Goal: Task Accomplishment & Management: Complete application form

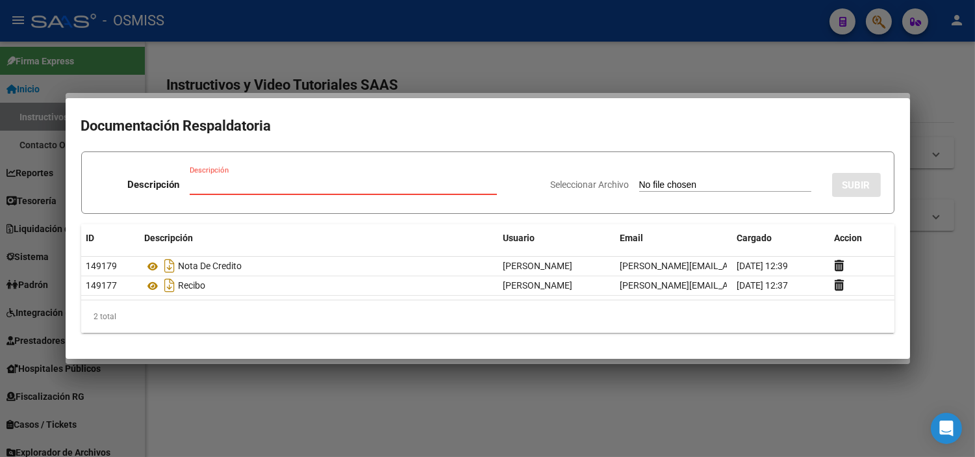
scroll to position [0, 132]
click at [631, 70] on div at bounding box center [487, 228] width 975 height 457
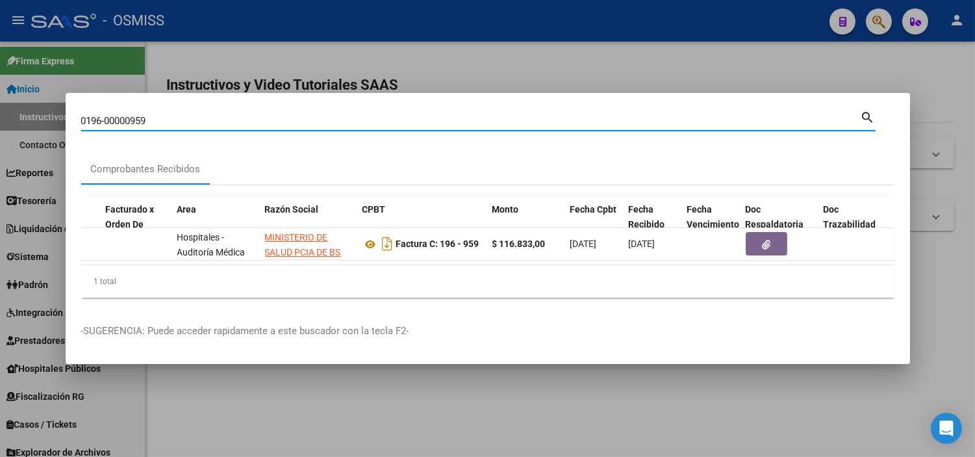
click at [421, 115] on input "0196-00000959" at bounding box center [471, 121] width 780 height 12
click at [82, 115] on input "3326" at bounding box center [471, 121] width 780 height 12
type input "1-3326"
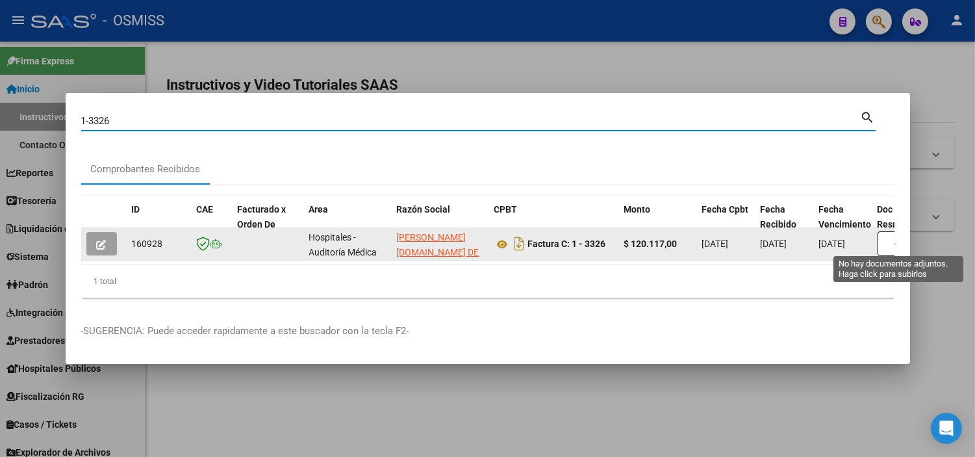
click at [891, 246] on button "button" at bounding box center [899, 243] width 42 height 25
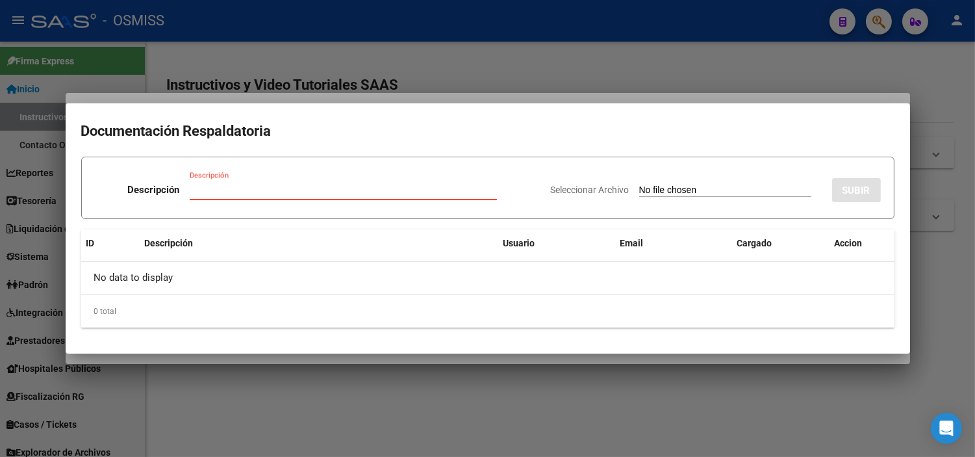
click at [726, 187] on input "Seleccionar Archivo" at bounding box center [725, 190] width 172 height 12
type input "C:\fakepath\FC 3326 3327 HOSPITAL SAMCO SAN JUSTO RC 28225.pdf"
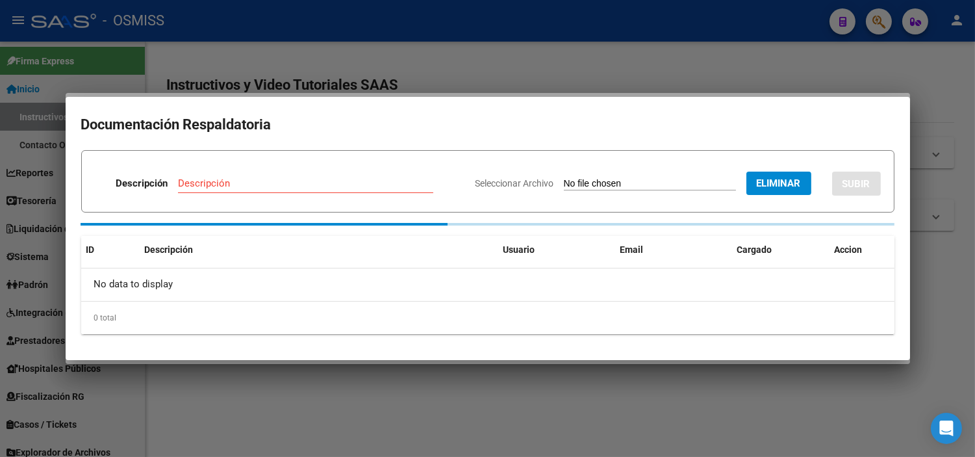
click at [229, 180] on input "Descripción" at bounding box center [305, 183] width 255 height 12
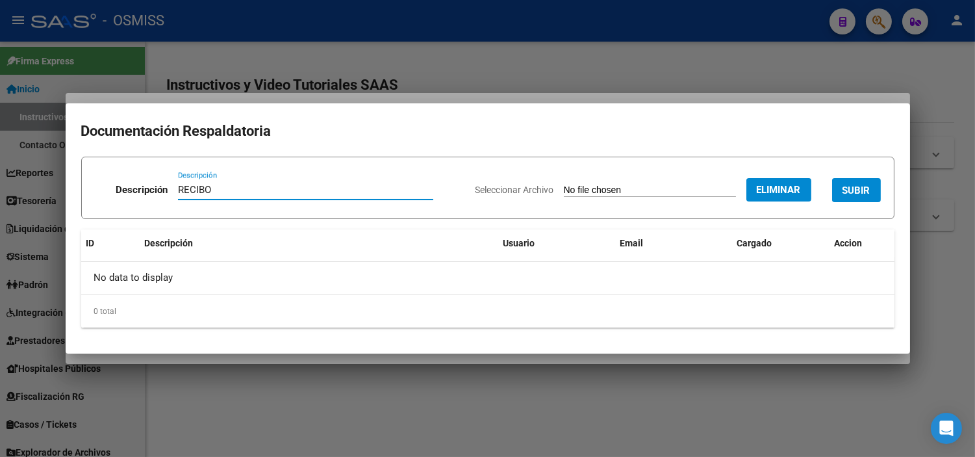
type input "RECIBO"
click at [860, 201] on button "SUBIR" at bounding box center [856, 190] width 49 height 24
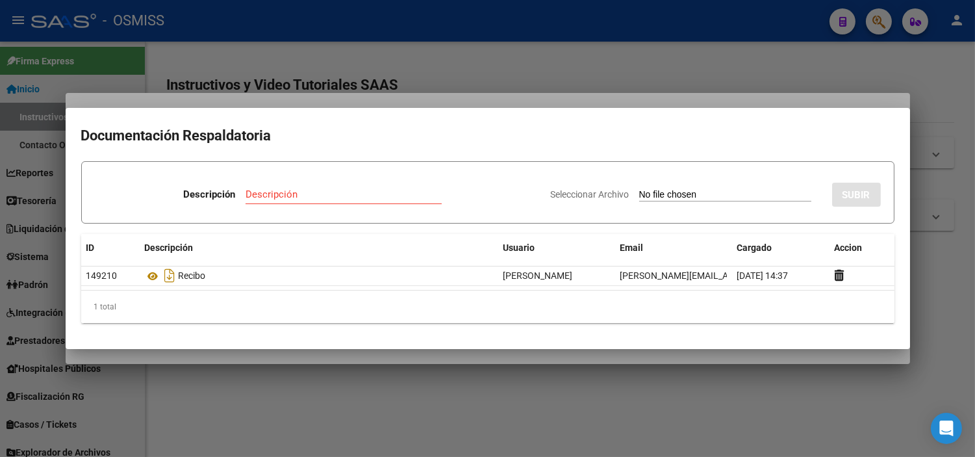
click at [399, 63] on div at bounding box center [487, 228] width 975 height 457
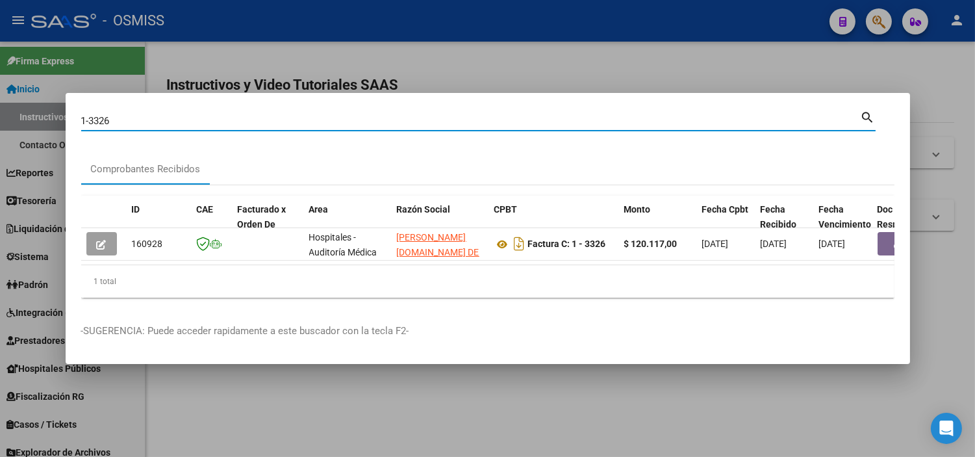
click at [155, 115] on input "1-3326" at bounding box center [471, 121] width 780 height 12
type input "1-3327"
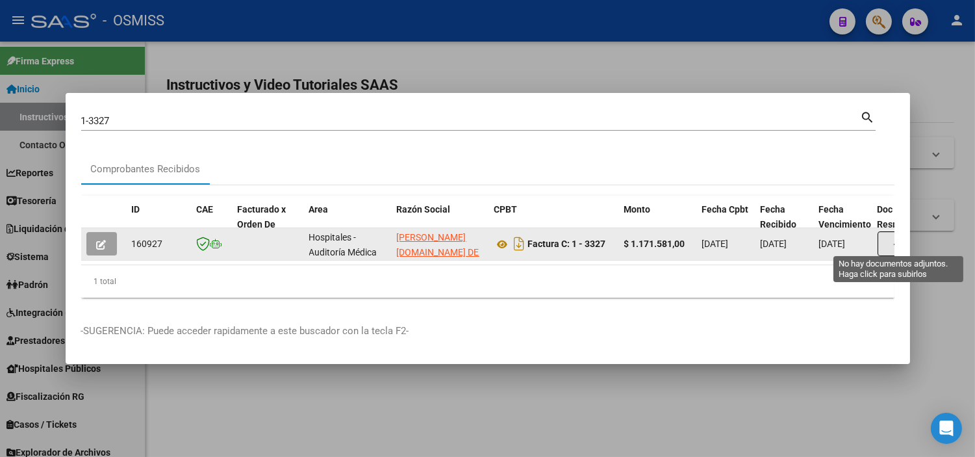
click at [891, 243] on button "button" at bounding box center [899, 243] width 42 height 25
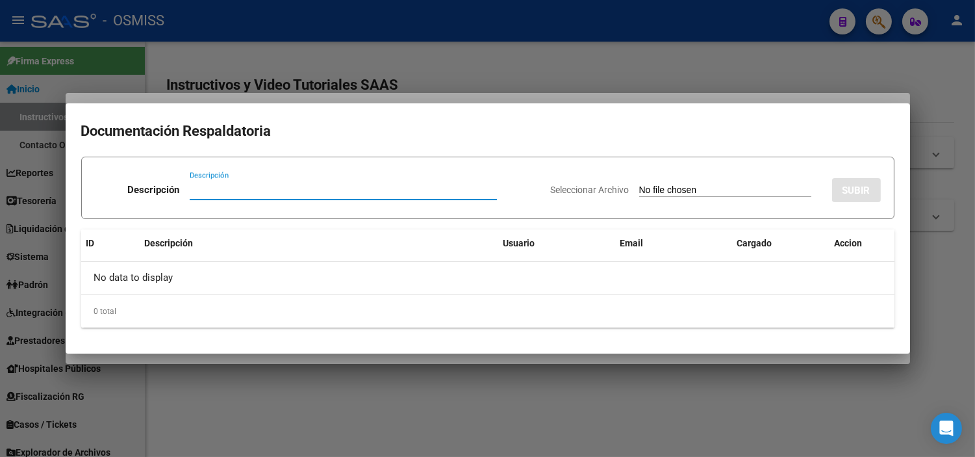
click at [722, 192] on input "Seleccionar Archivo" at bounding box center [725, 190] width 172 height 12
type input "C:\fakepath\FC 3326 3327 HOSPITAL SAMCO SAN JUSTO RC 28225.pdf"
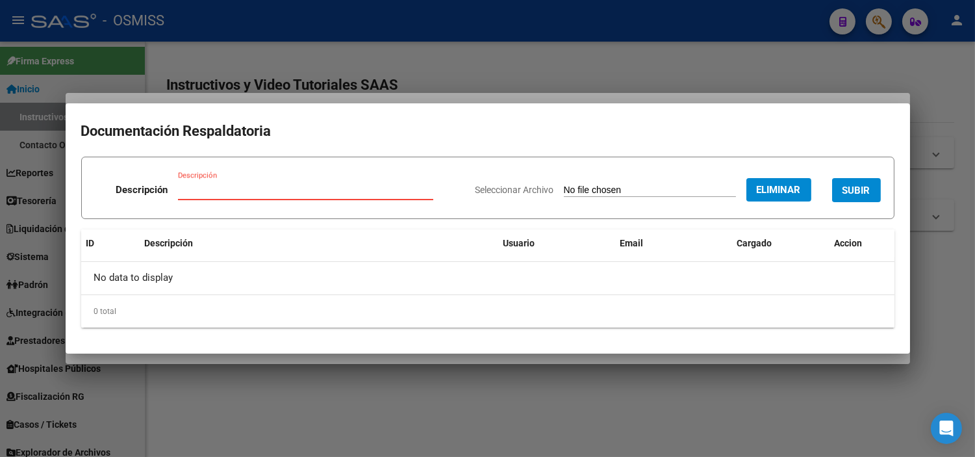
click at [257, 190] on input "Descripción" at bounding box center [305, 190] width 255 height 12
type input "RECIBO"
click at [872, 196] on button "SUBIR" at bounding box center [856, 190] width 49 height 24
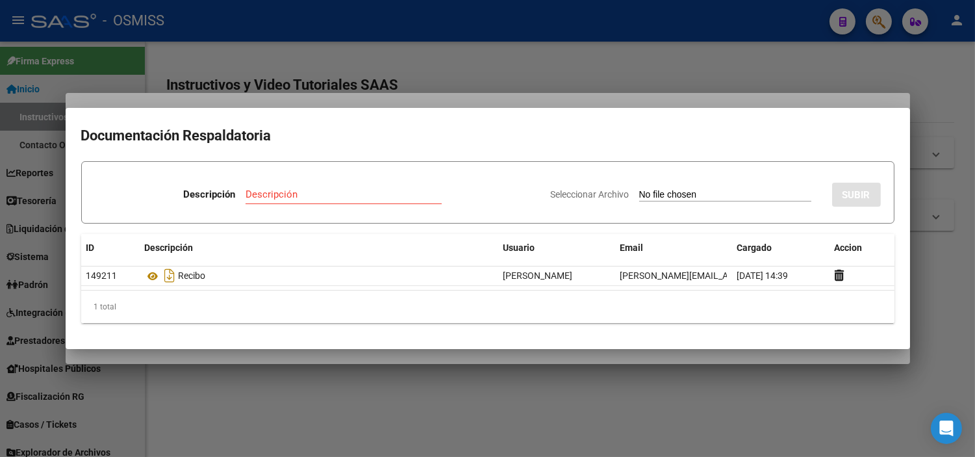
click at [234, 57] on div at bounding box center [487, 228] width 975 height 457
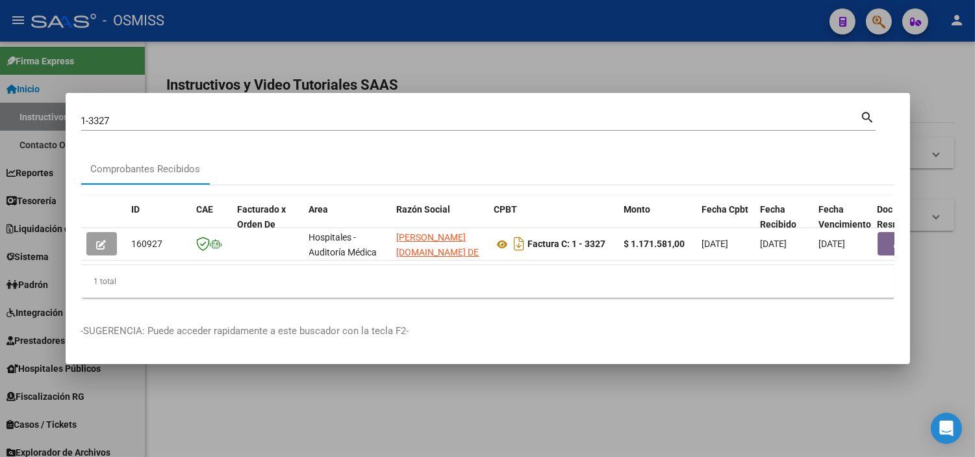
click at [494, 82] on div at bounding box center [487, 228] width 975 height 457
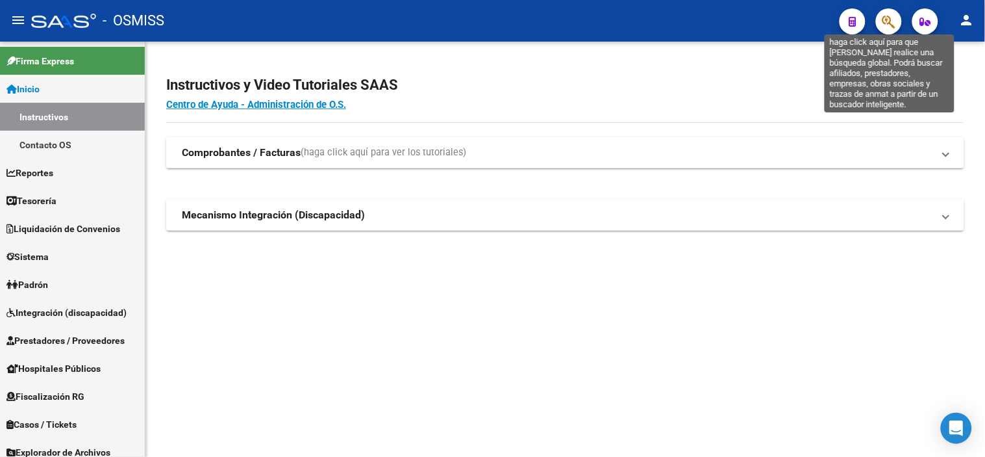
click at [885, 27] on icon "button" at bounding box center [889, 21] width 13 height 15
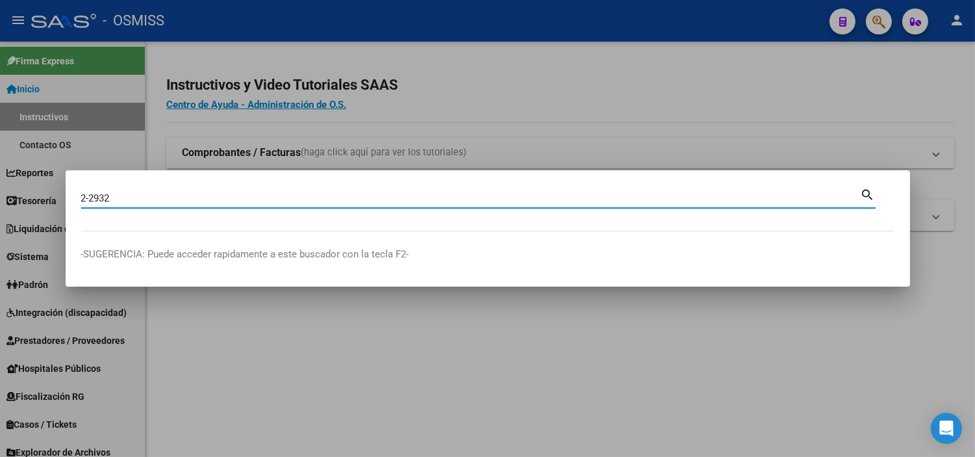
type input "2-2932"
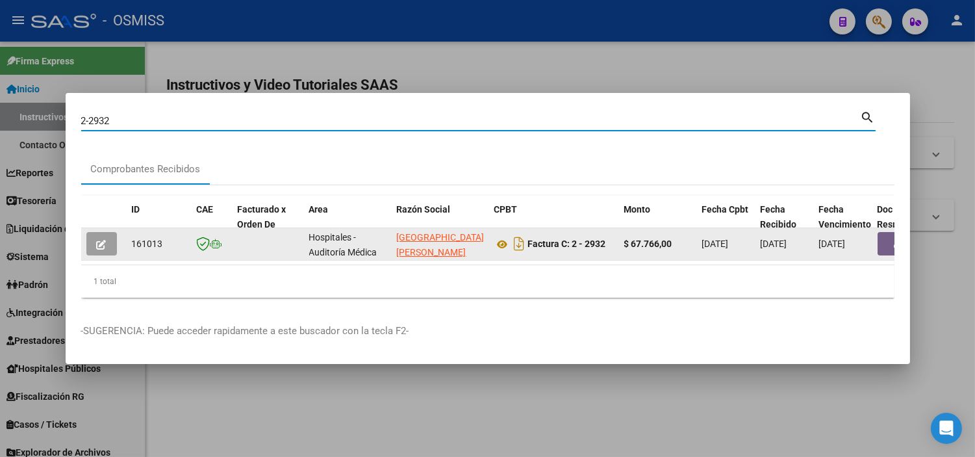
click at [882, 235] on button "button" at bounding box center [899, 243] width 42 height 23
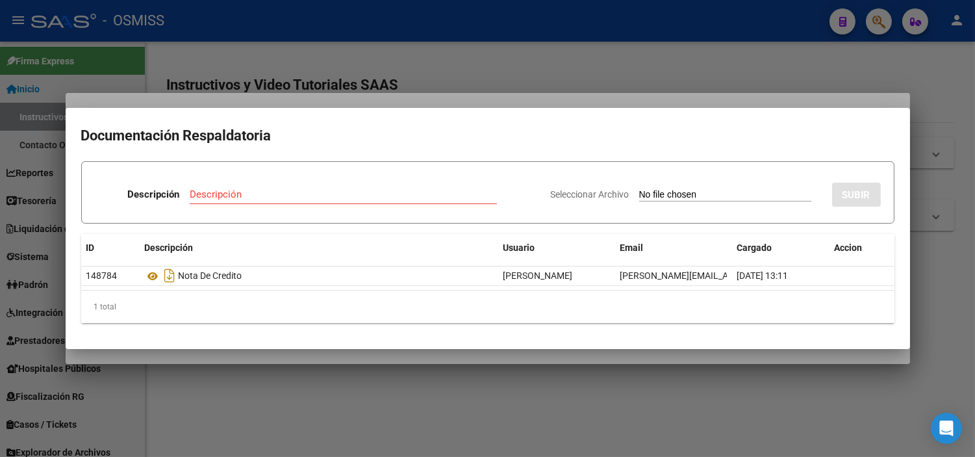
click at [648, 193] on input "Seleccionar Archivo" at bounding box center [725, 195] width 172 height 12
type input "C:\fakepath\FC VARIAS HOSPITAL DE NIÑOS ALASSIA RC 6756.pdf"
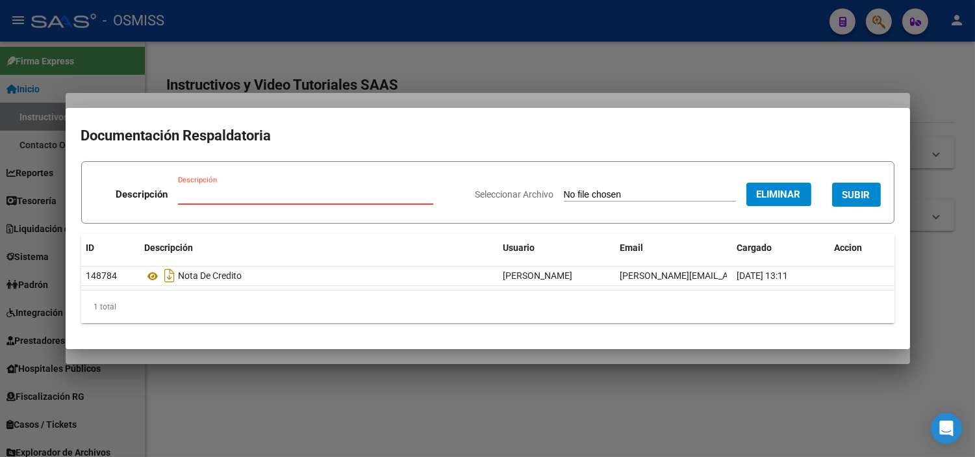
click at [271, 192] on input "Descripción" at bounding box center [305, 194] width 255 height 12
type input "RECIBO"
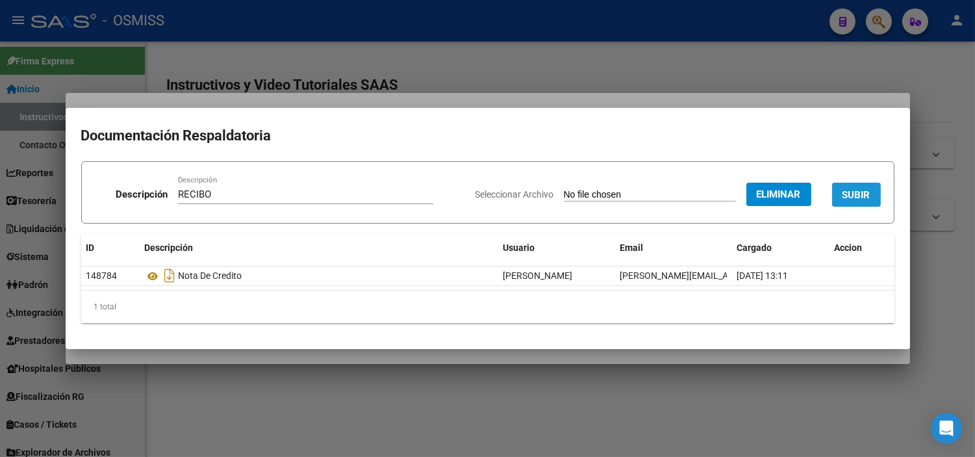
click at [852, 199] on span "SUBIR" at bounding box center [857, 195] width 28 height 12
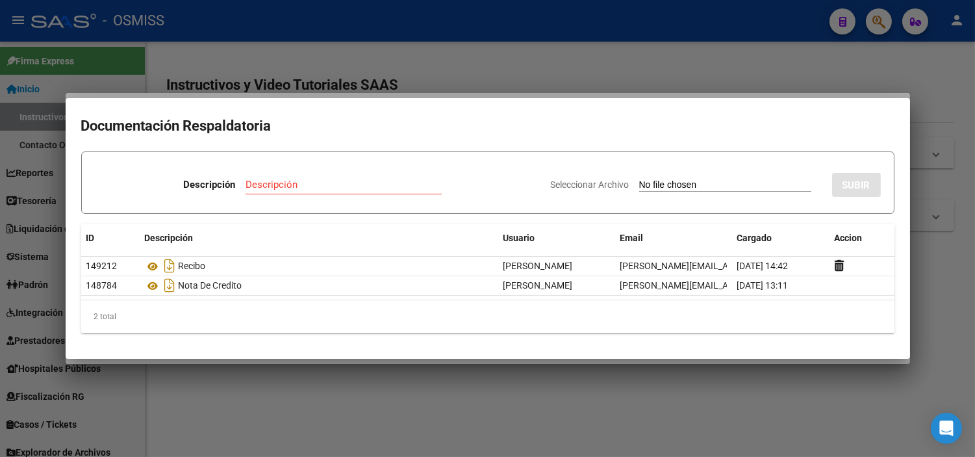
click at [267, 68] on div at bounding box center [487, 228] width 975 height 457
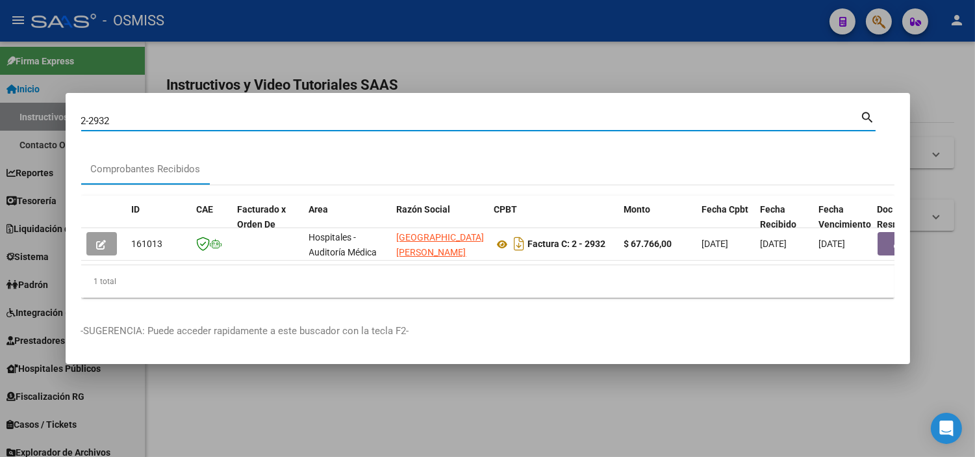
drag, startPoint x: 146, startPoint y: 118, endPoint x: 102, endPoint y: 118, distance: 44.2
click at [102, 118] on input "2-2932" at bounding box center [471, 121] width 780 height 12
type input "2-2929"
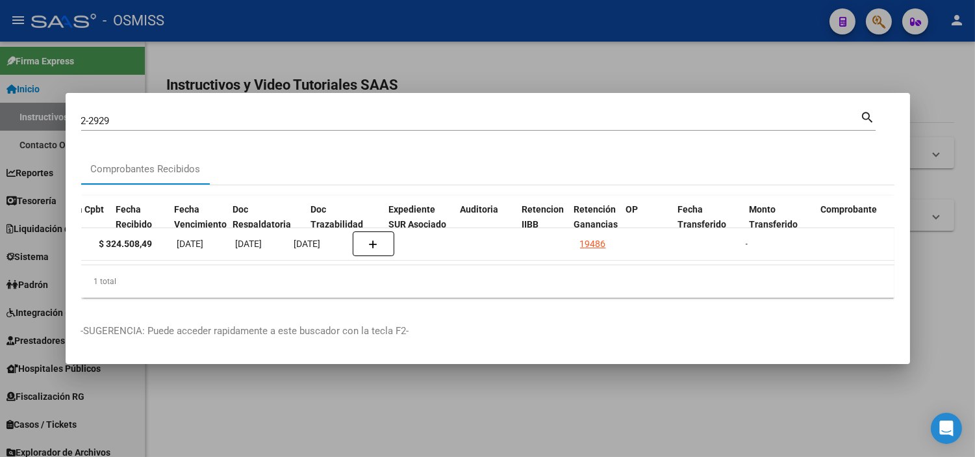
scroll to position [0, 644]
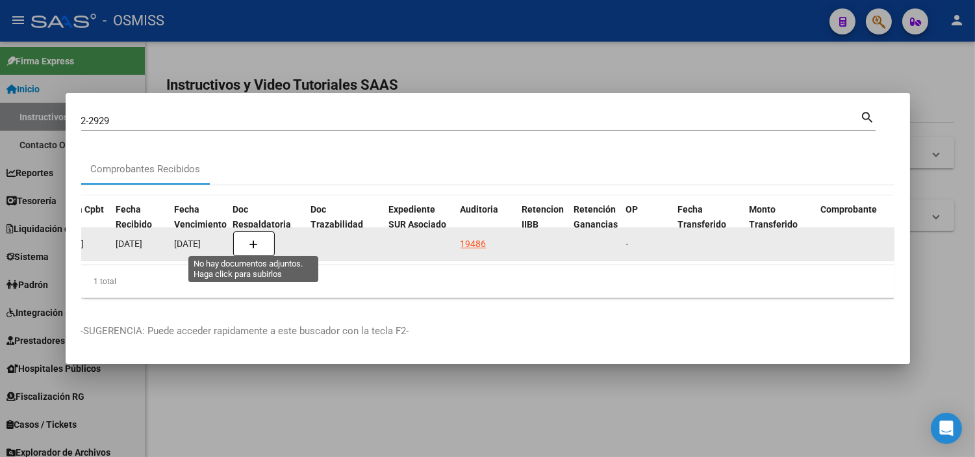
click at [244, 239] on button "button" at bounding box center [254, 243] width 42 height 25
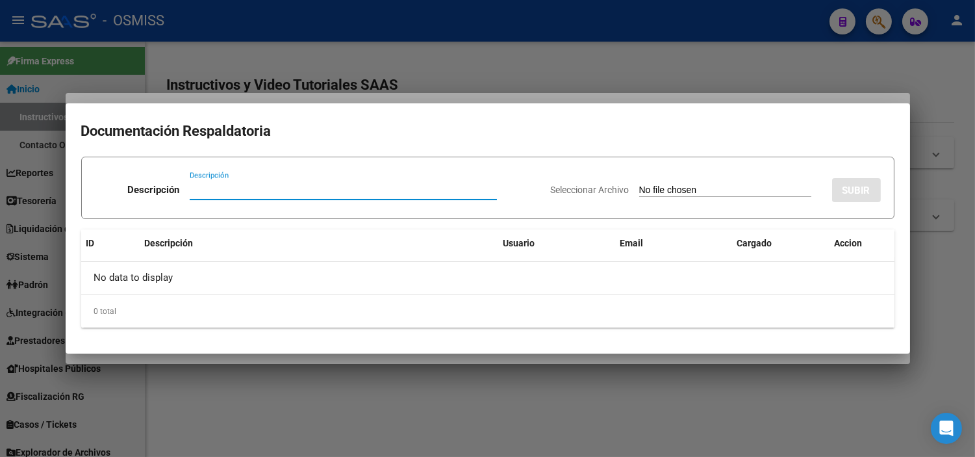
click at [648, 186] on input "Seleccionar Archivo" at bounding box center [725, 190] width 172 height 12
type input "C:\fakepath\FC VARIAS HOSPITAL DE NIÑOS ALASSIA RC 6756.pdf"
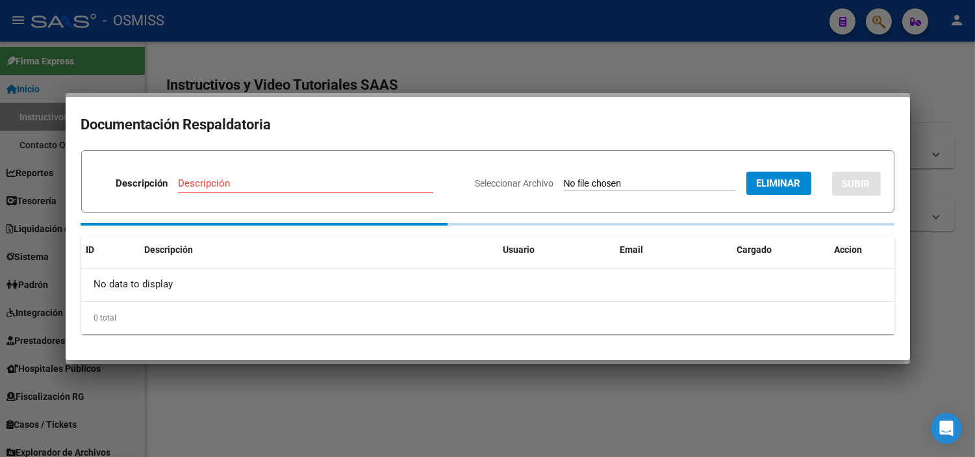
click at [244, 192] on div "Descripción" at bounding box center [305, 182] width 255 height 19
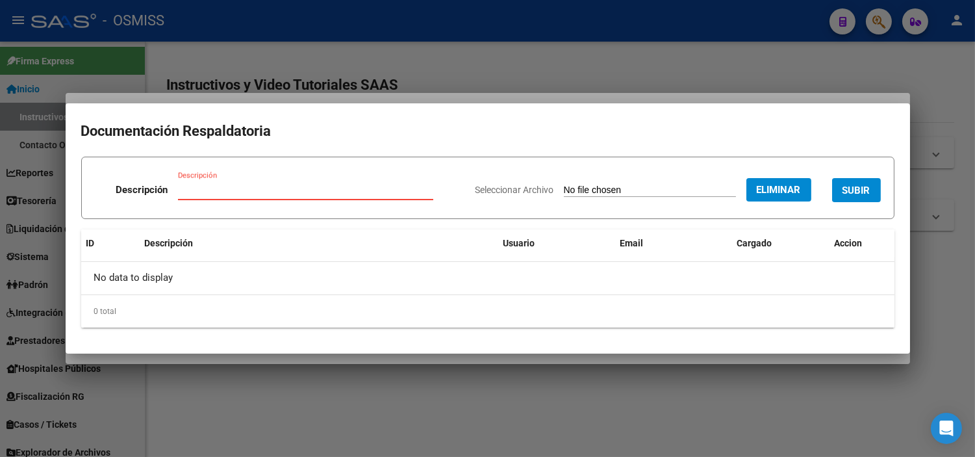
click at [243, 184] on input "Descripción" at bounding box center [305, 190] width 255 height 12
type input "RECIBO"
click at [863, 197] on button "SUBIR" at bounding box center [856, 190] width 49 height 24
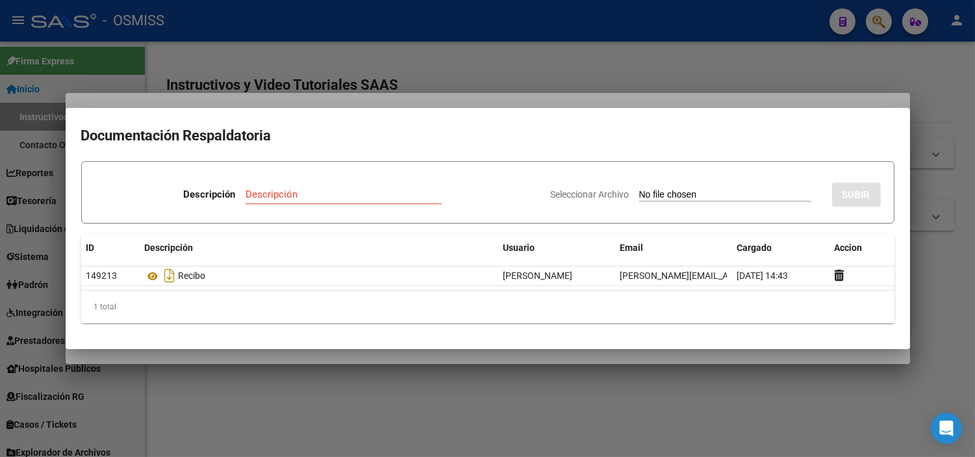
click at [310, 50] on div at bounding box center [487, 228] width 975 height 457
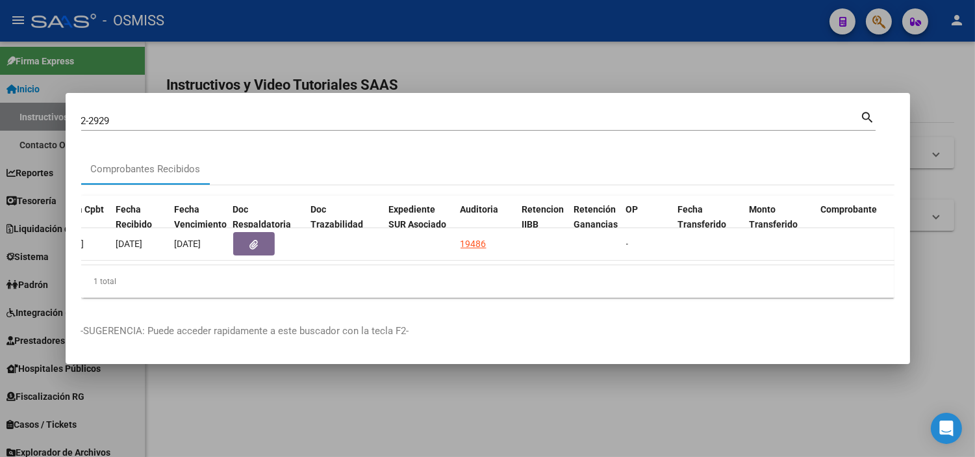
click at [144, 116] on input "2-2929" at bounding box center [471, 121] width 780 height 12
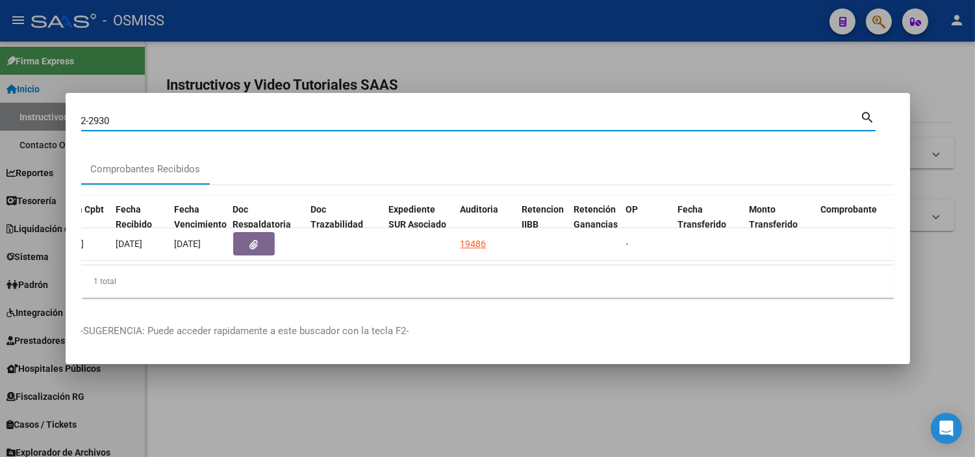
type input "2-2930"
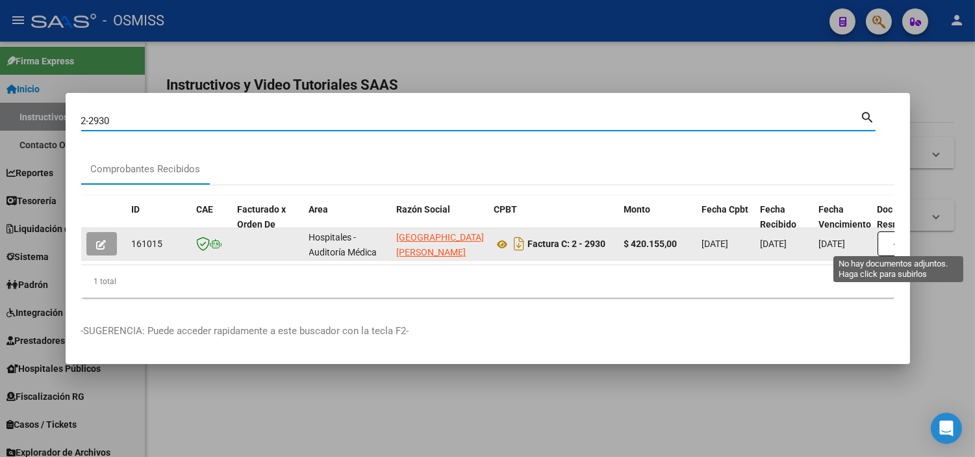
click at [891, 242] on button "button" at bounding box center [899, 243] width 42 height 25
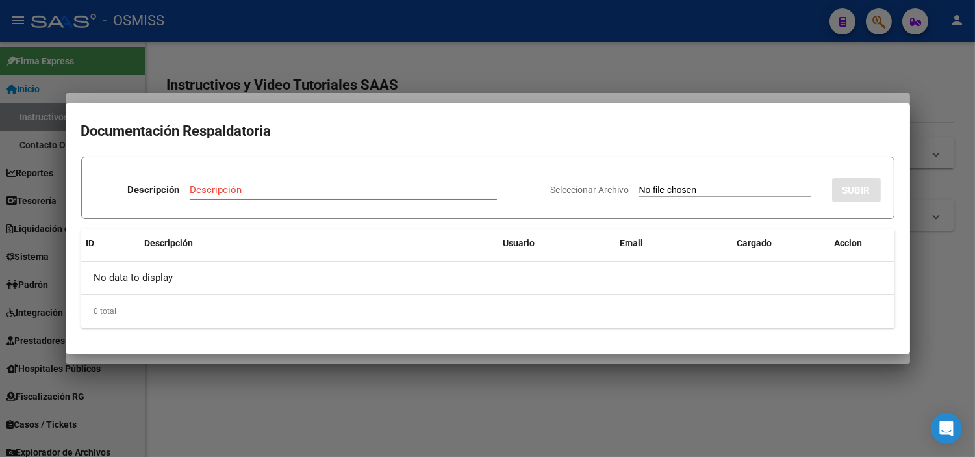
click at [635, 180] on div "Seleccionar Archivo SUBIR" at bounding box center [716, 188] width 330 height 40
click at [639, 190] on input "Seleccionar Archivo" at bounding box center [725, 190] width 172 height 12
type input "C:\fakepath\FC VARIAS HOSPITAL DE NIÑOS ALASSIA RC 6756.pdf"
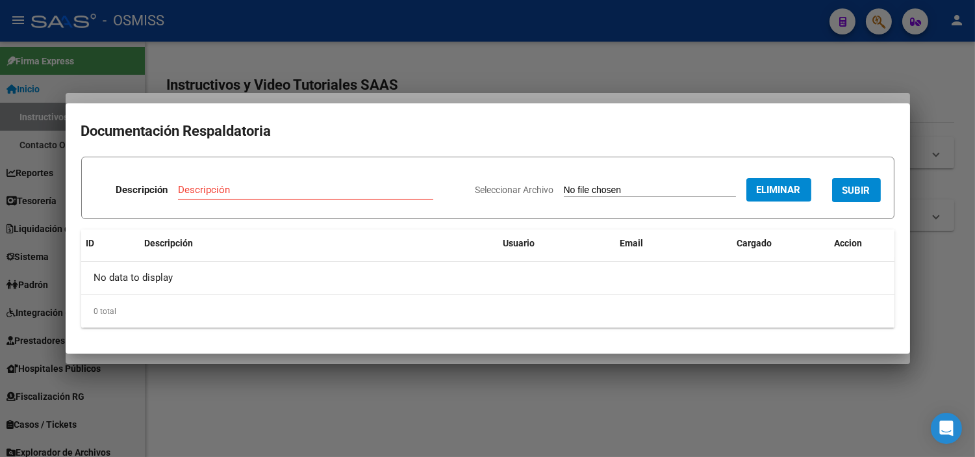
click at [234, 179] on div "Descripción Descripción" at bounding box center [280, 192] width 370 height 39
click at [234, 190] on input "Descripción" at bounding box center [305, 190] width 255 height 12
type input "RECIBO"
click at [865, 196] on span "SUBIR" at bounding box center [857, 190] width 28 height 12
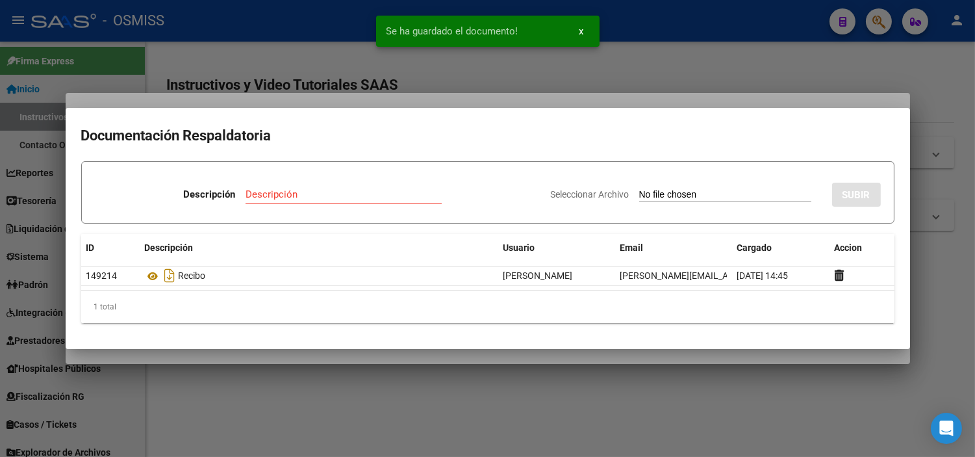
click at [204, 54] on div at bounding box center [487, 228] width 975 height 457
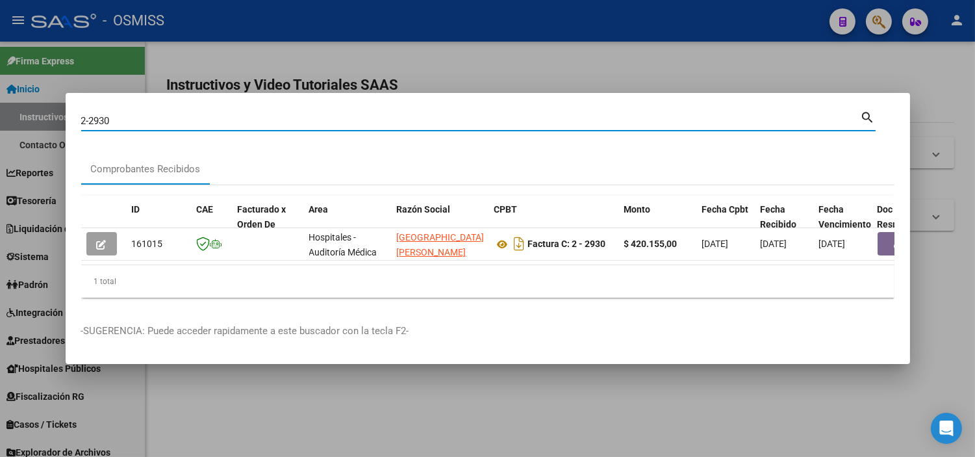
click at [142, 115] on input "2-2930" at bounding box center [471, 121] width 780 height 12
type input "2-2931"
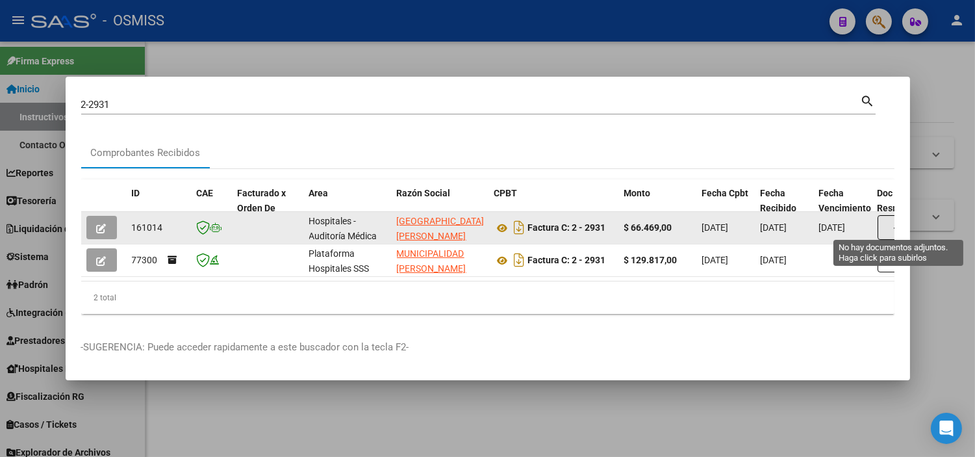
click at [882, 227] on button "button" at bounding box center [899, 227] width 42 height 25
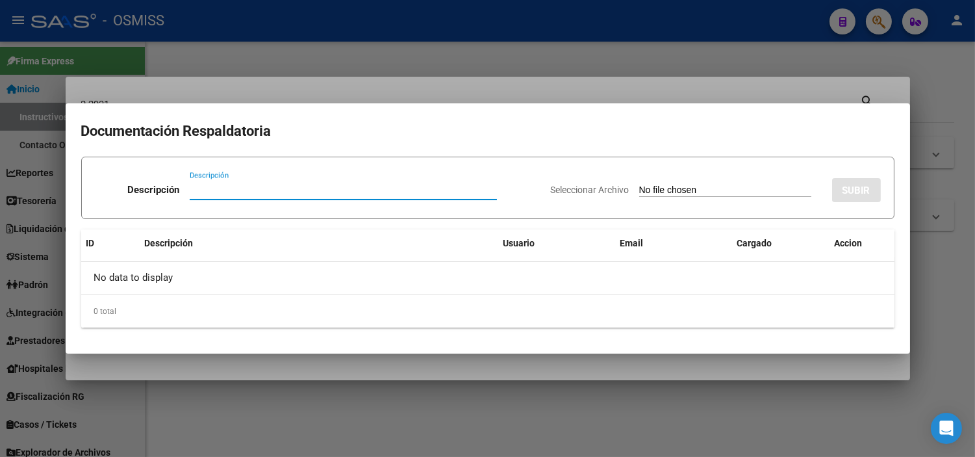
click at [639, 187] on input "Seleccionar Archivo" at bounding box center [725, 190] width 172 height 12
type input "C:\fakepath\FC VARIAS HOSPITAL DE NIÑOS ALASSIA RC 6756.pdf"
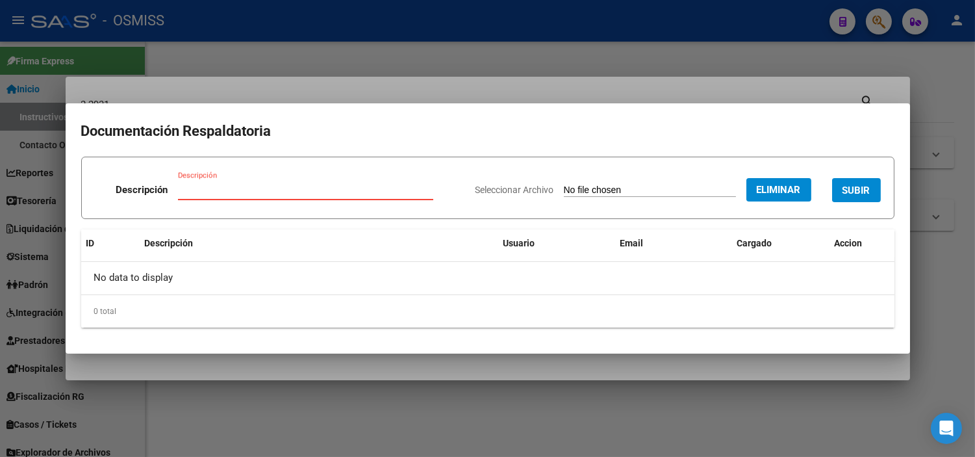
click at [251, 183] on div "Descripción" at bounding box center [305, 189] width 255 height 19
type input "RECIBO"
click at [848, 193] on span "SUBIR" at bounding box center [857, 190] width 28 height 12
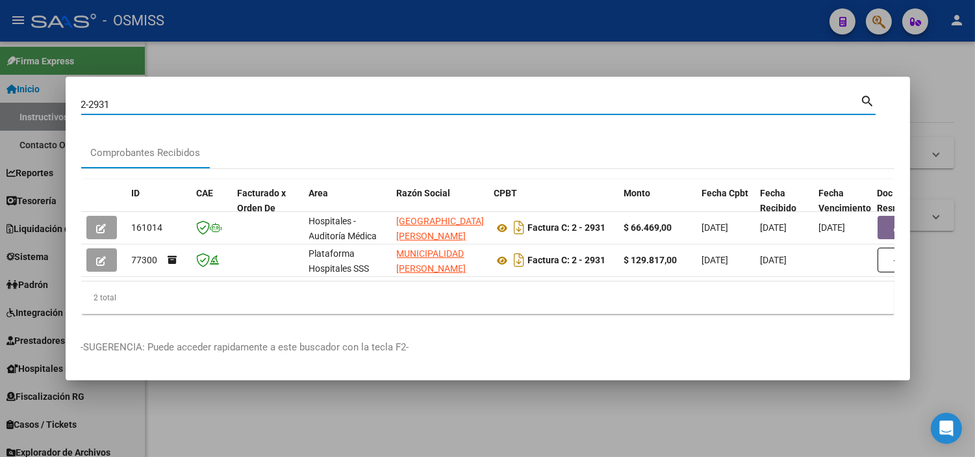
click at [304, 104] on input "2-2931" at bounding box center [471, 105] width 780 height 12
click at [302, 102] on input "2-2931" at bounding box center [471, 105] width 780 height 12
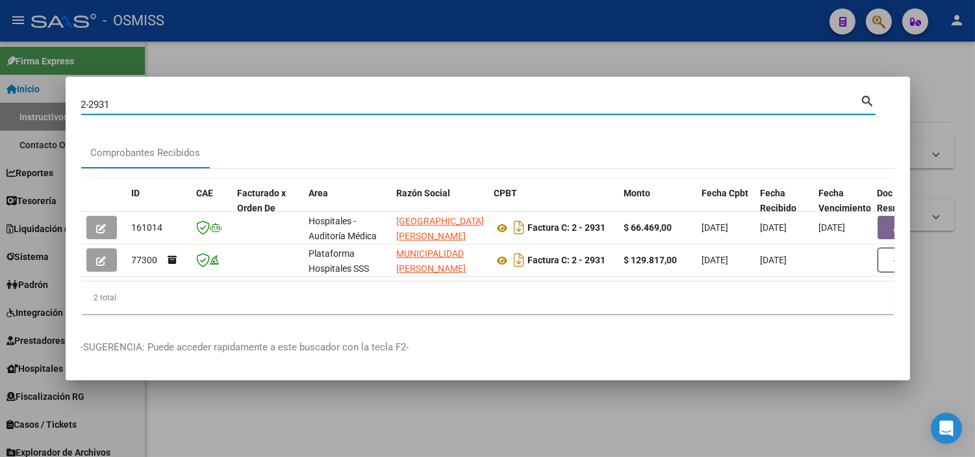
paste input "-C-0009-00002393[OBRA"
type input "0009-00002393"
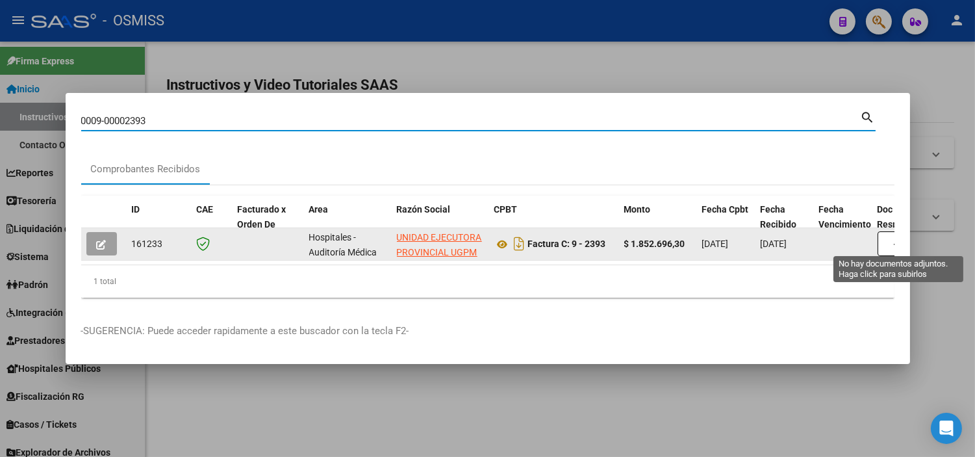
click at [885, 244] on button "button" at bounding box center [899, 243] width 42 height 25
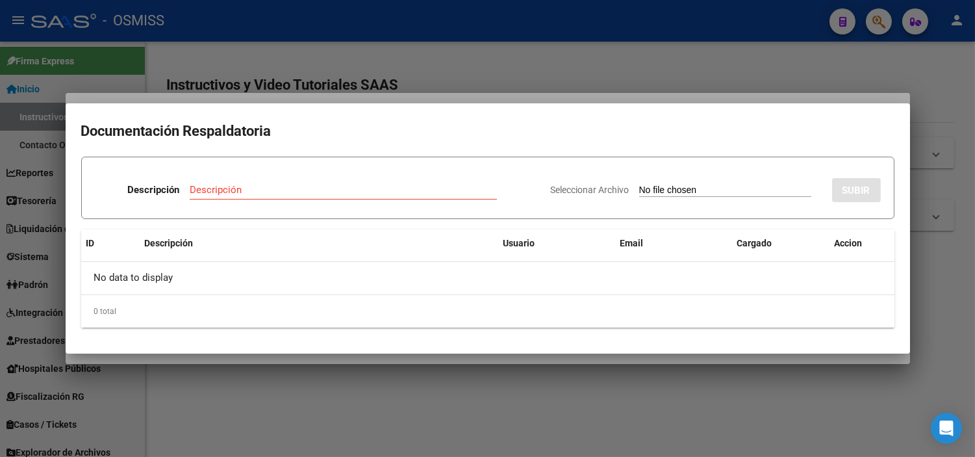
click at [639, 190] on input "Seleccionar Archivo" at bounding box center [725, 190] width 172 height 12
type input "C:\fakepath\FC 2393 UNIDAD EJECUTORA PROVINCIAL RC1316.pdf"
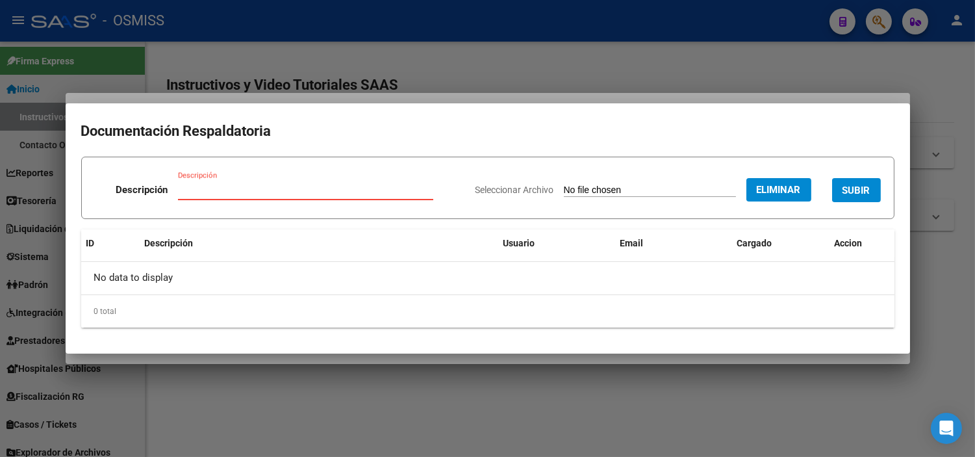
click at [192, 188] on input "Descripción" at bounding box center [305, 190] width 255 height 12
type input "RECIBO"
click at [843, 197] on button "SUBIR" at bounding box center [856, 190] width 49 height 24
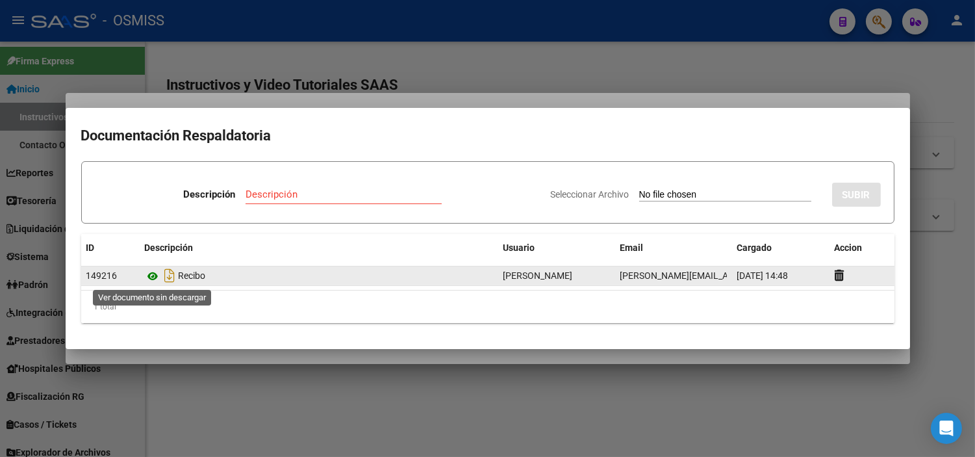
click at [154, 275] on icon at bounding box center [153, 276] width 17 height 16
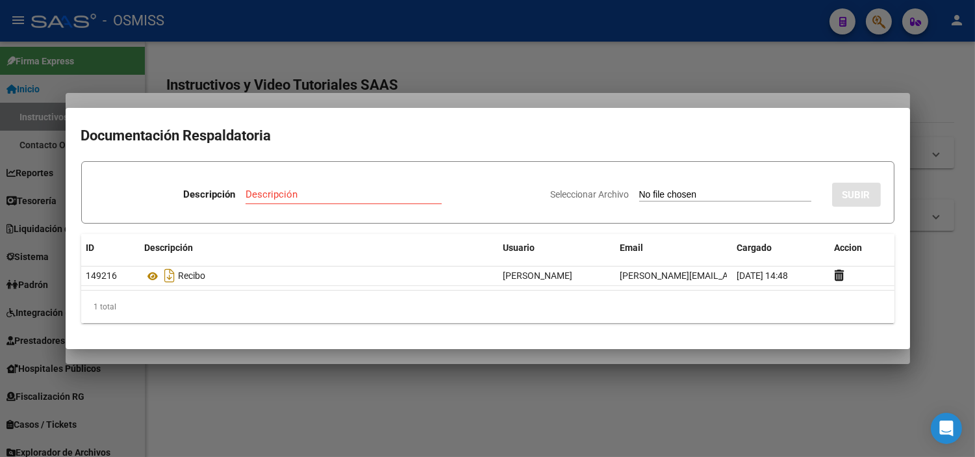
click at [388, 79] on div at bounding box center [487, 228] width 975 height 457
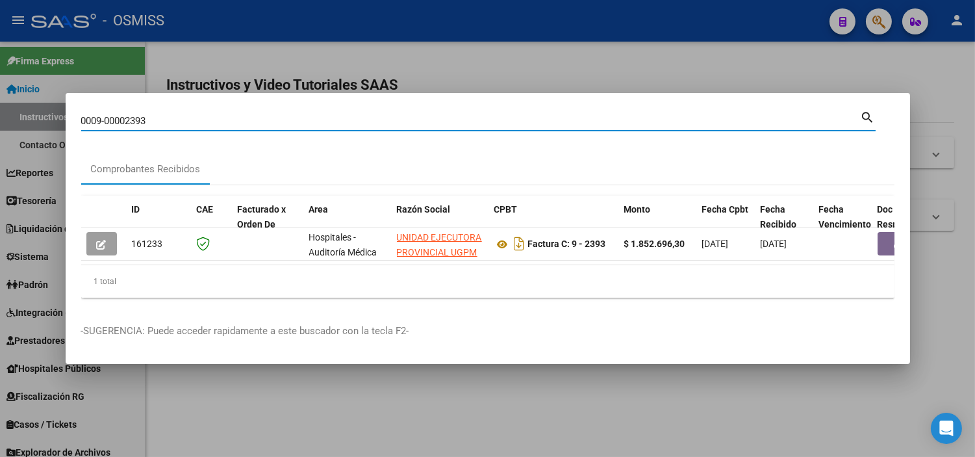
drag, startPoint x: 183, startPoint y: 118, endPoint x: 95, endPoint y: 113, distance: 88.5
click at [95, 115] on input "0009-00002393" at bounding box center [471, 121] width 780 height 12
type input "0006-5344"
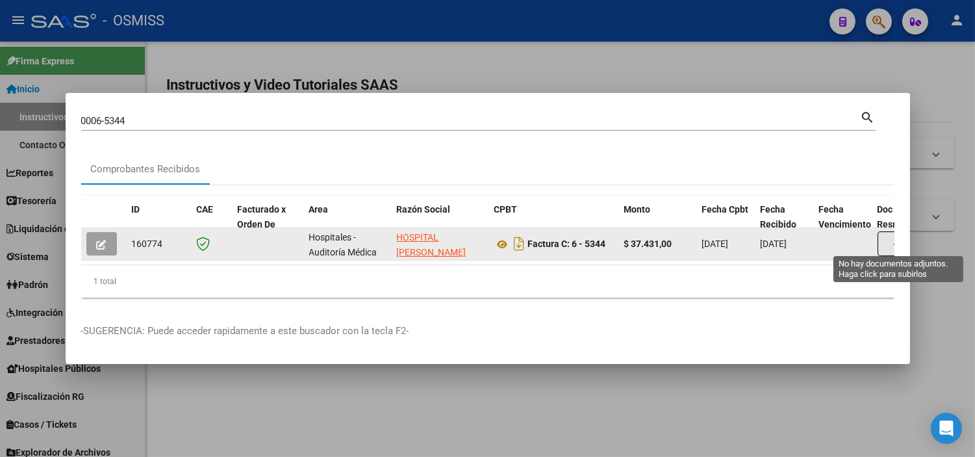
click at [881, 238] on button "button" at bounding box center [899, 243] width 42 height 25
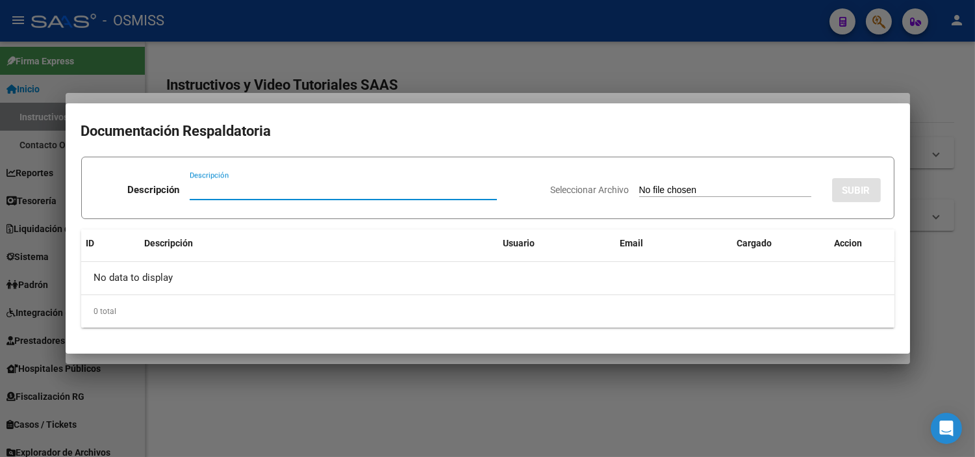
click at [704, 191] on input "Seleccionar Archivo" at bounding box center [725, 190] width 172 height 12
type input "C:\fakepath\FC 5344 5345 HOSPITAL MOTTA RC1298.pdf"
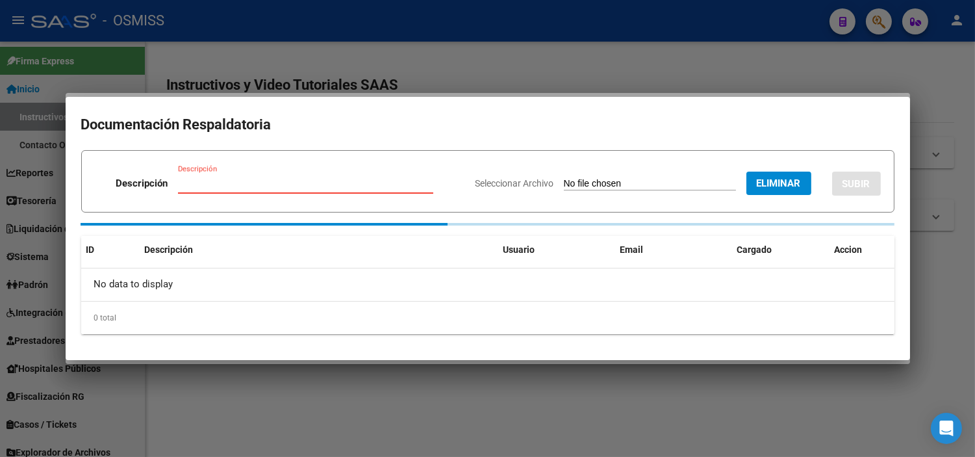
click at [347, 182] on input "Descripción" at bounding box center [305, 183] width 255 height 12
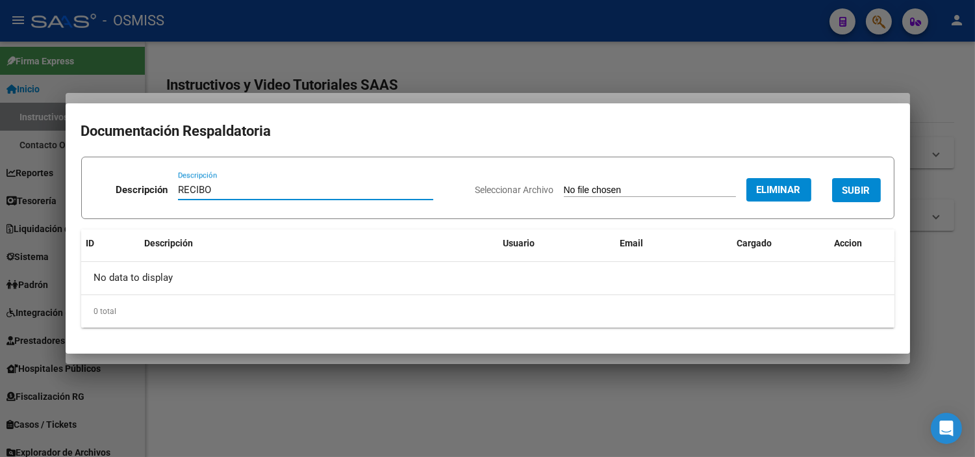
type input "RECIBO"
click at [855, 193] on span "SUBIR" at bounding box center [857, 190] width 28 height 12
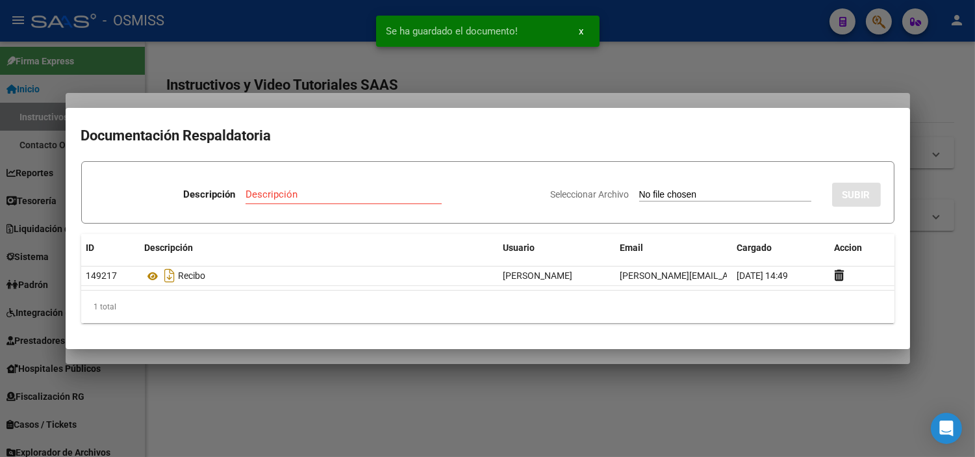
click at [212, 45] on div at bounding box center [487, 228] width 975 height 457
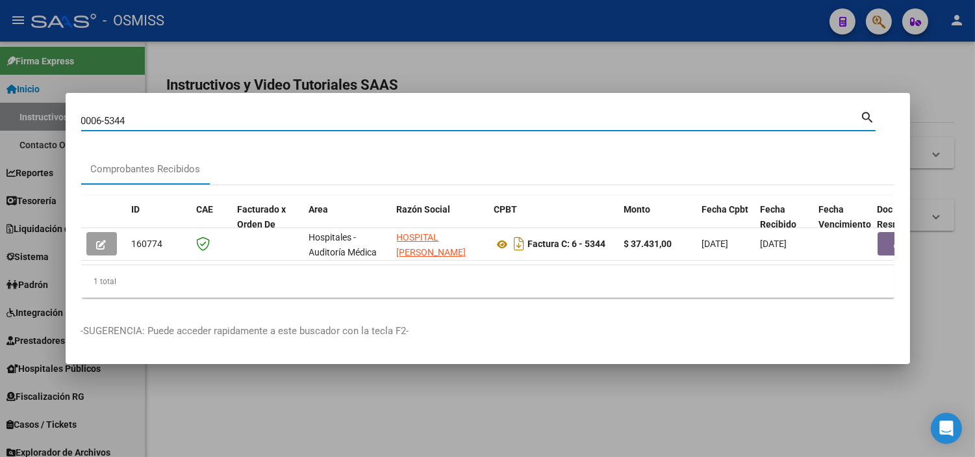
click at [145, 118] on input "0006-5344" at bounding box center [471, 121] width 780 height 12
type input "0006-5345"
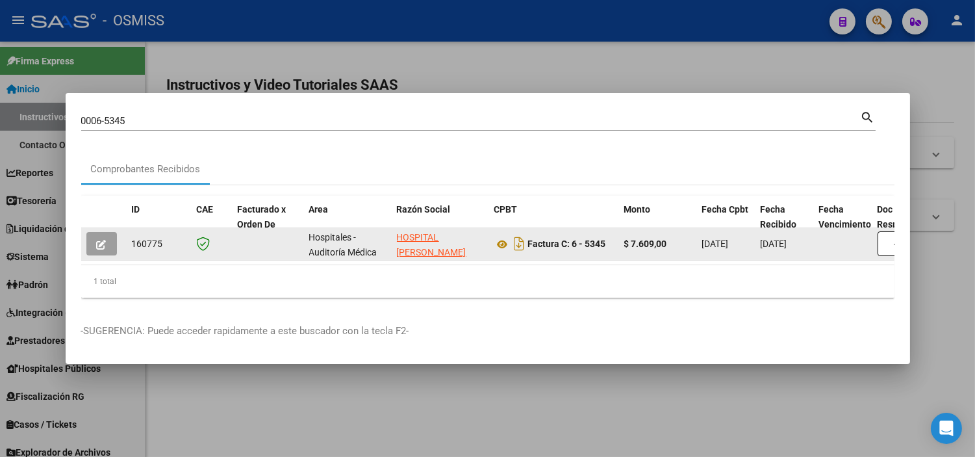
click at [874, 238] on datatable-body-cell at bounding box center [911, 244] width 78 height 32
click at [880, 241] on button "button" at bounding box center [899, 243] width 42 height 25
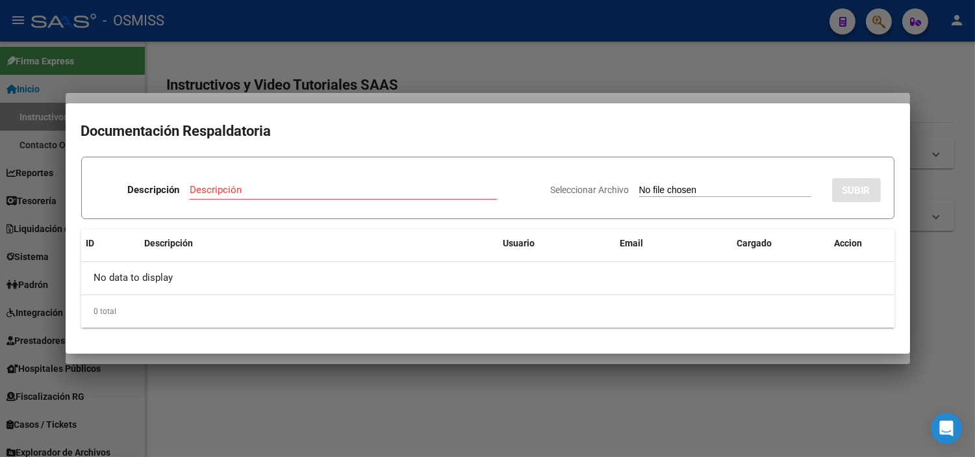
click at [670, 189] on input "Seleccionar Archivo" at bounding box center [725, 190] width 172 height 12
type input "C:\fakepath\FC 5344 5345 HOSPITAL MOTTA RC1298.pdf"
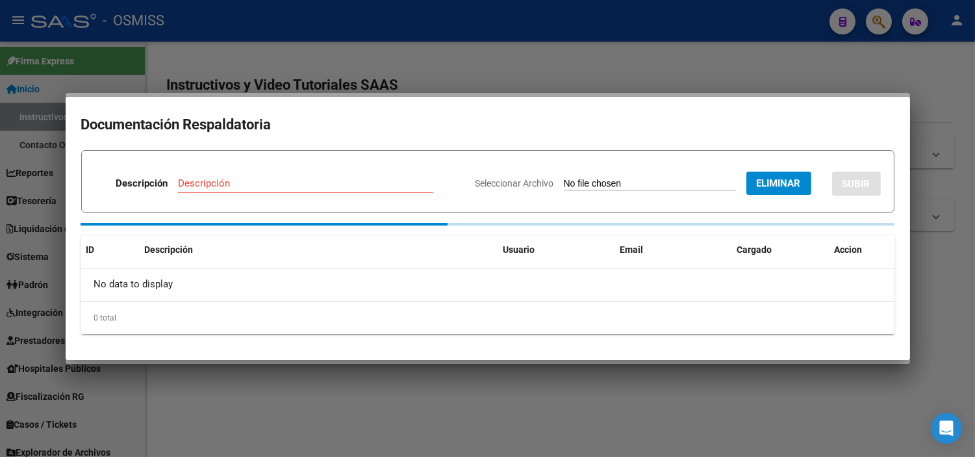
click at [209, 179] on input "Descripción" at bounding box center [305, 183] width 255 height 12
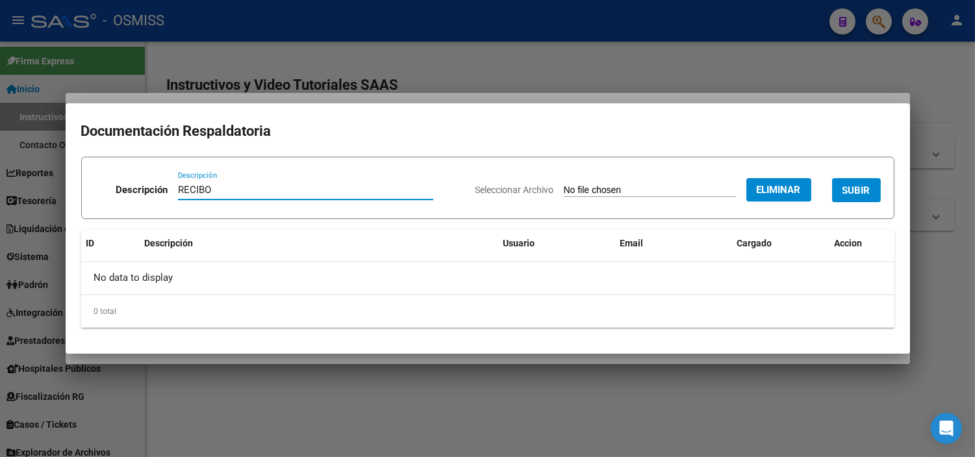
type input "RECIBO"
click at [853, 199] on button "SUBIR" at bounding box center [856, 190] width 49 height 24
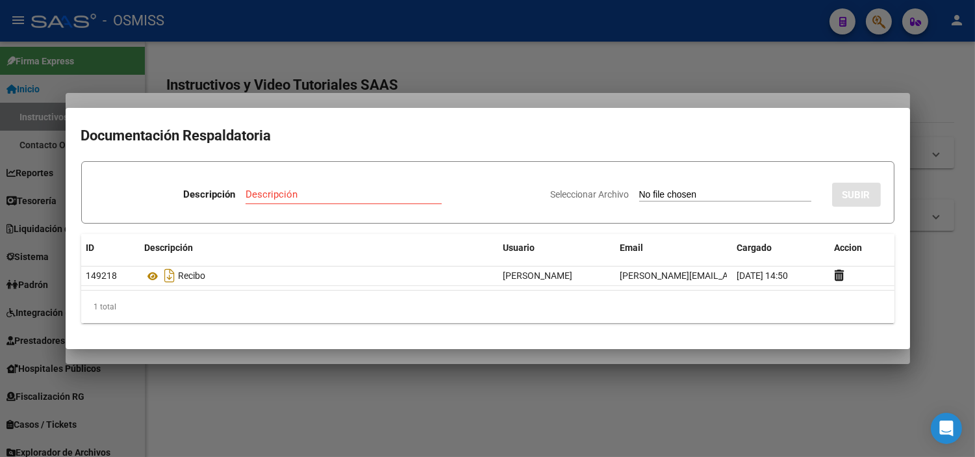
click at [229, 39] on div at bounding box center [487, 228] width 975 height 457
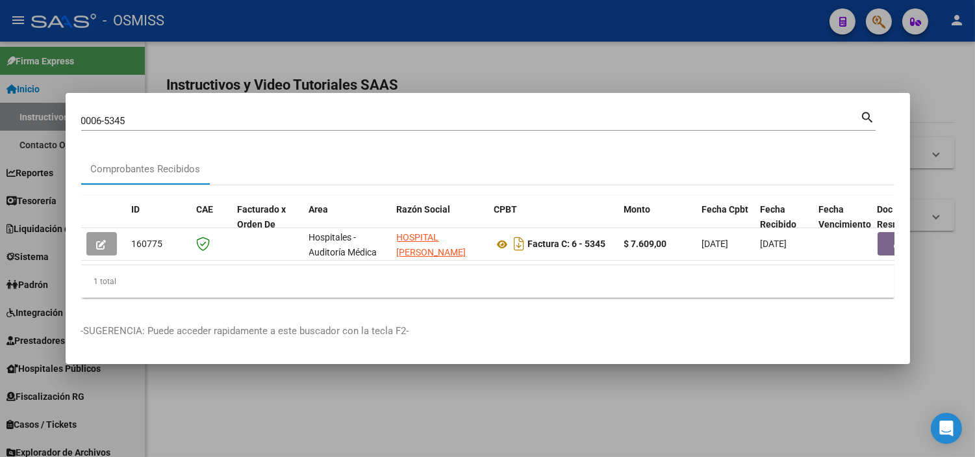
click at [204, 115] on input "0006-5345" at bounding box center [471, 121] width 780 height 12
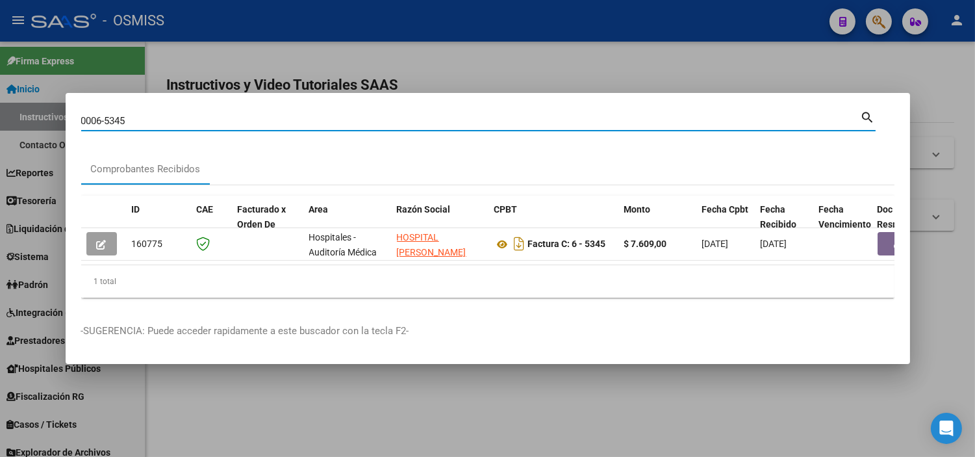
click at [200, 117] on input "0006-5345" at bounding box center [471, 121] width 780 height 12
click at [199, 117] on input "0006-5345" at bounding box center [471, 121] width 780 height 12
paste input "80-00"
type input "80-0045"
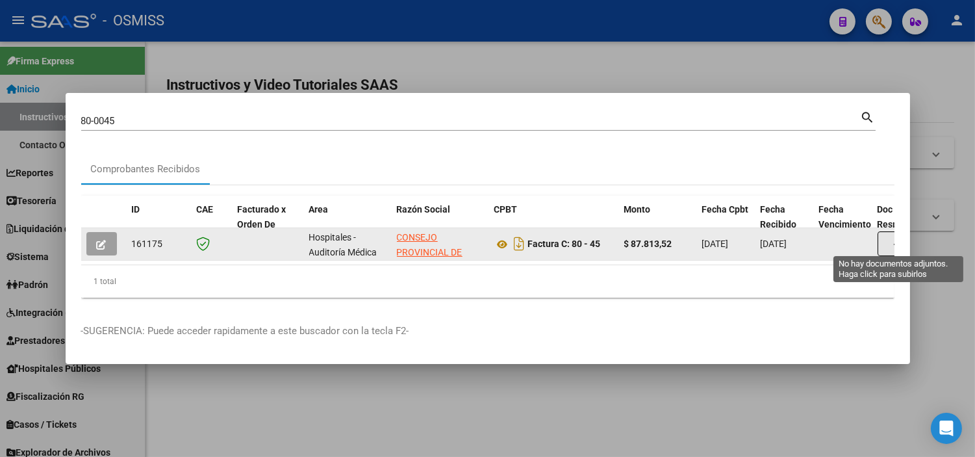
click at [889, 238] on button "button" at bounding box center [899, 243] width 42 height 25
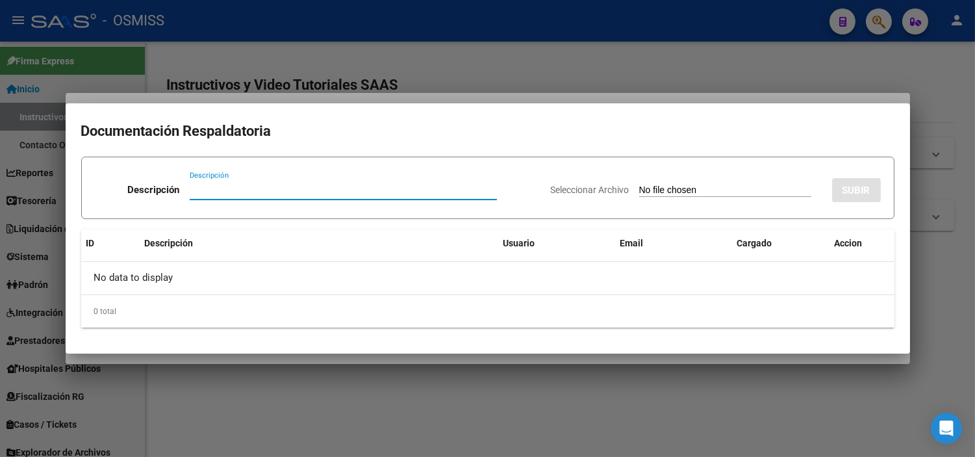
click at [639, 193] on input "Seleccionar Archivo" at bounding box center [725, 190] width 172 height 12
type input "C:\fakepath\FC 0045 HOSPITAL ALLEN RC05.pdf"
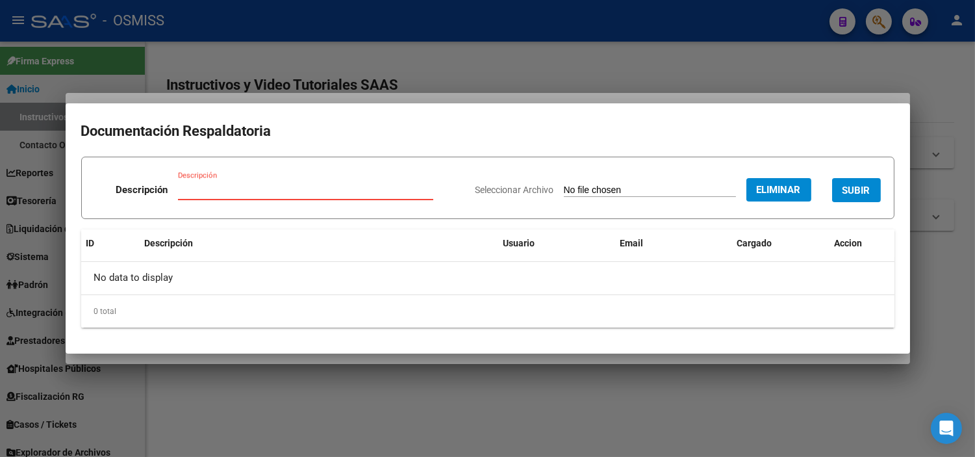
click at [209, 192] on input "Descripción" at bounding box center [305, 190] width 255 height 12
type input "RECIBO"
click at [857, 186] on span "SUBIR" at bounding box center [857, 190] width 28 height 12
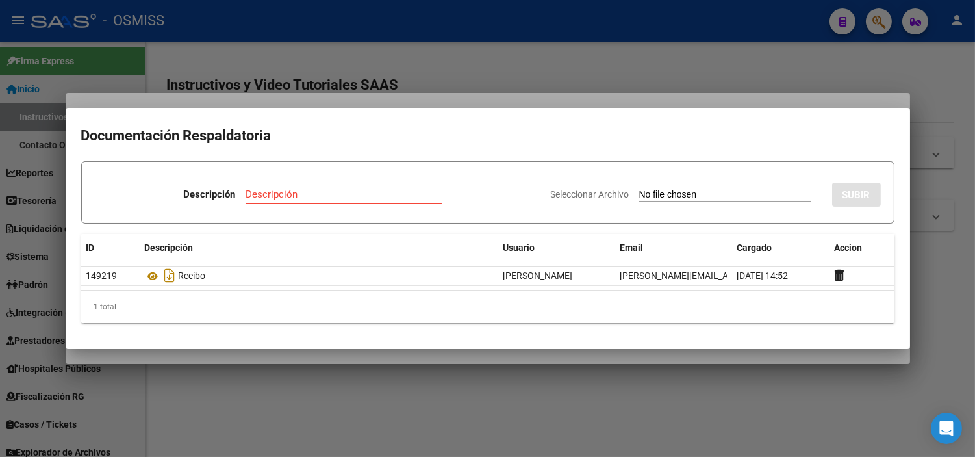
click at [354, 12] on div at bounding box center [487, 228] width 975 height 457
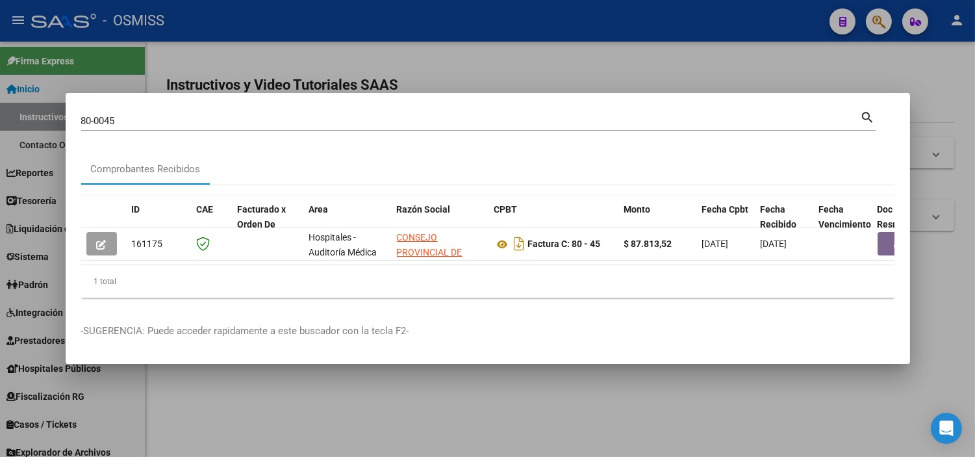
click at [384, 115] on input "80-0045" at bounding box center [471, 121] width 780 height 12
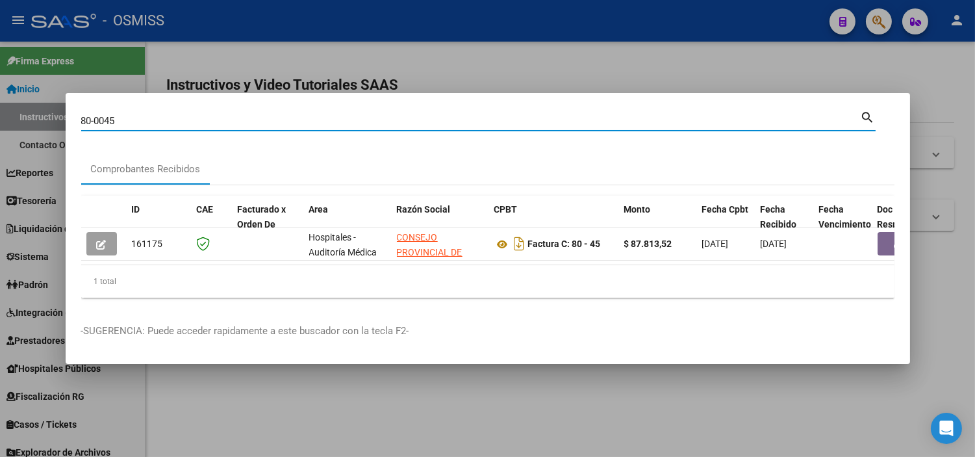
click at [384, 115] on input "80-0045" at bounding box center [471, 121] width 780 height 12
paste input "C0134-00007882"
click at [86, 117] on input "C0134-00007882" at bounding box center [471, 121] width 780 height 12
type input "0134-00007882"
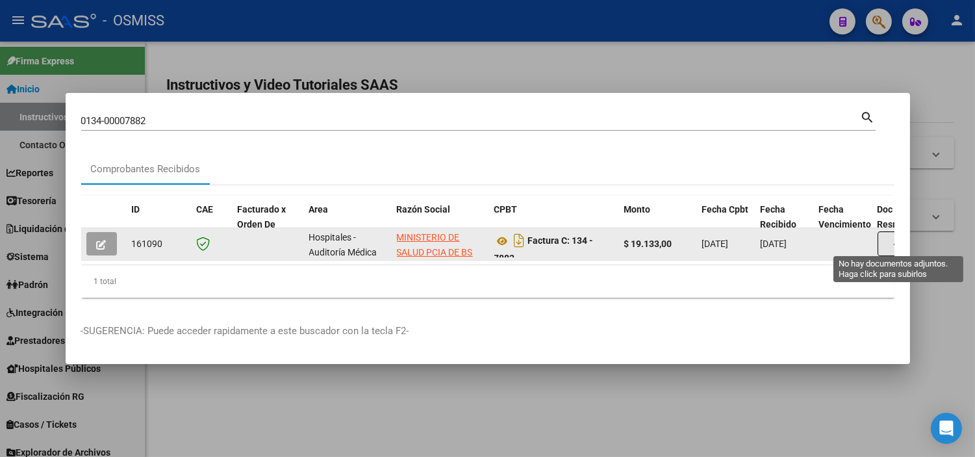
click at [880, 233] on button "button" at bounding box center [899, 243] width 42 height 25
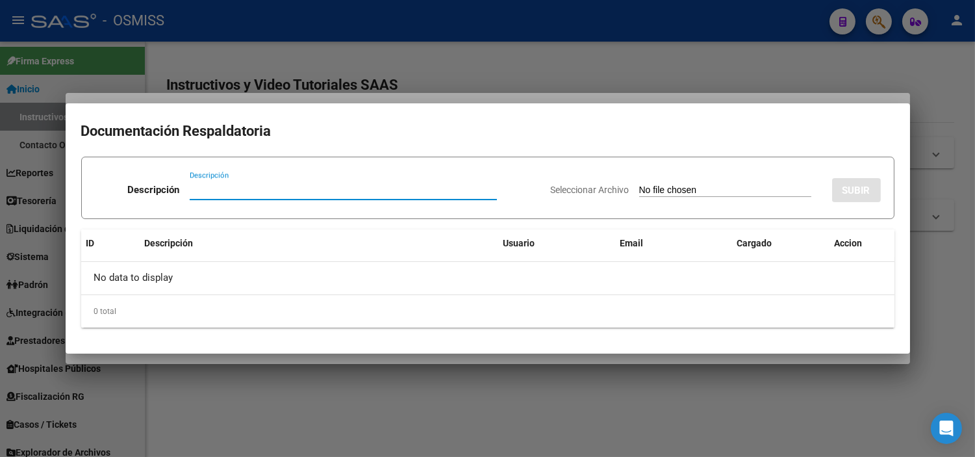
click at [652, 189] on input "Seleccionar Archivo" at bounding box center [725, 190] width 172 height 12
type input "C:\fakepath\FC 7882 7886 HOSPITAL CORDERO RC3188.pdf"
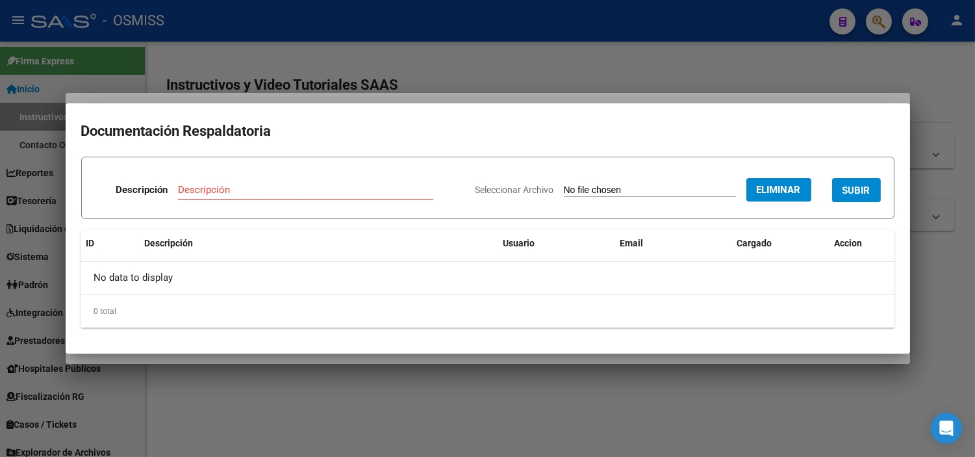
click at [196, 186] on input "Descripción" at bounding box center [305, 190] width 255 height 12
type input "RECIBO"
click at [858, 195] on span "SUBIR" at bounding box center [857, 190] width 28 height 12
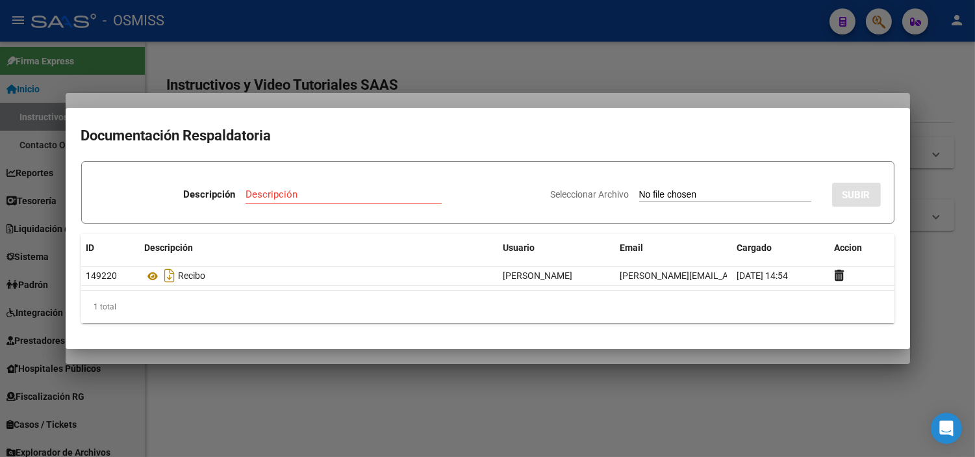
click at [336, 54] on div at bounding box center [487, 228] width 975 height 457
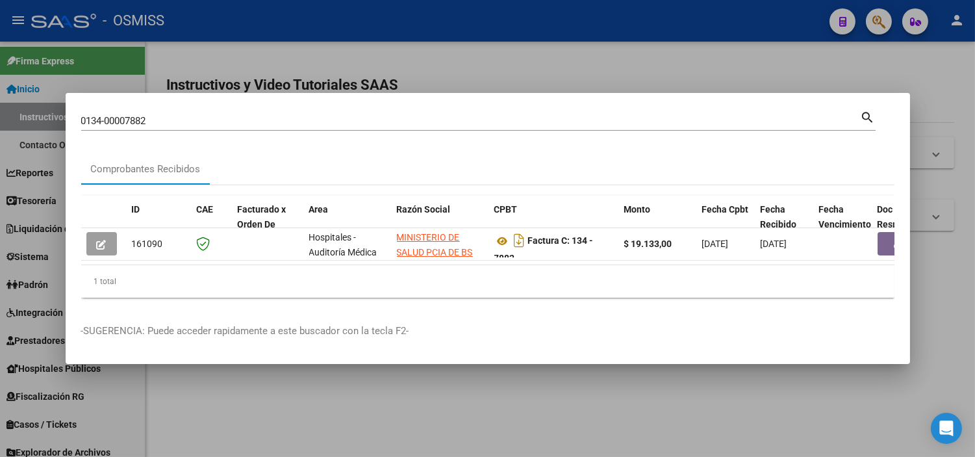
click at [291, 120] on input "0134-00007882" at bounding box center [471, 121] width 780 height 12
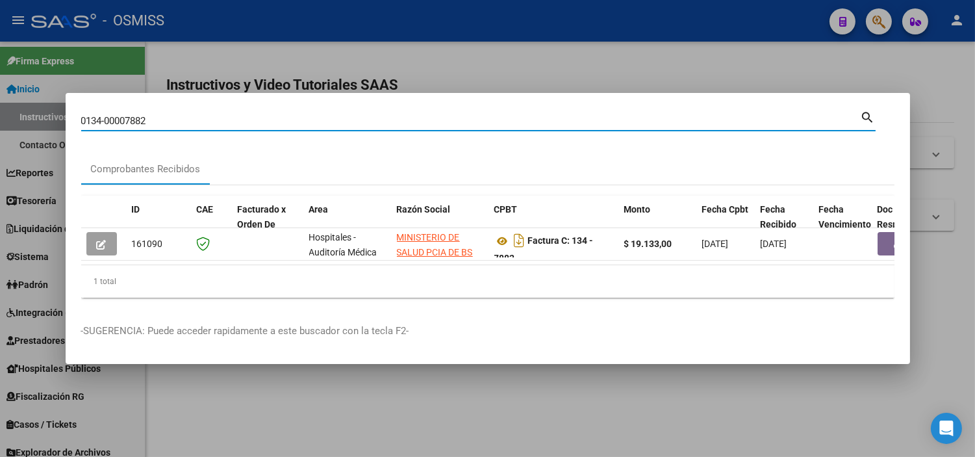
click at [291, 120] on input "0134-00007882" at bounding box center [471, 121] width 780 height 12
paste input "C0134-00007886"
click at [90, 116] on input "C0134-00007886" at bounding box center [471, 121] width 780 height 12
type input "0134-00007886"
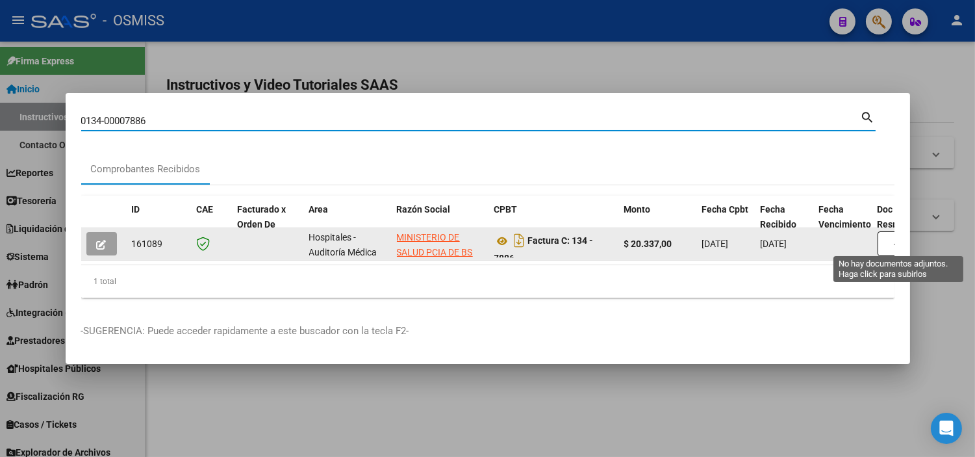
click at [885, 248] on button "button" at bounding box center [899, 243] width 42 height 25
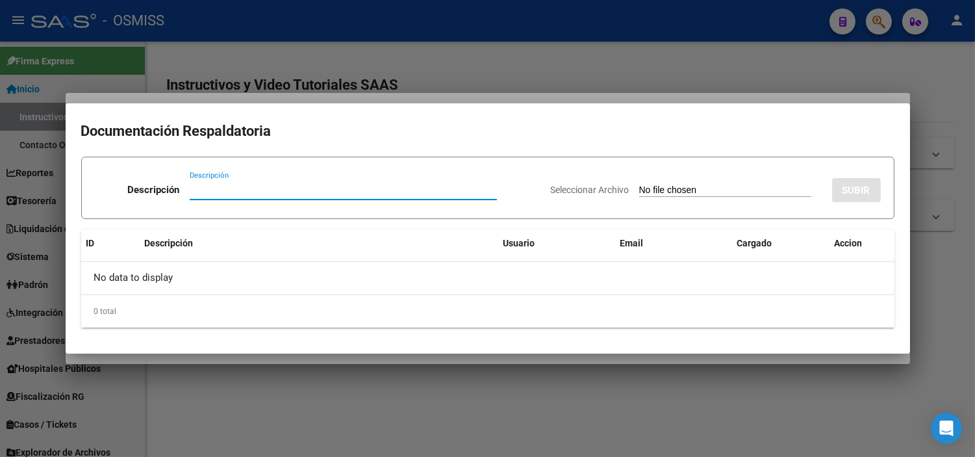
click at [717, 181] on div "Seleccionar Archivo SUBIR" at bounding box center [716, 188] width 330 height 40
click at [717, 186] on input "Seleccionar Archivo" at bounding box center [725, 190] width 172 height 12
type input "C:\fakepath\FC 7882 7886 HOSPITAL CORDERO RC3188.pdf"
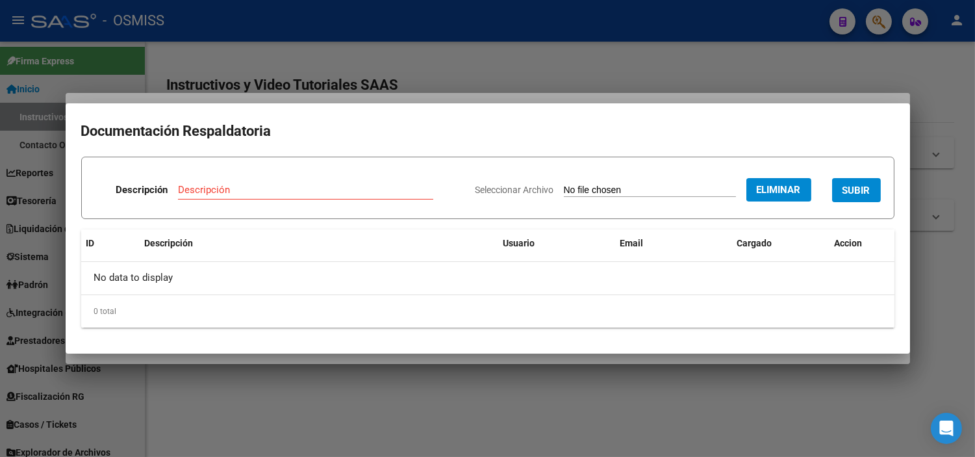
click at [336, 190] on input "Descripción" at bounding box center [305, 190] width 255 height 12
type input "RECIBO"
click at [858, 206] on div "Seleccionar Archivo Eliminar SUBIR" at bounding box center [678, 188] width 405 height 40
click at [861, 192] on span "SUBIR" at bounding box center [857, 190] width 28 height 12
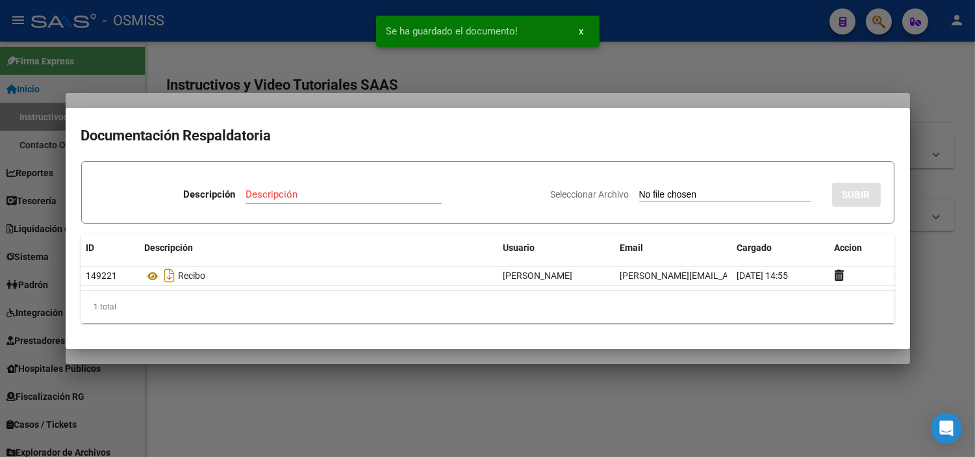
click at [316, 81] on div at bounding box center [487, 228] width 975 height 457
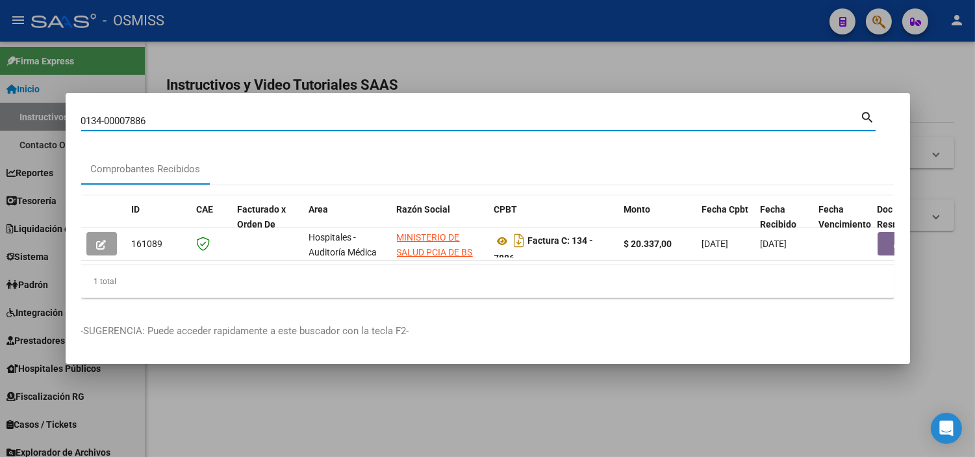
drag, startPoint x: 222, startPoint y: 117, endPoint x: 1, endPoint y: 95, distance: 221.9
click at [1, 95] on div "0134-00007886 Buscar (apellido, dni, cuil, nro traspaso, cuit, obra social) sea…" at bounding box center [487, 228] width 975 height 457
type input "7-1110"
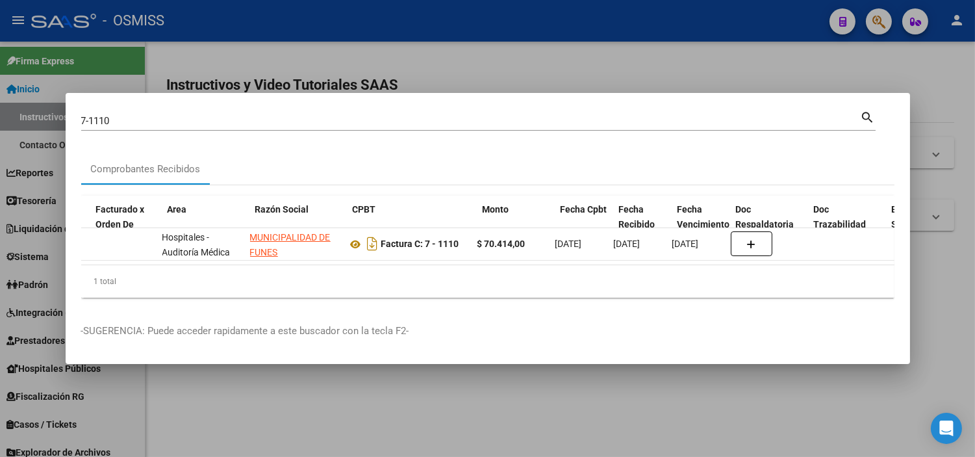
scroll to position [0, 153]
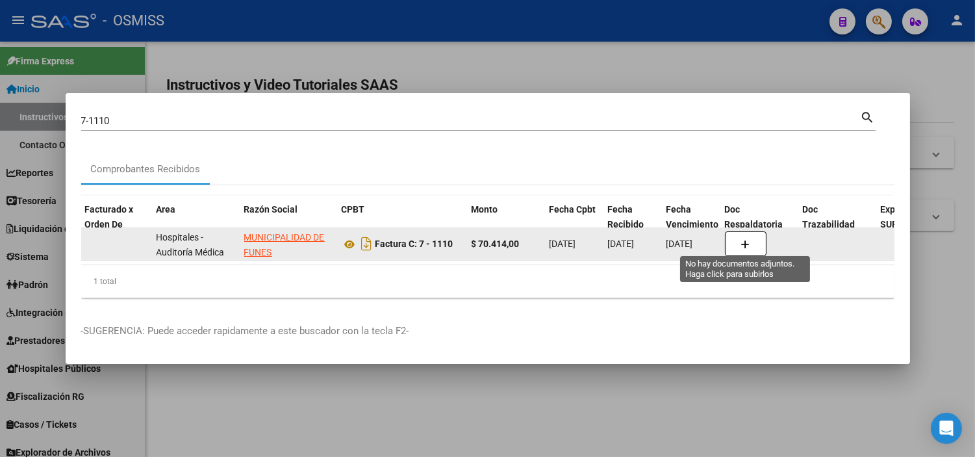
click at [744, 244] on icon "button" at bounding box center [745, 245] width 9 height 10
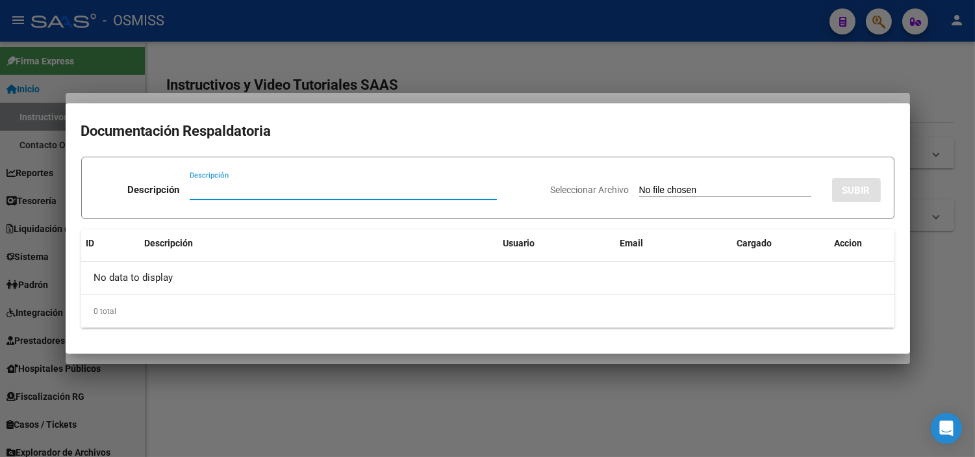
click at [698, 185] on input "Seleccionar Archivo" at bounding box center [725, 190] width 172 height 12
type input "C:\fakepath\FC 1110 MUNICIPIO DE FUNES RC 6671787.pdf"
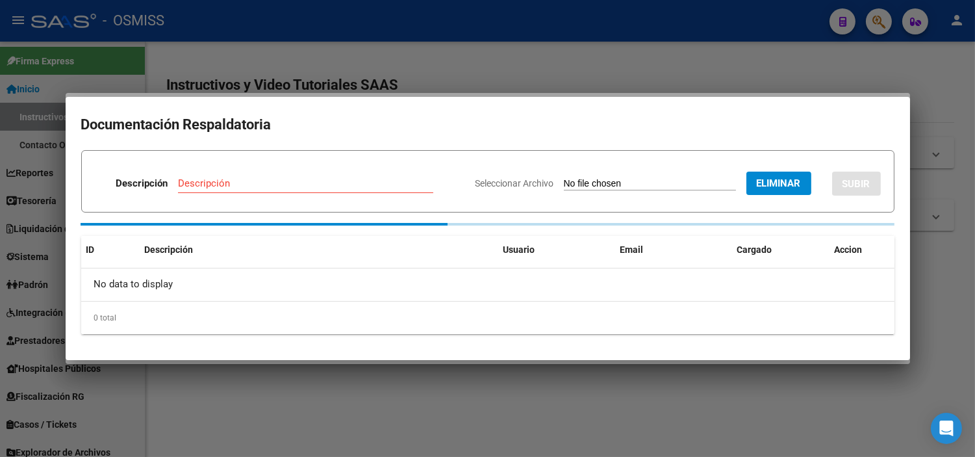
click at [259, 180] on input "Descripción" at bounding box center [305, 183] width 255 height 12
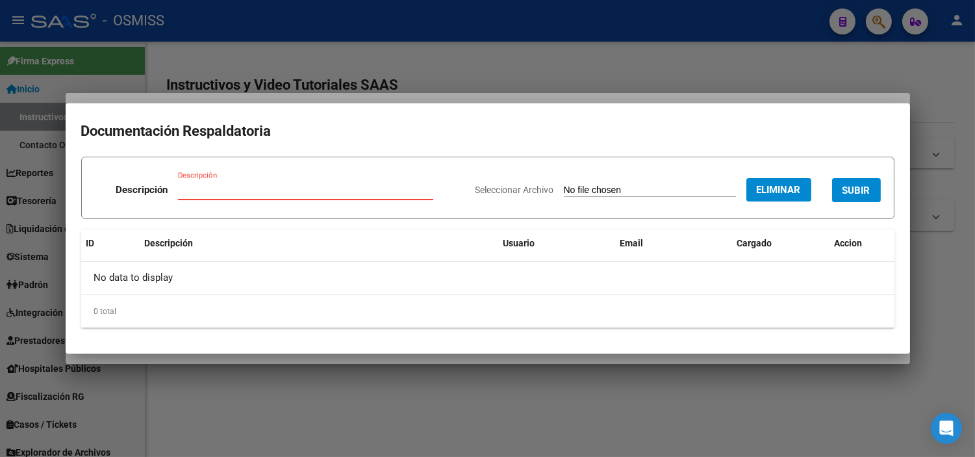
type input "T"
type input "RECIBO"
click at [846, 197] on button "SUBIR" at bounding box center [856, 190] width 49 height 24
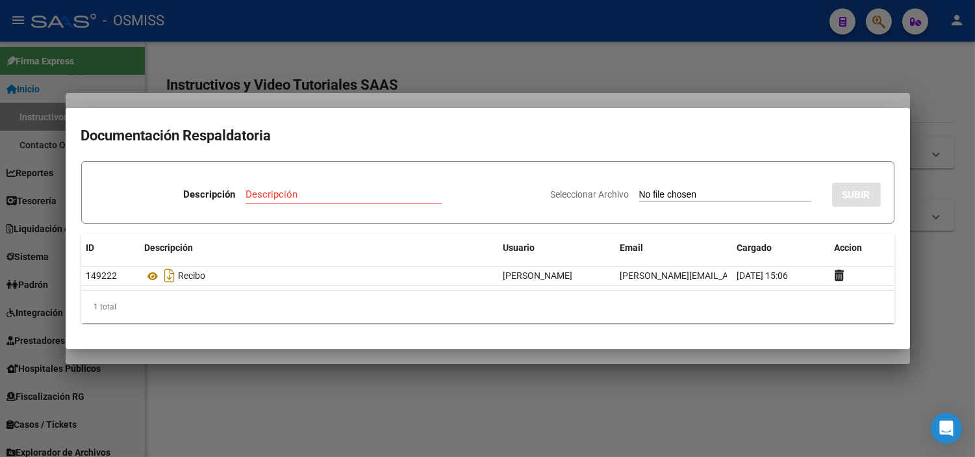
click at [283, 40] on div at bounding box center [487, 228] width 975 height 457
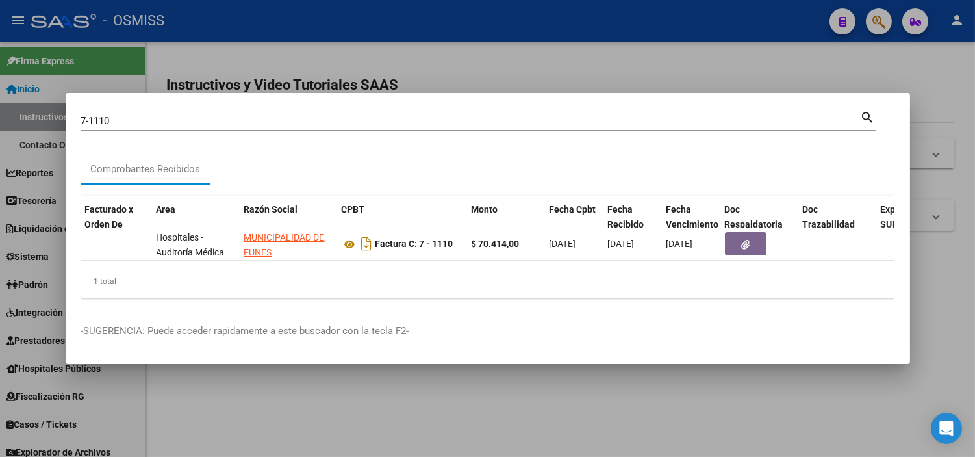
click at [125, 120] on input "7-1110" at bounding box center [471, 121] width 780 height 12
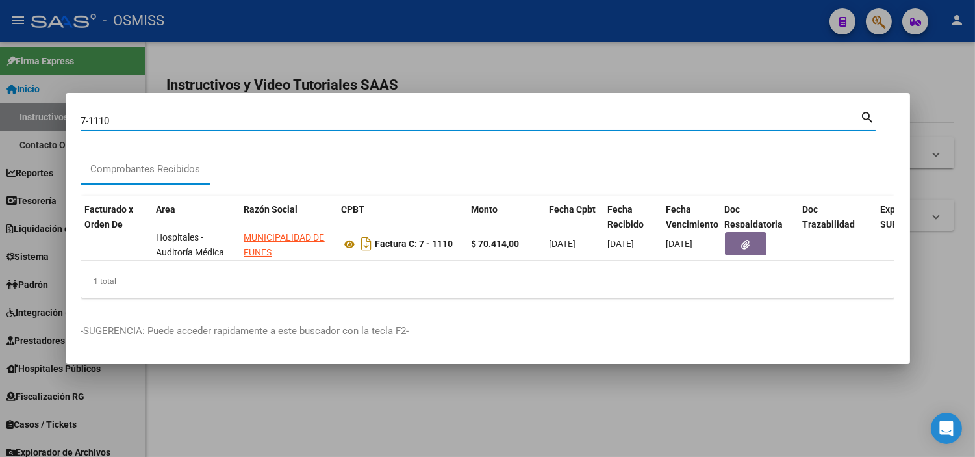
click at [125, 120] on input "7-1110" at bounding box center [471, 121] width 780 height 12
paste input "0006-00005537"
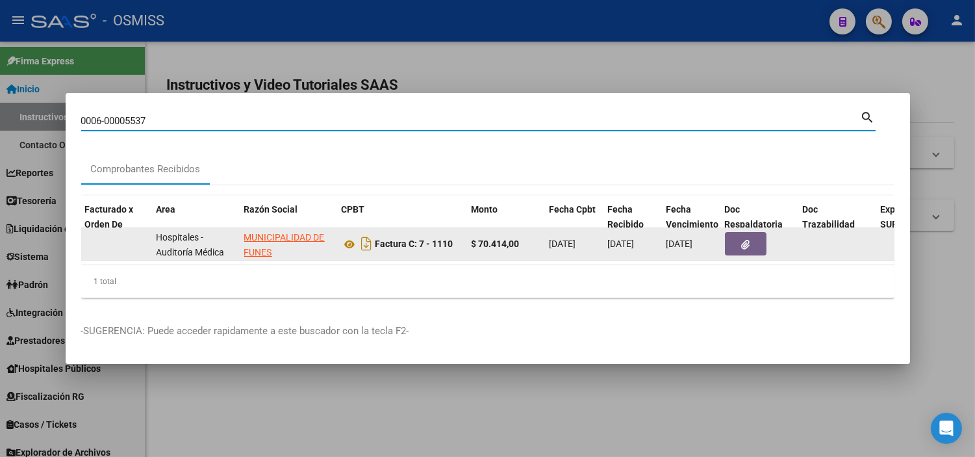
type input "0006-00005537"
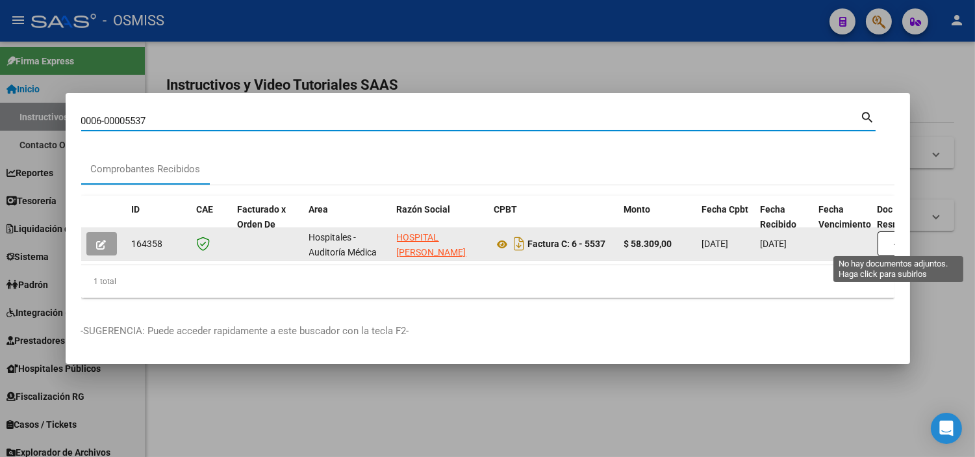
click at [885, 240] on button "button" at bounding box center [899, 243] width 42 height 25
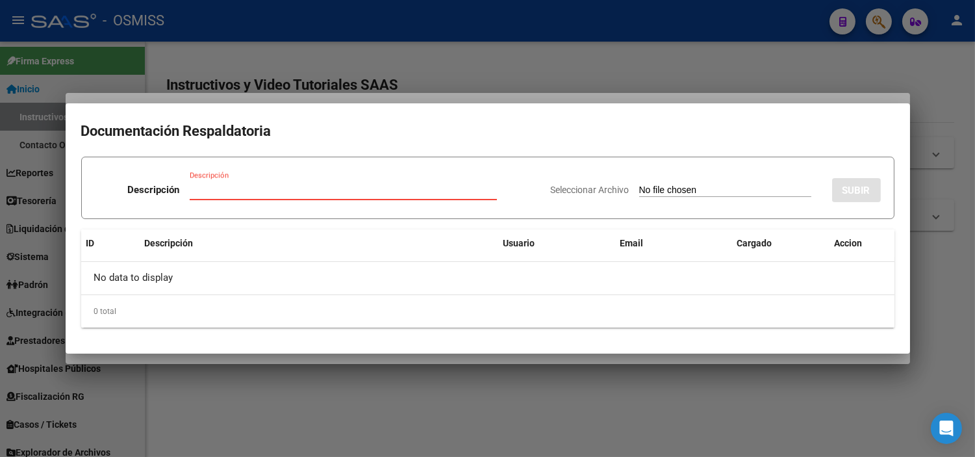
click at [646, 186] on input "Seleccionar Archivo" at bounding box center [725, 190] width 172 height 12
type input "C:\fakepath\NC 390 HOSPITAL MOTTA FC5537.pdf"
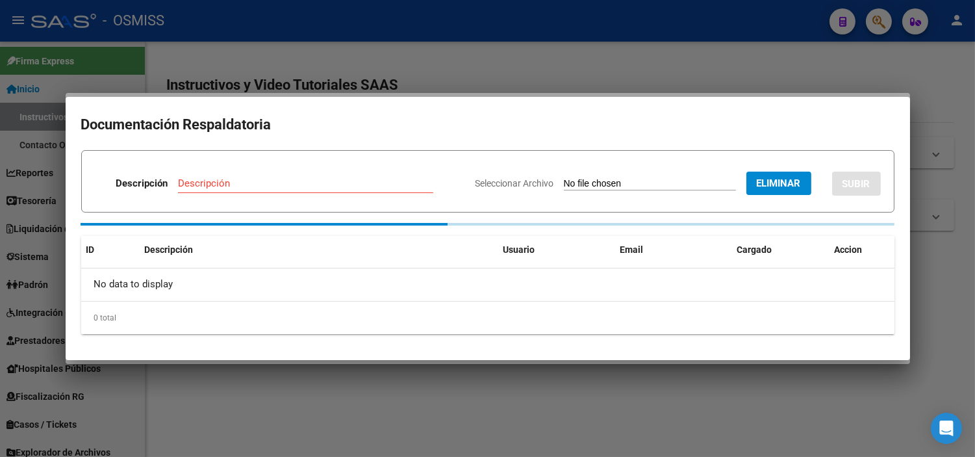
click at [217, 187] on input "Descripción" at bounding box center [305, 183] width 255 height 12
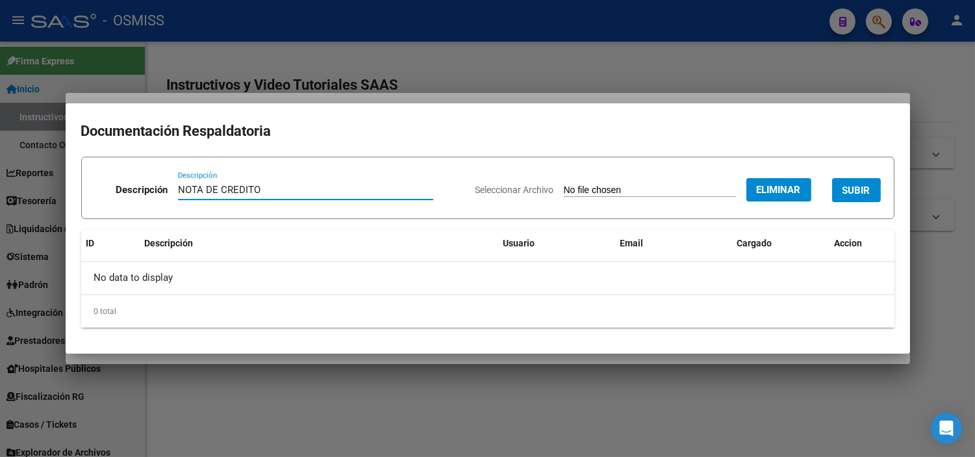
type input "NOTA DE CREDITO"
click at [852, 196] on span "SUBIR" at bounding box center [857, 190] width 28 height 12
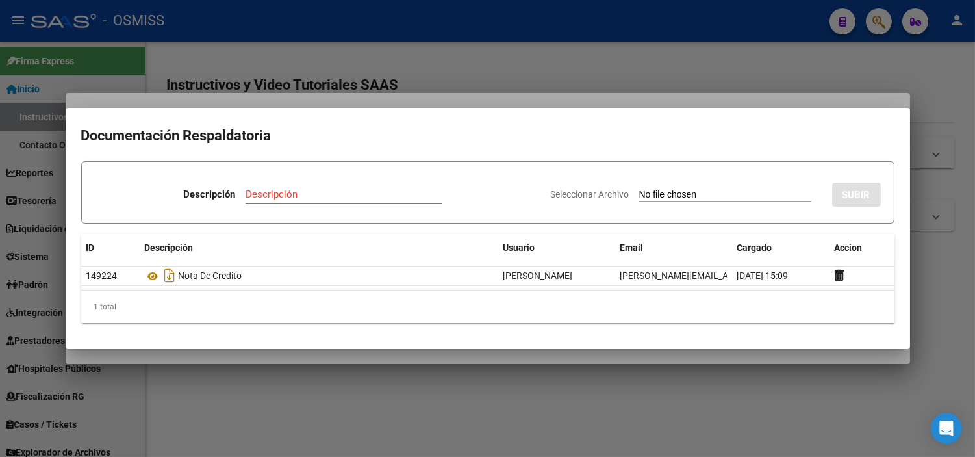
click at [312, 68] on div at bounding box center [487, 228] width 975 height 457
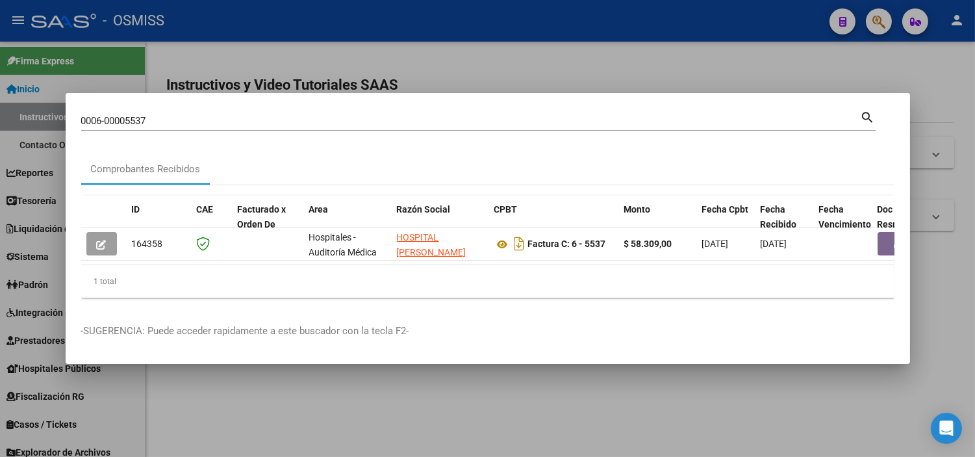
click at [216, 115] on input "0006-00005537" at bounding box center [471, 121] width 780 height 12
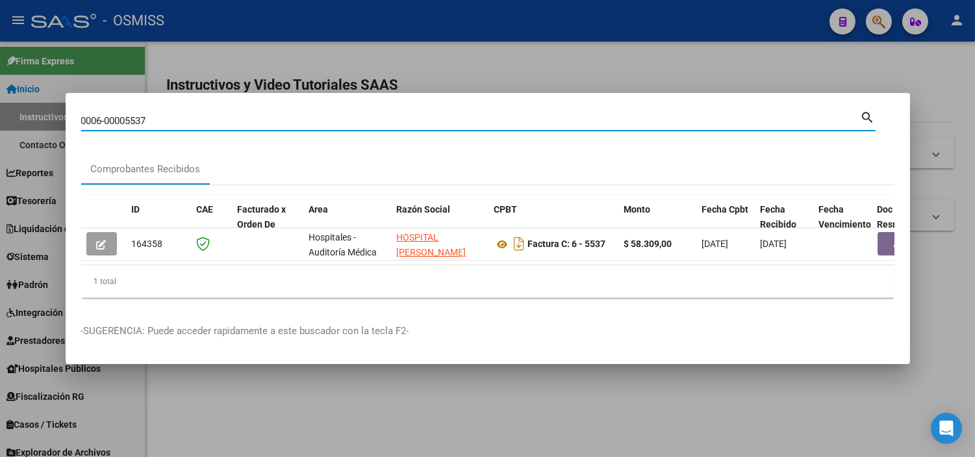
click at [216, 115] on input "0006-00005537" at bounding box center [471, 121] width 780 height 12
paste input "478"
click at [83, 115] on input "478" at bounding box center [471, 121] width 780 height 12
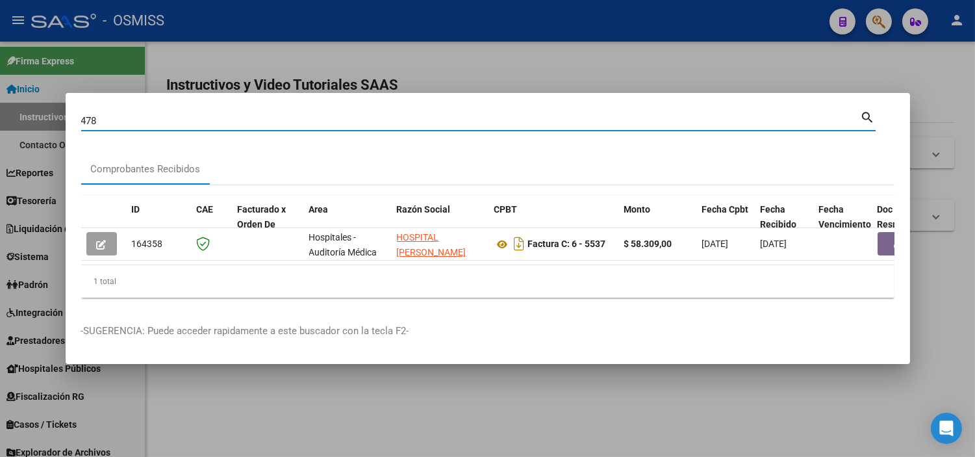
click at [82, 115] on input "478" at bounding box center [471, 121] width 780 height 12
type input "5-478"
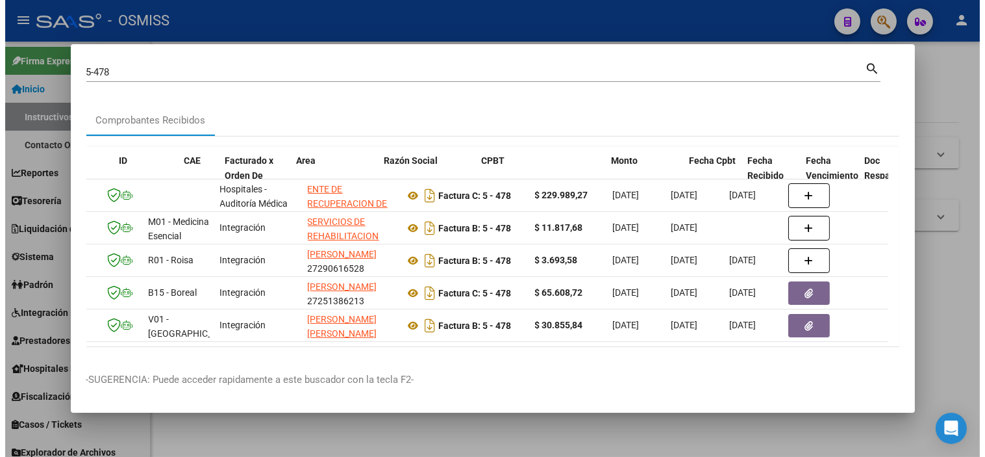
scroll to position [0, 0]
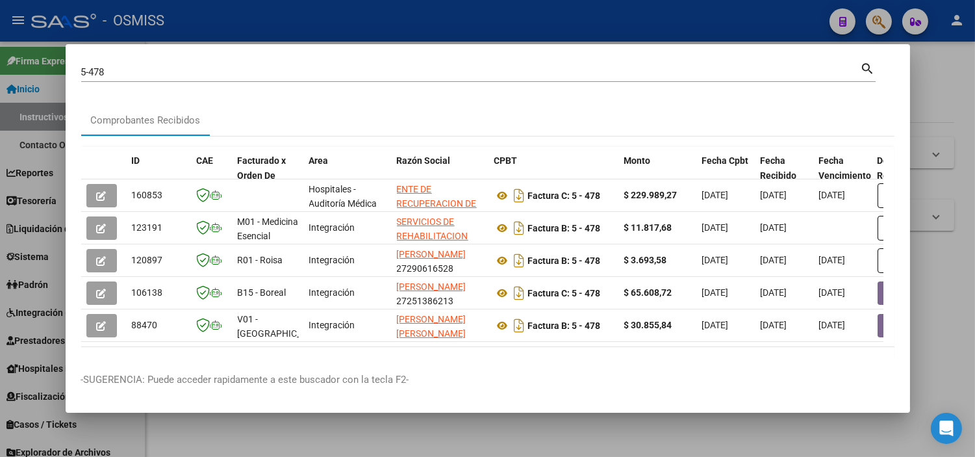
click at [0, 355] on div at bounding box center [487, 228] width 975 height 457
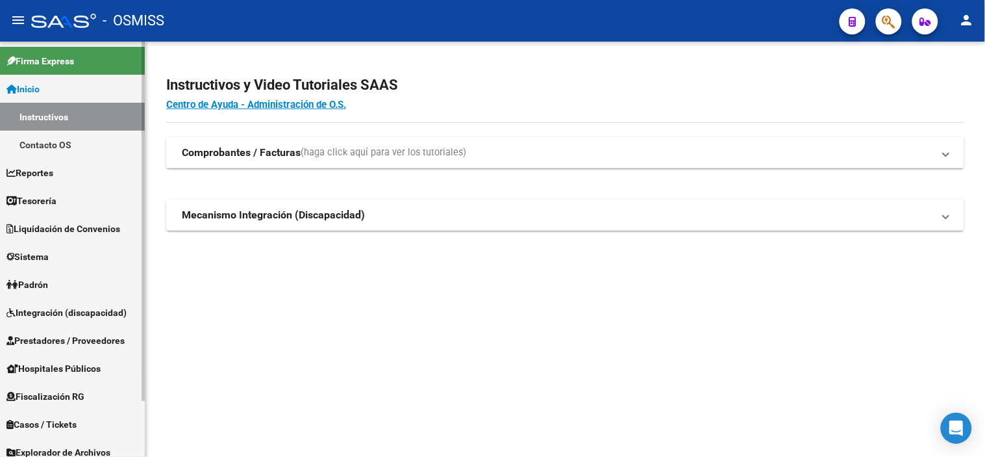
click at [95, 229] on span "Liquidación de Convenios" at bounding box center [63, 229] width 114 height 14
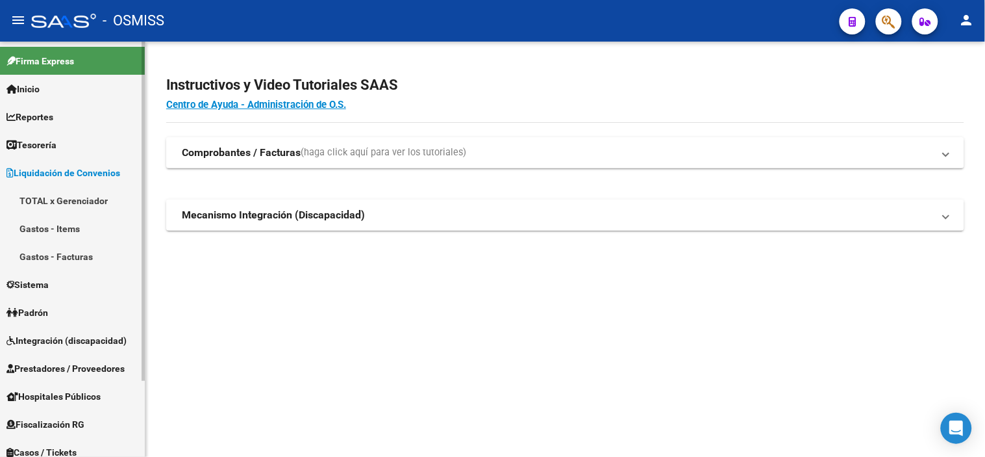
click at [101, 172] on span "Liquidación de Convenios" at bounding box center [63, 173] width 114 height 14
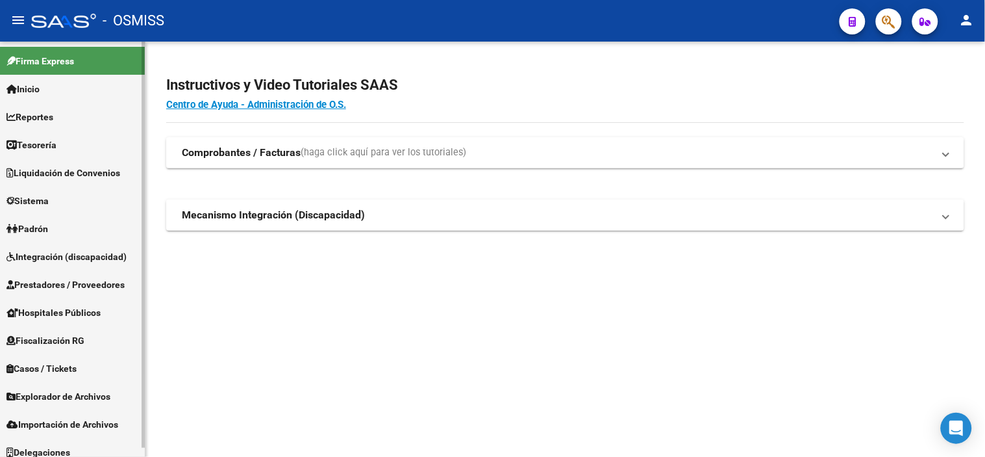
click at [86, 287] on span "Prestadores / Proveedores" at bounding box center [65, 284] width 118 height 14
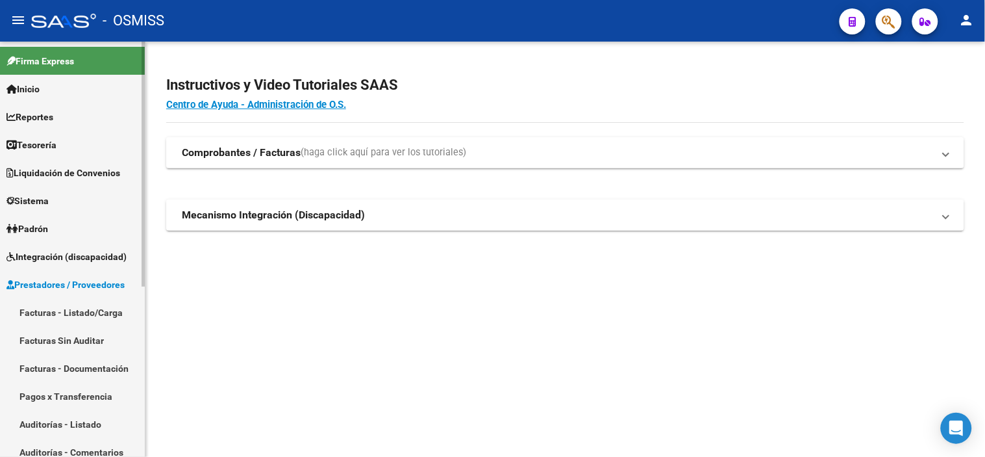
click at [98, 140] on link "Tesorería" at bounding box center [72, 145] width 145 height 28
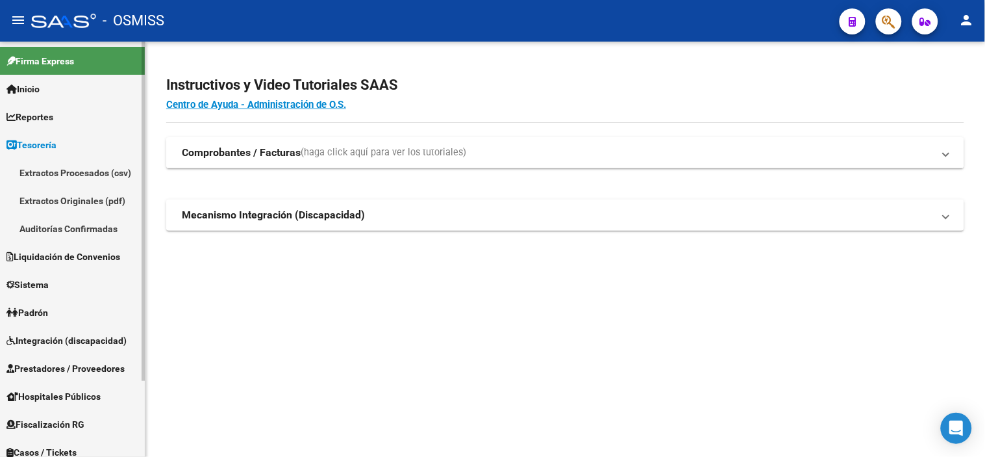
click at [105, 229] on link "Auditorías Confirmadas" at bounding box center [72, 228] width 145 height 28
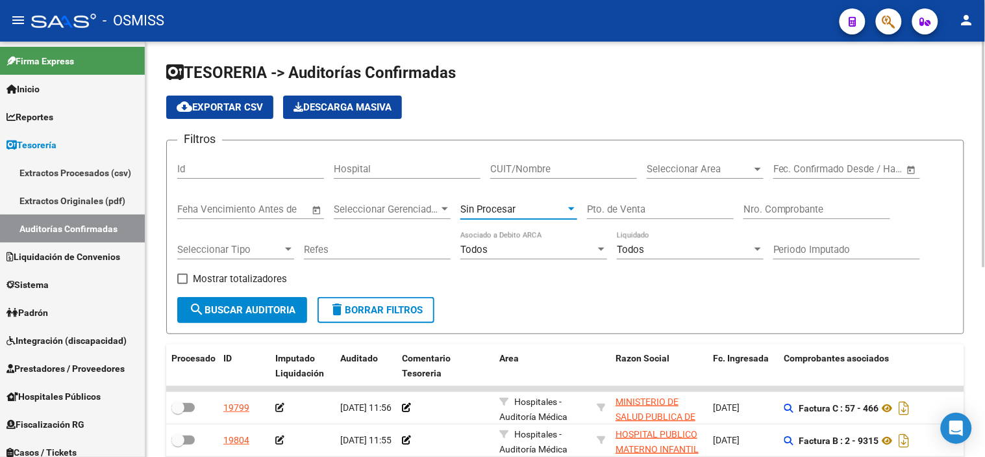
click at [553, 208] on div "Sin Procesar" at bounding box center [513, 209] width 105 height 12
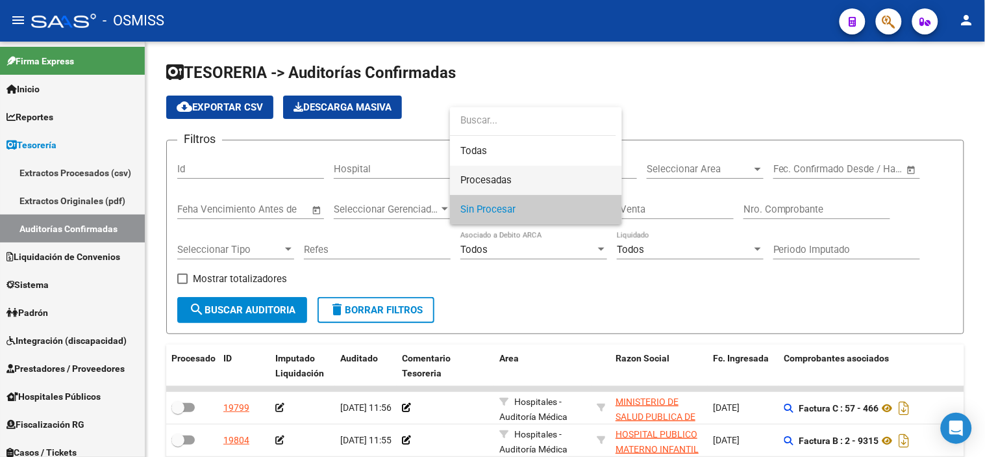
click at [529, 183] on span "Procesadas" at bounding box center [536, 180] width 151 height 29
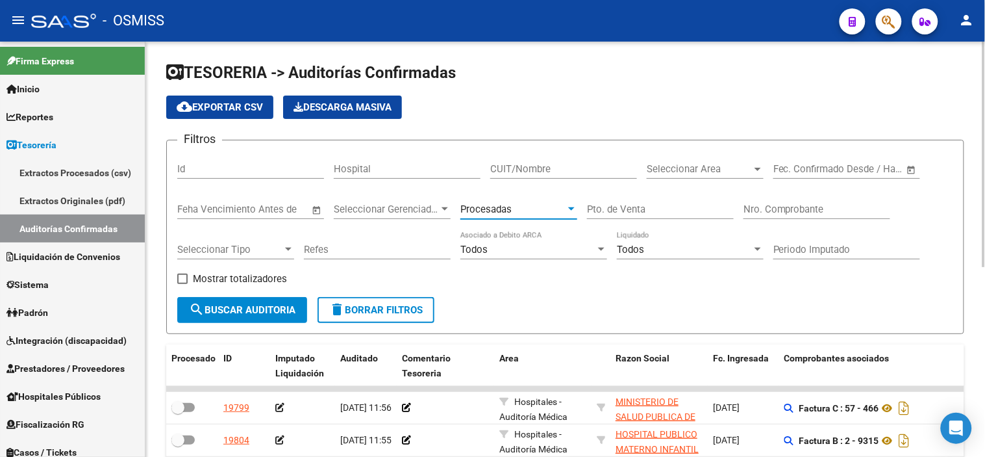
click at [835, 210] on input "Nro. Comprobante" at bounding box center [817, 209] width 147 height 12
paste input "478"
type input "478"
click at [242, 299] on button "search Buscar Auditoria" at bounding box center [242, 310] width 130 height 26
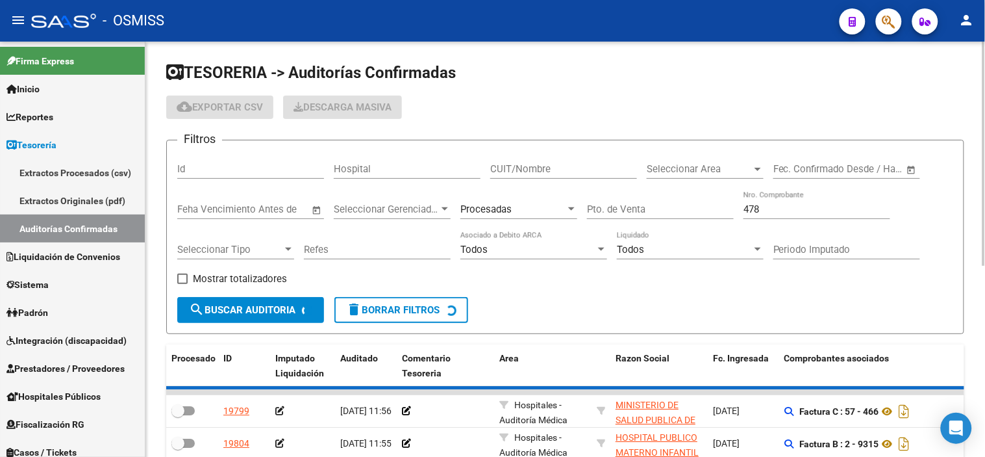
checkbox input "true"
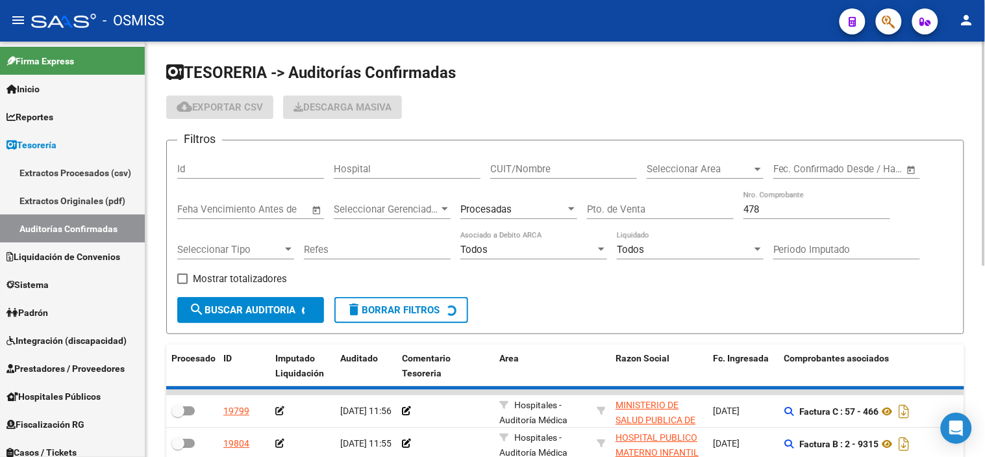
checkbox input "true"
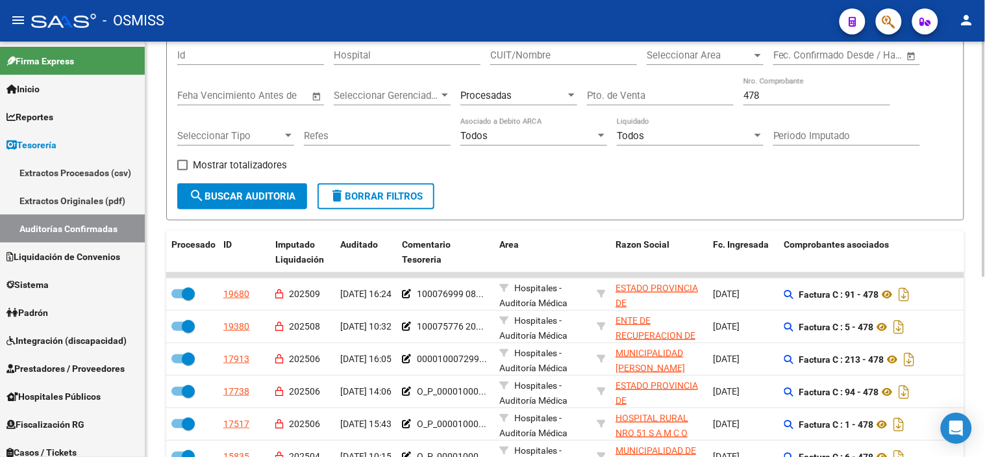
scroll to position [144, 0]
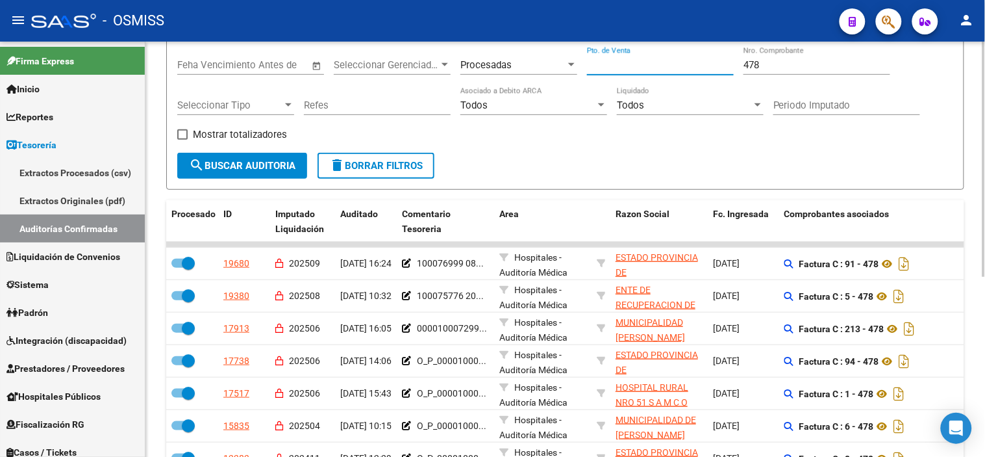
click at [654, 70] on input "Pto. de Venta" at bounding box center [660, 65] width 147 height 12
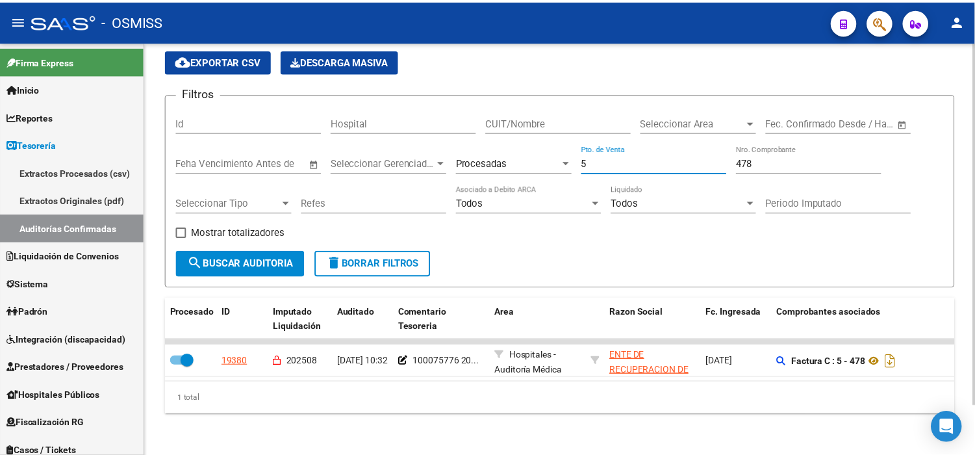
scroll to position [57, 0]
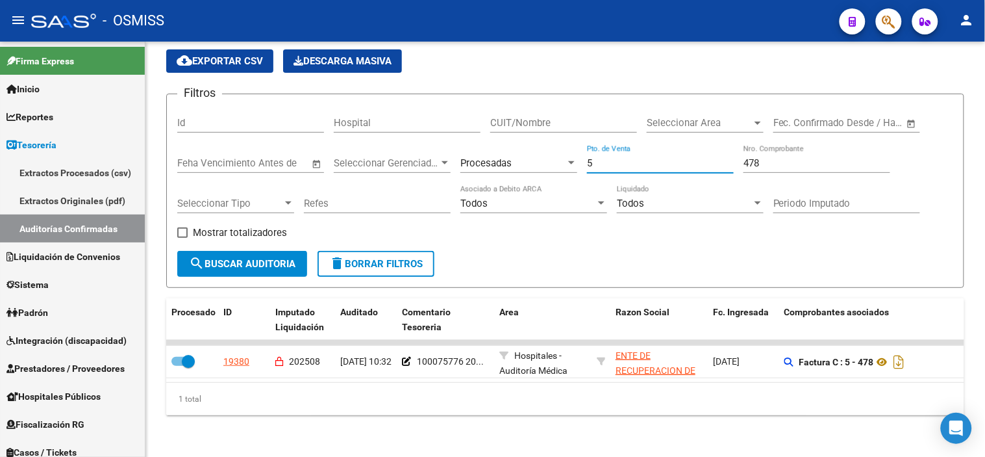
type input "5"
click at [889, 31] on span "button" at bounding box center [889, 21] width 13 height 27
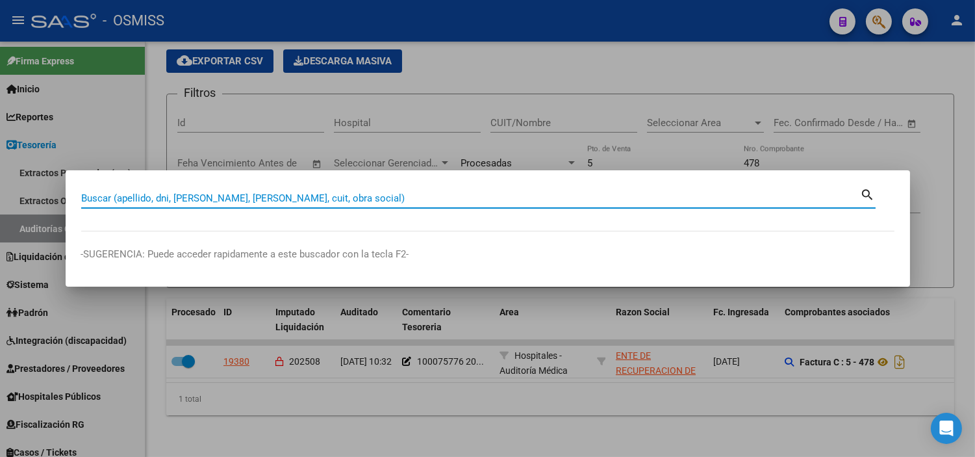
paste input "0002-00000443"
type input "0002-00000443"
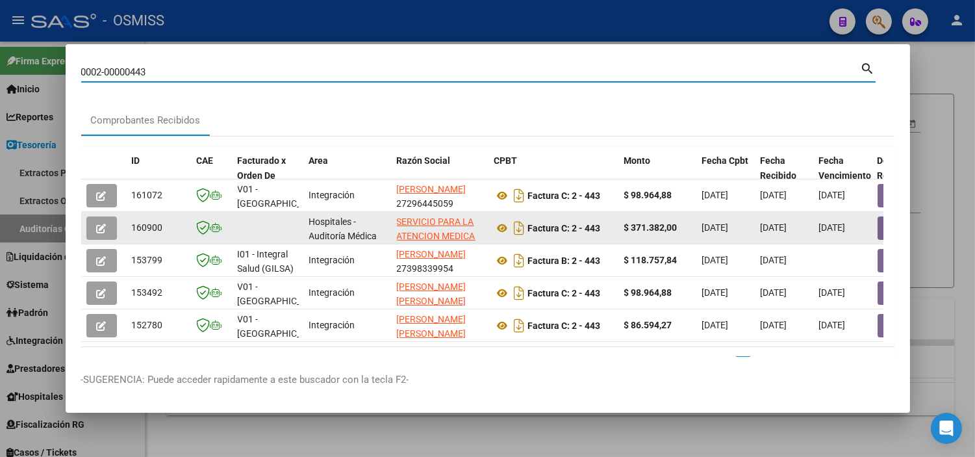
click at [880, 225] on button "button" at bounding box center [899, 227] width 42 height 23
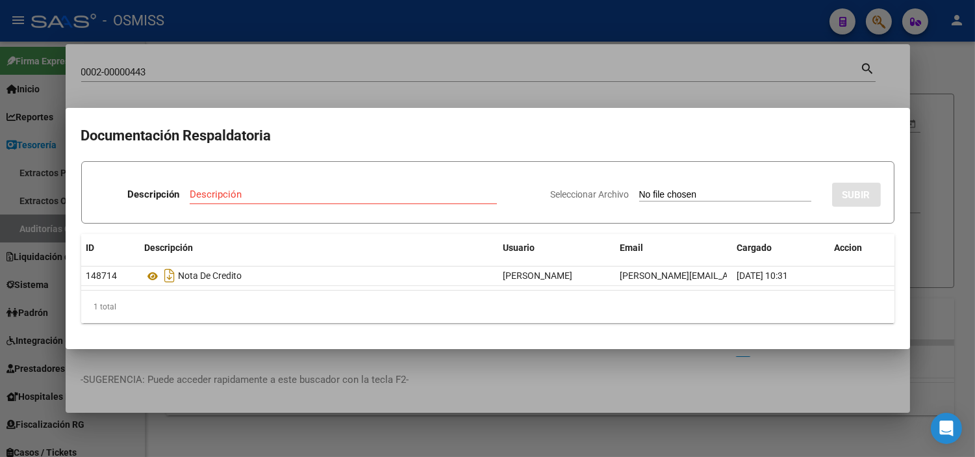
click at [639, 196] on input "Seleccionar Archivo" at bounding box center [725, 195] width 172 height 12
type input "C:\fakepath\FC443 SAMCO IBARLUCEA RC157.pdf"
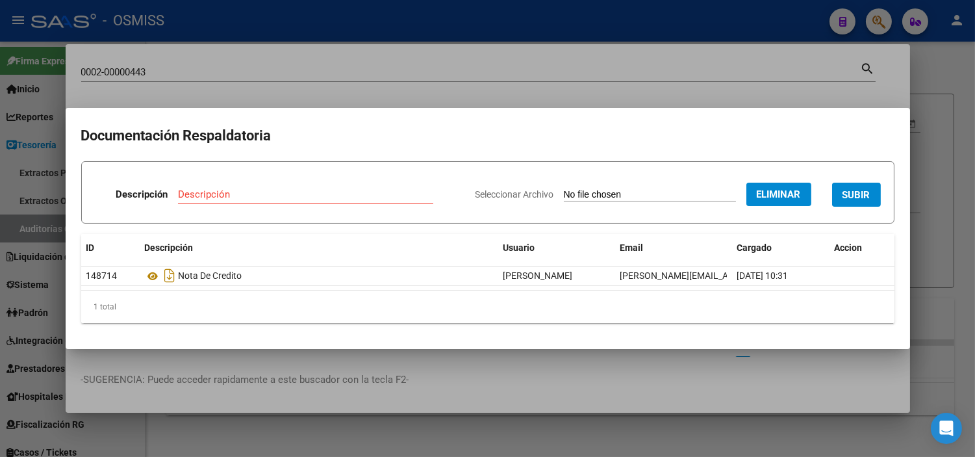
click at [223, 192] on input "Descripción" at bounding box center [305, 194] width 255 height 12
type input "RECIBO"
click at [841, 203] on button "SUBIR" at bounding box center [856, 195] width 49 height 24
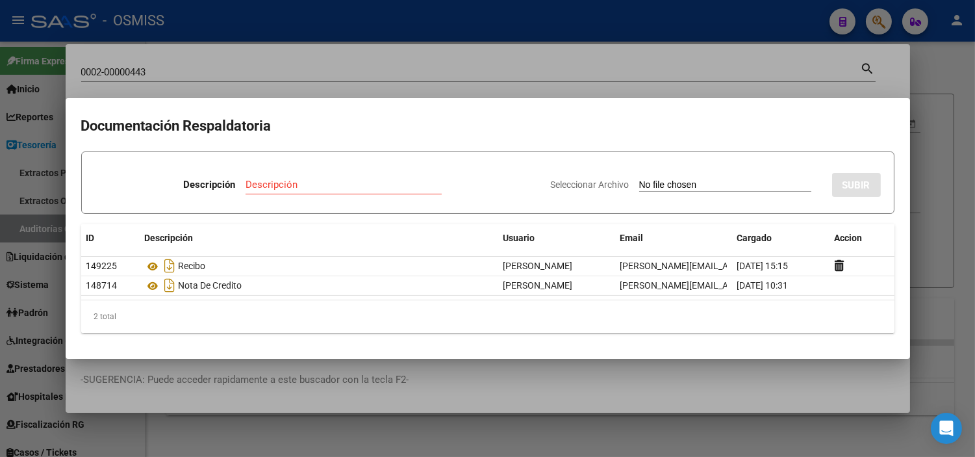
click at [340, 70] on div at bounding box center [487, 228] width 975 height 457
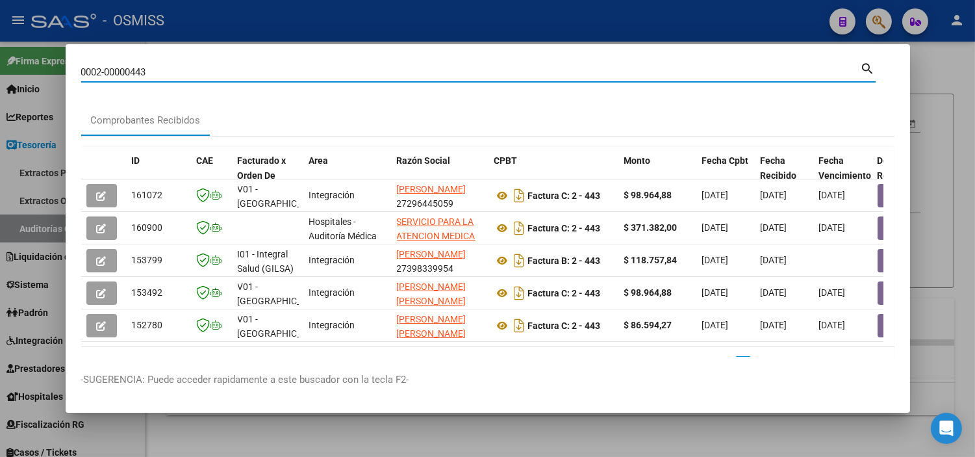
click at [273, 75] on input "0002-00000443" at bounding box center [471, 72] width 780 height 12
paste input "C0001-00003575"
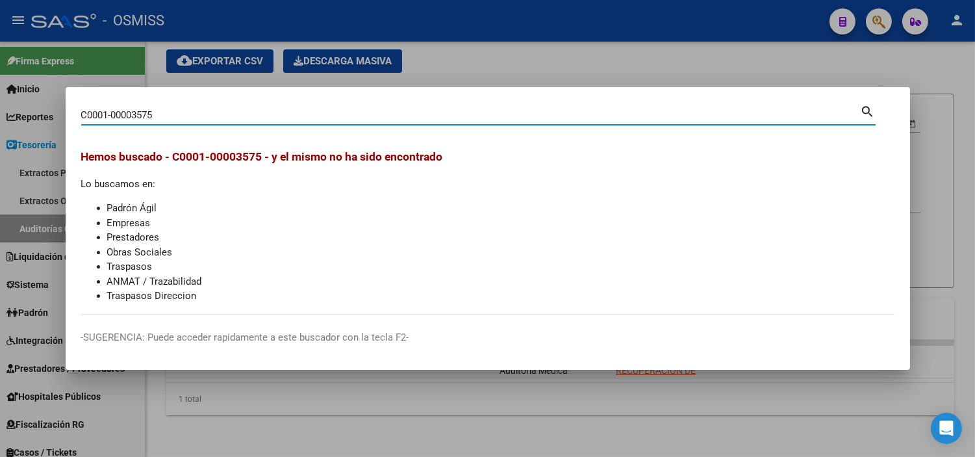
click at [86, 115] on input "C0001-00003575" at bounding box center [471, 115] width 780 height 12
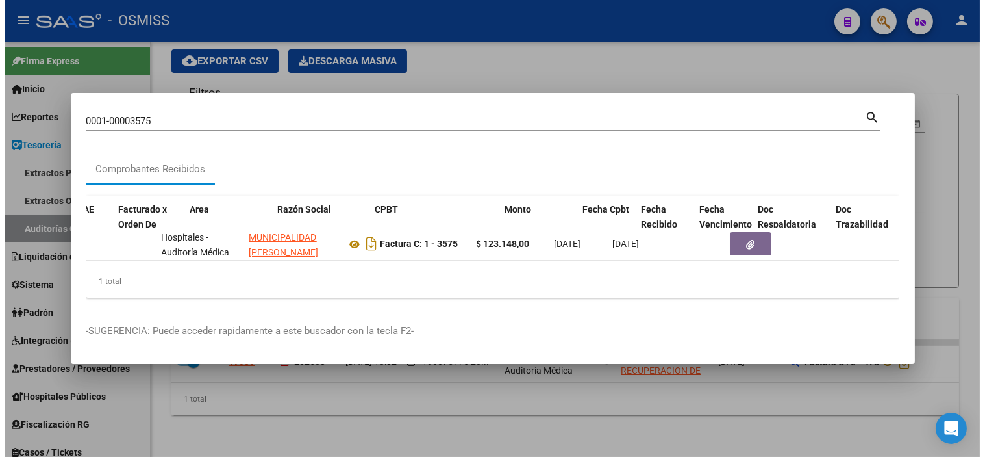
scroll to position [0, 155]
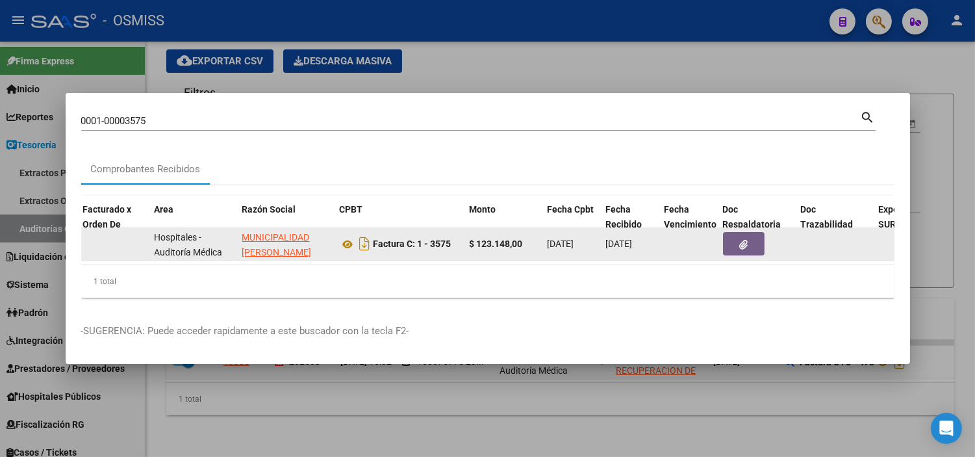
click at [735, 248] on button "button" at bounding box center [744, 243] width 42 height 23
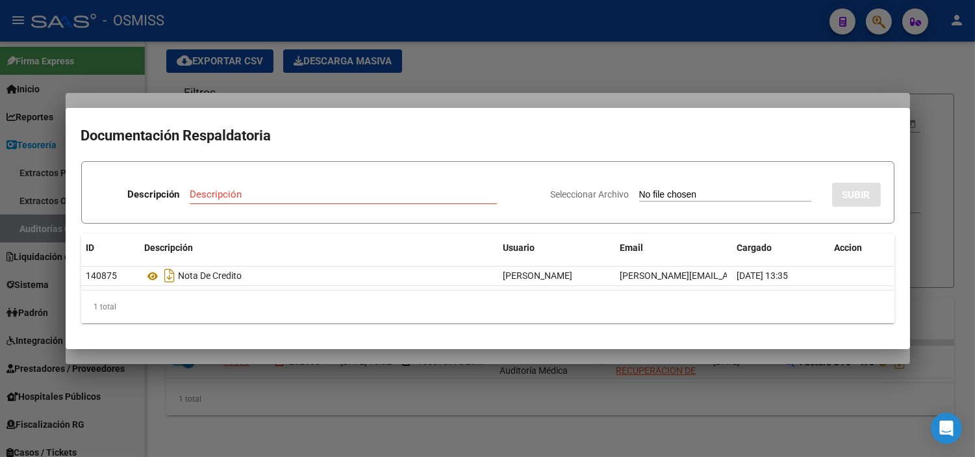
click at [341, 62] on div at bounding box center [487, 228] width 975 height 457
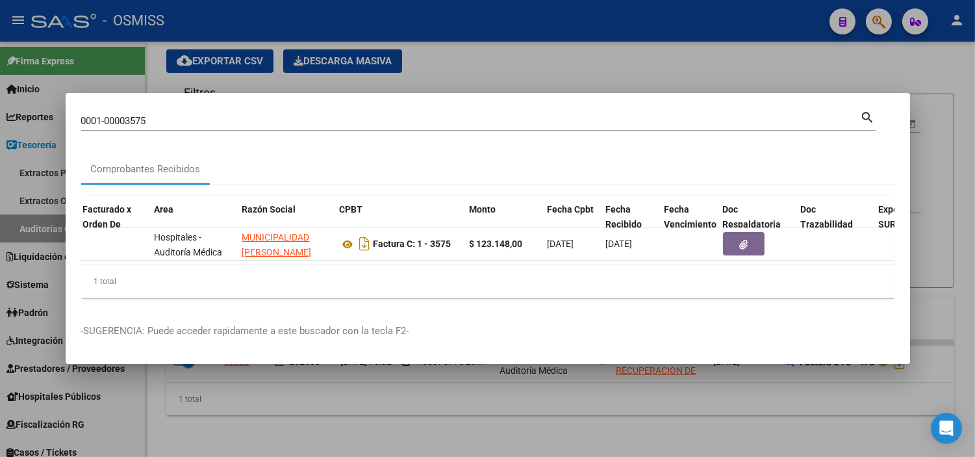
click at [225, 120] on input "0001-00003575" at bounding box center [471, 121] width 780 height 12
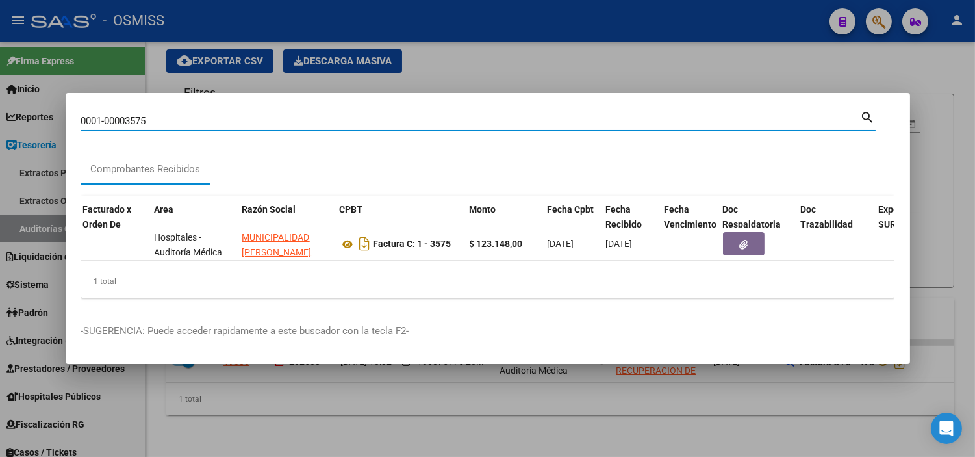
click at [225, 120] on input "0001-00003575" at bounding box center [471, 121] width 780 height 12
paste input "C"
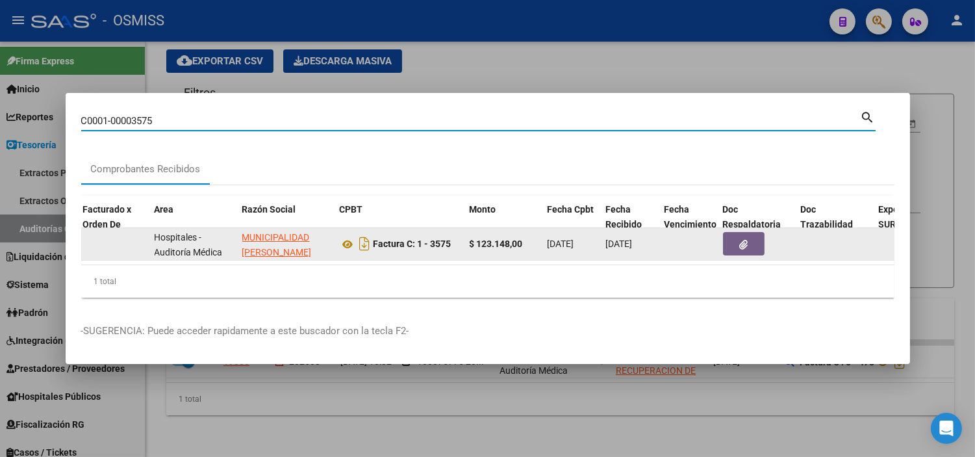
type input "C0001-00003575"
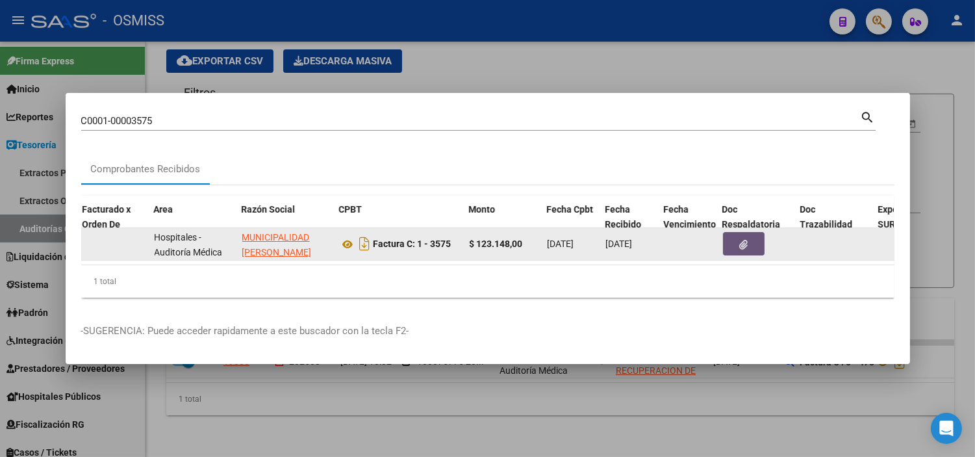
click at [731, 244] on button "button" at bounding box center [744, 243] width 42 height 23
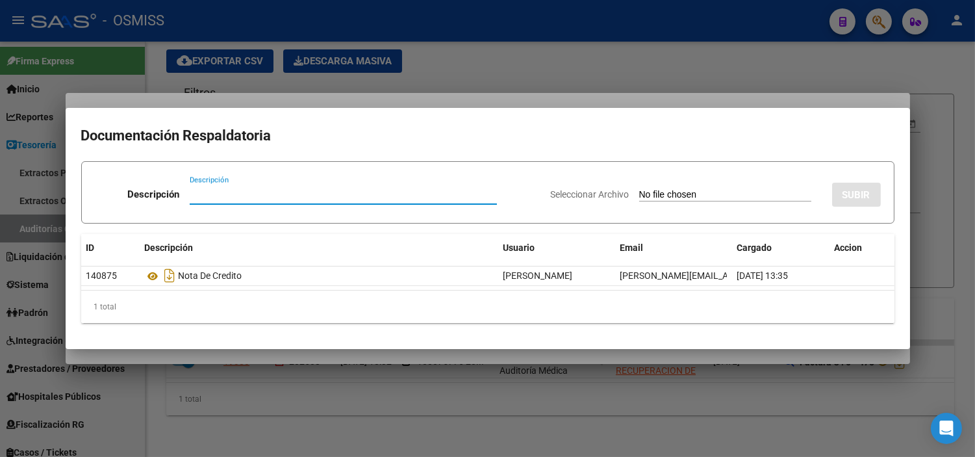
click at [685, 195] on input "Seleccionar Archivo" at bounding box center [725, 195] width 172 height 12
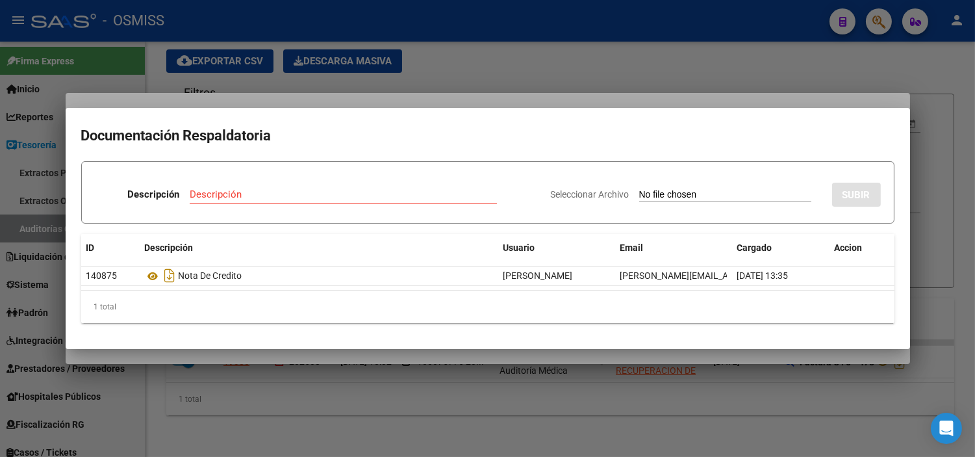
type input "C:\fakepath\FC VARIAS HOSPITAL RENE FAVALORO RC832.pdf"
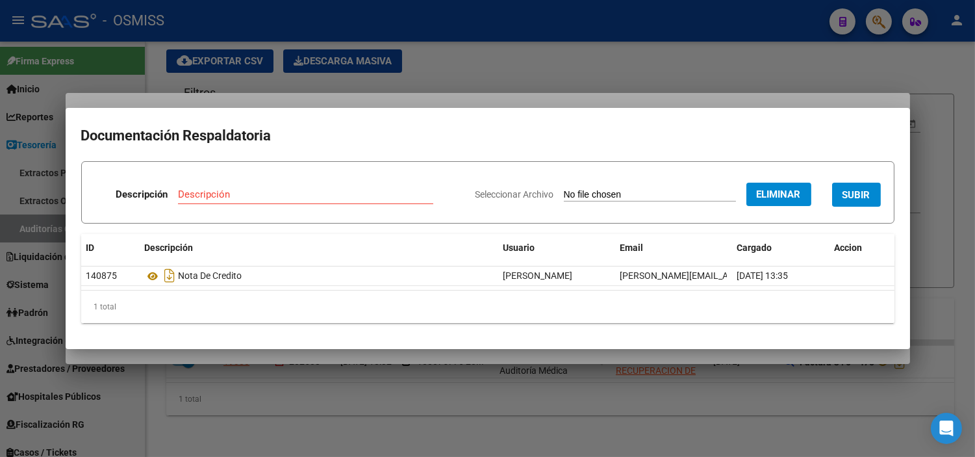
click at [188, 189] on input "Descripción" at bounding box center [305, 194] width 255 height 12
type input "RECIBO"
click at [858, 202] on button "SUBIR" at bounding box center [856, 195] width 49 height 24
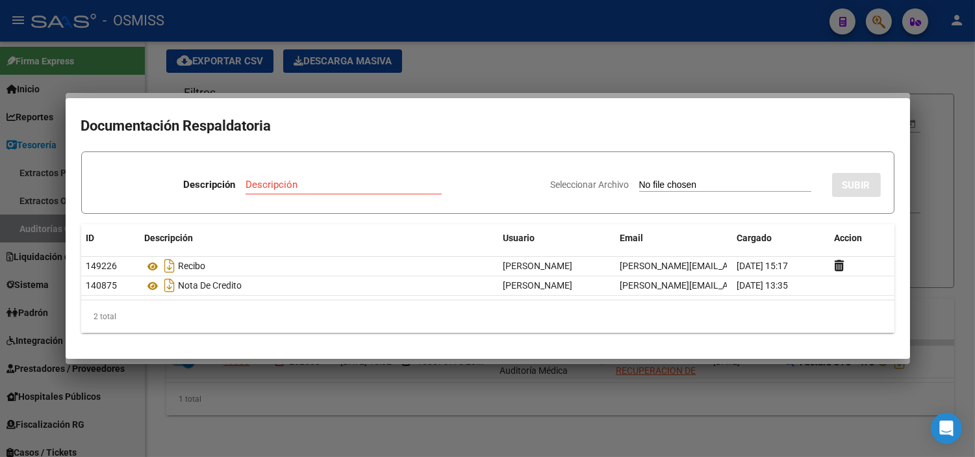
click at [334, 68] on div at bounding box center [487, 228] width 975 height 457
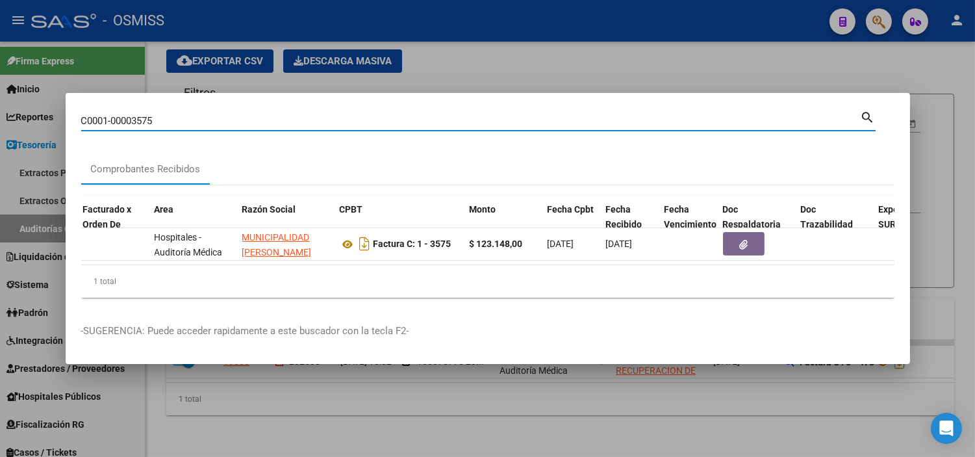
click at [231, 118] on input "C0001-00003575" at bounding box center [471, 121] width 780 height 12
paste input "7"
type input "0001-00003577"
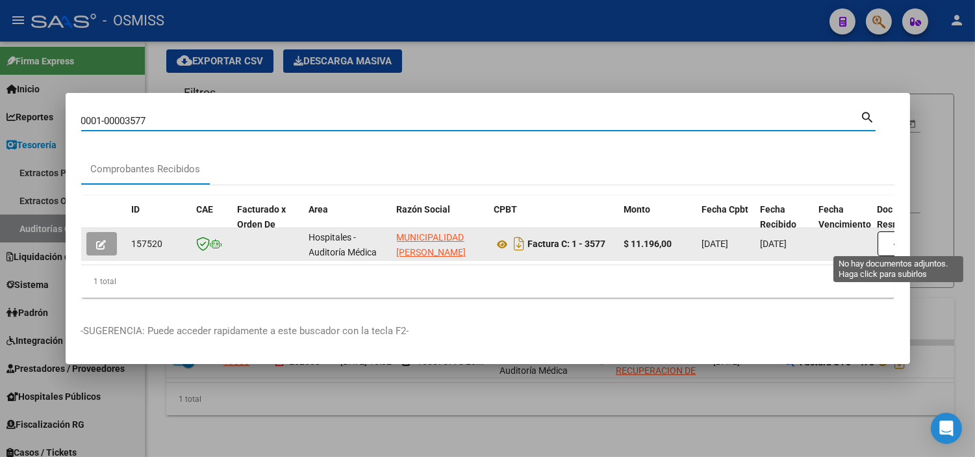
click at [892, 232] on button "button" at bounding box center [899, 243] width 42 height 25
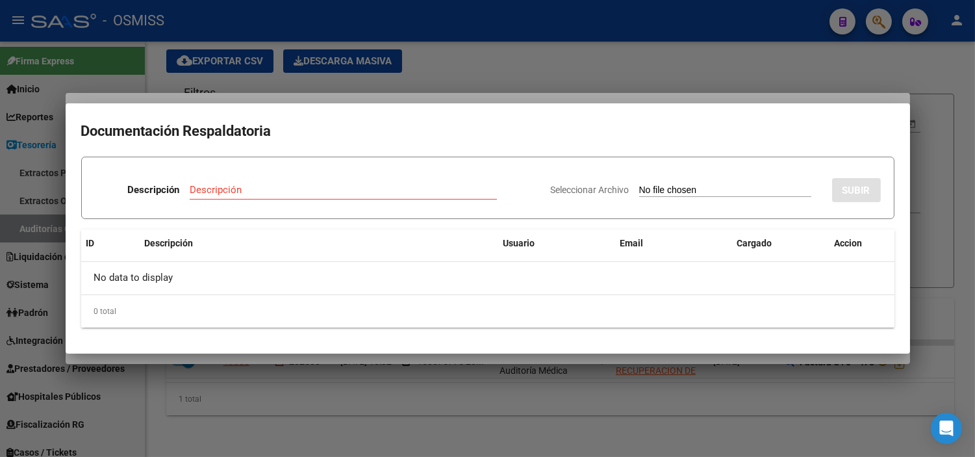
click at [706, 187] on input "Seleccionar Archivo" at bounding box center [725, 190] width 172 height 12
type input "C:\fakepath\FC VARIAS HOSPITAL RENE FAVALORO RC832.pdf"
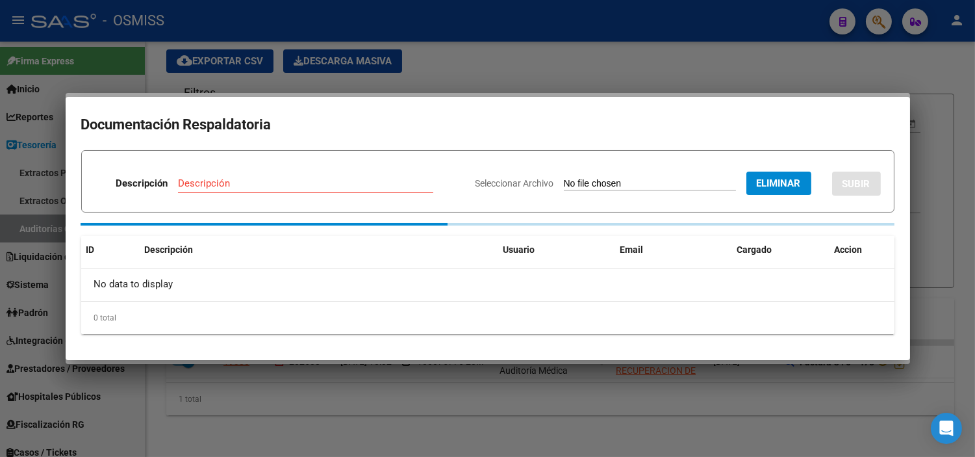
click at [307, 177] on input "Descripción" at bounding box center [305, 183] width 255 height 12
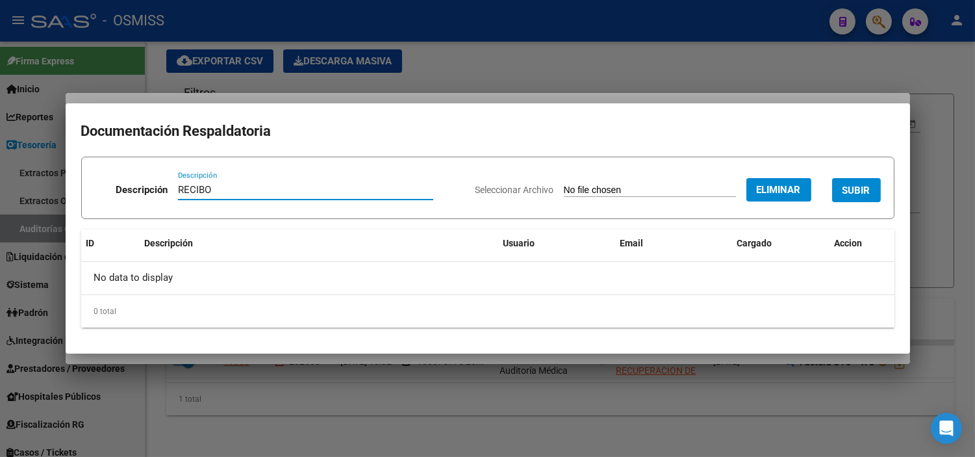
type input "RECIBO"
click at [860, 184] on span "SUBIR" at bounding box center [857, 190] width 28 height 12
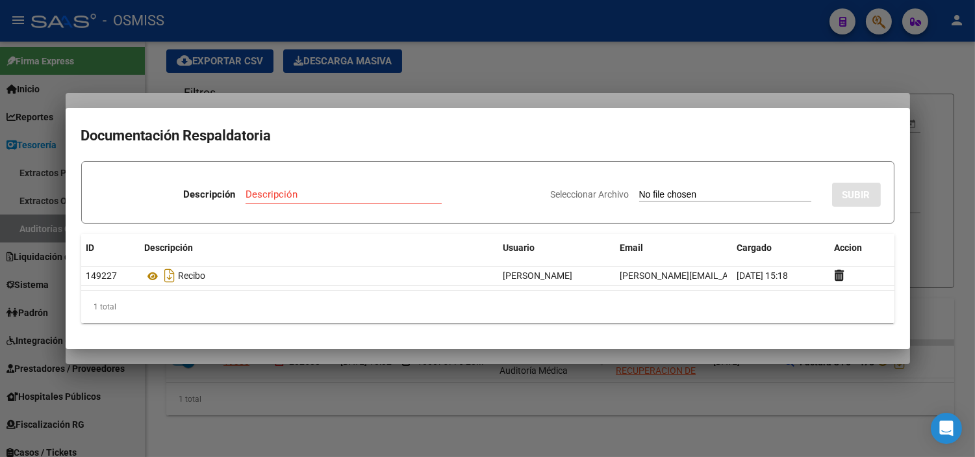
click at [301, 69] on div at bounding box center [487, 228] width 975 height 457
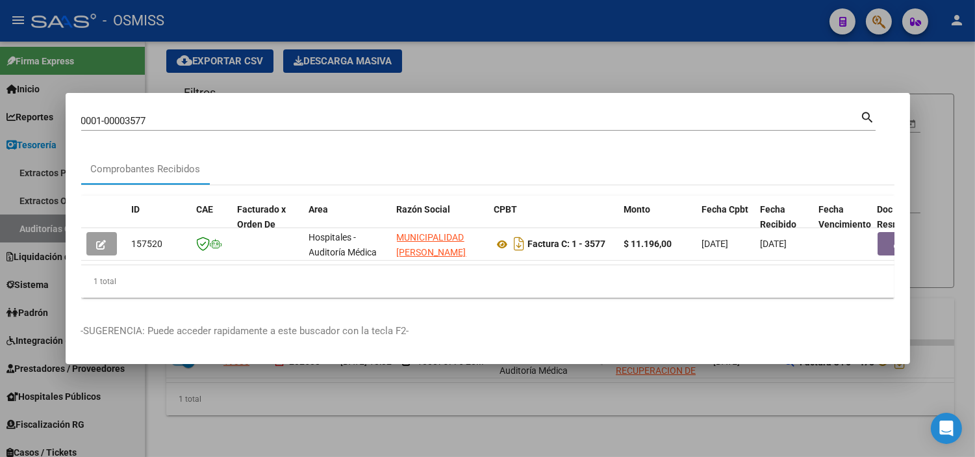
click at [235, 121] on input "0001-00003577" at bounding box center [471, 121] width 780 height 12
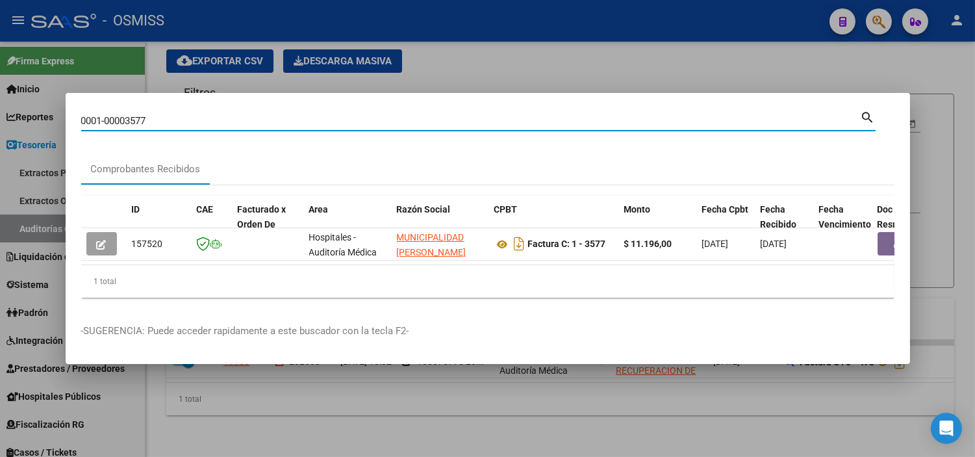
click at [235, 121] on input "0001-00003577" at bounding box center [471, 121] width 780 height 12
paste input "C0001-00003578"
click at [85, 115] on input "C0001-00003578" at bounding box center [471, 121] width 780 height 12
type input "0001-00003578"
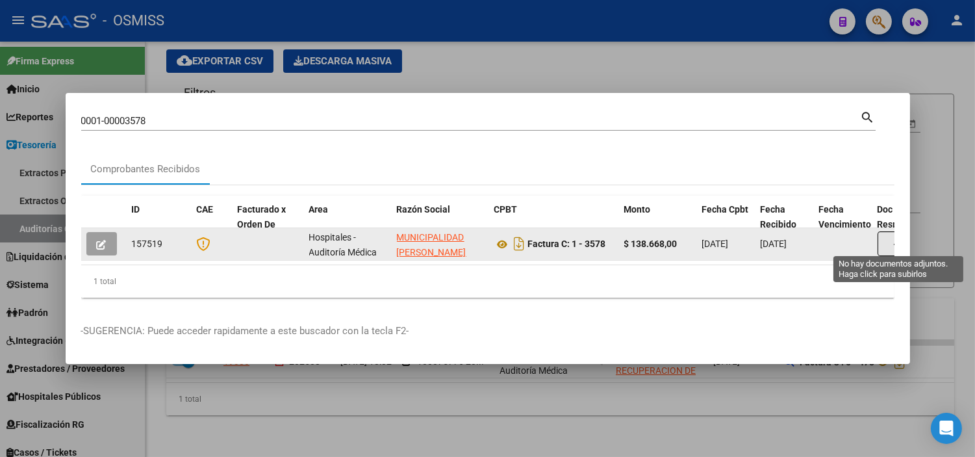
click at [883, 236] on button "button" at bounding box center [899, 243] width 42 height 25
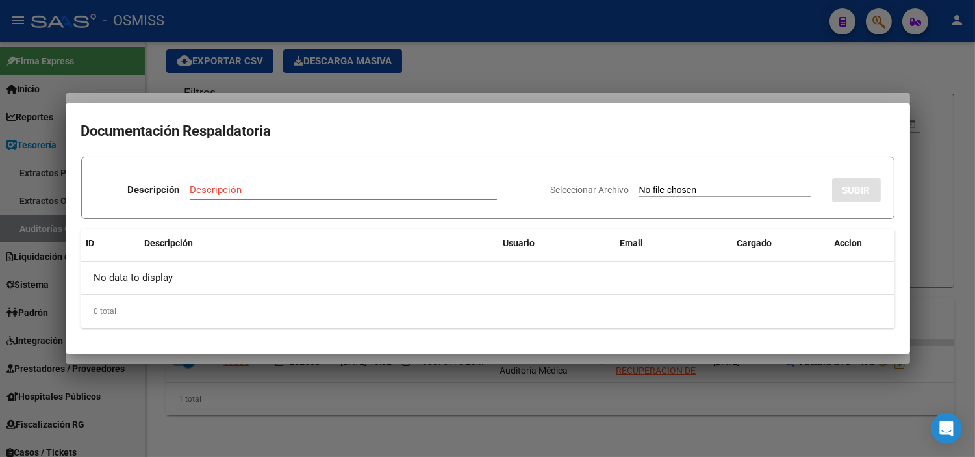
click at [654, 195] on input "Seleccionar Archivo" at bounding box center [725, 190] width 172 height 12
type input "C:\fakepath\FC VARIAS HOSPITAL RENE FAVALORO RC832.pdf"
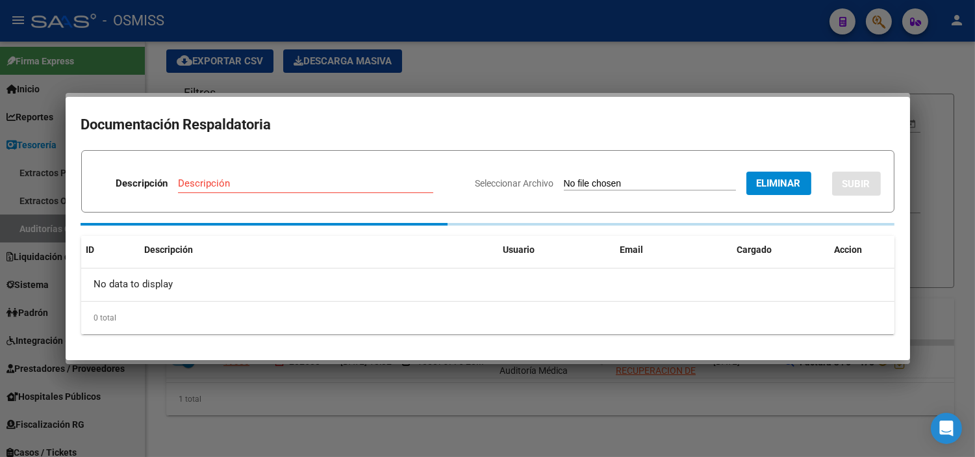
click at [216, 177] on input "Descripción" at bounding box center [305, 183] width 255 height 12
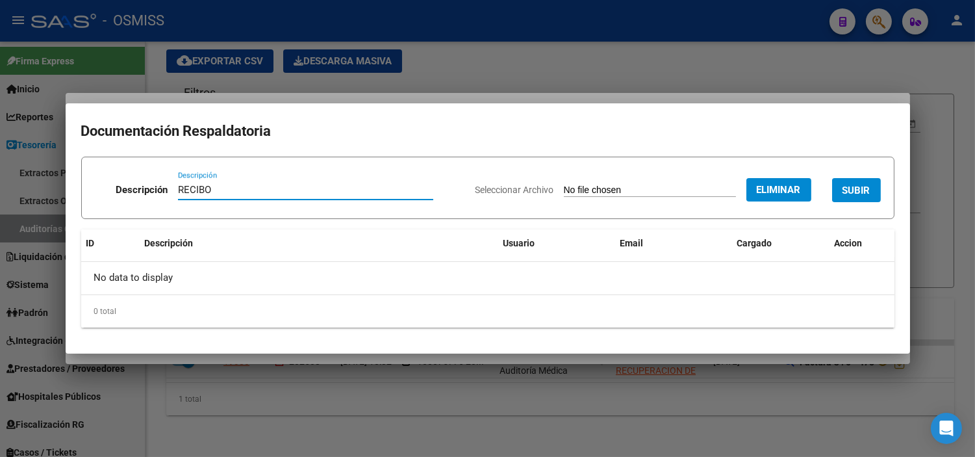
type input "RECIBO"
click at [857, 195] on span "SUBIR" at bounding box center [857, 190] width 28 height 12
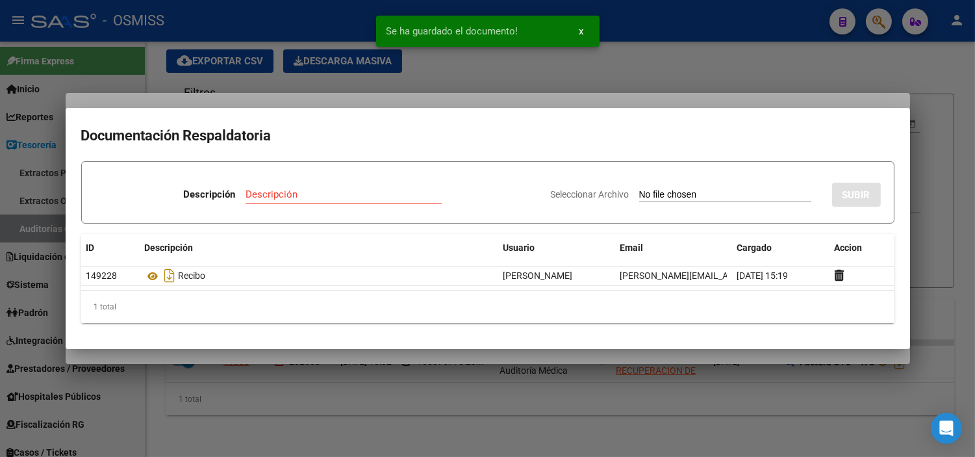
click at [254, 52] on div at bounding box center [487, 228] width 975 height 457
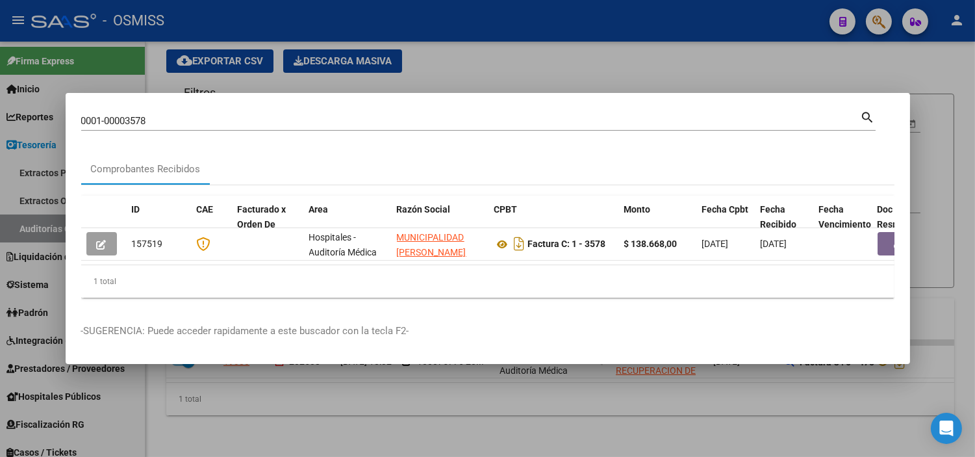
click at [304, 43] on div at bounding box center [487, 228] width 975 height 457
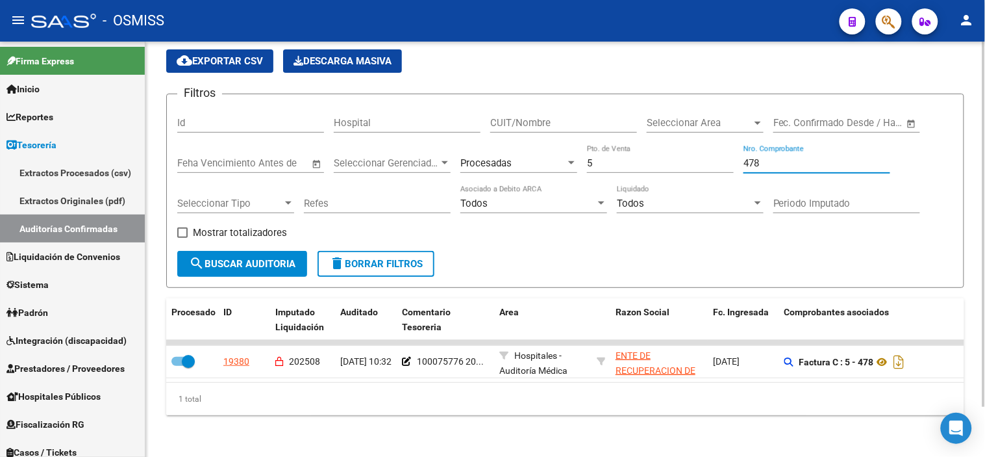
drag, startPoint x: 767, startPoint y: 153, endPoint x: 729, endPoint y: 157, distance: 38.6
click at [729, 157] on div "Filtros Id Hospital CUIT/Nombre Seleccionar Area Seleccionar Area Fecha inicio …" at bounding box center [565, 178] width 776 height 146
paste input "number"
type input "2254"
drag, startPoint x: 700, startPoint y: 152, endPoint x: 589, endPoint y: 162, distance: 112.2
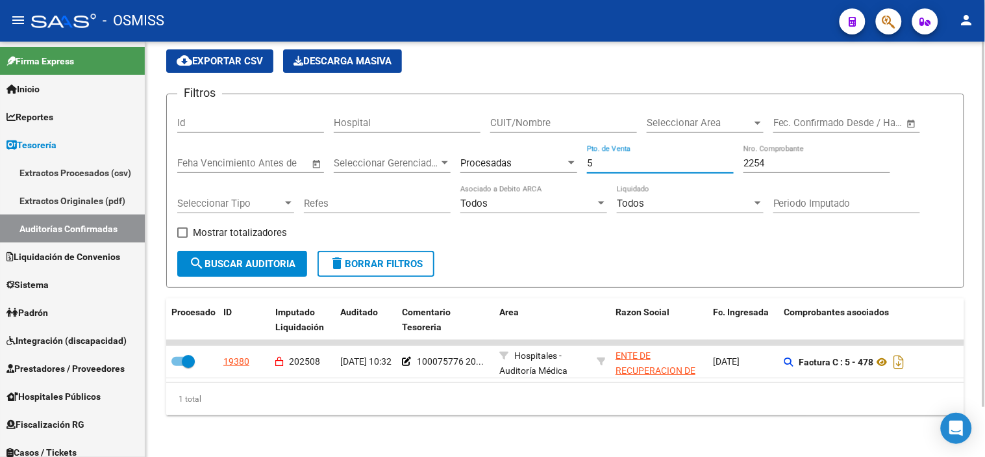
click at [592, 163] on div "5 Pto. de Venta" at bounding box center [660, 165] width 147 height 40
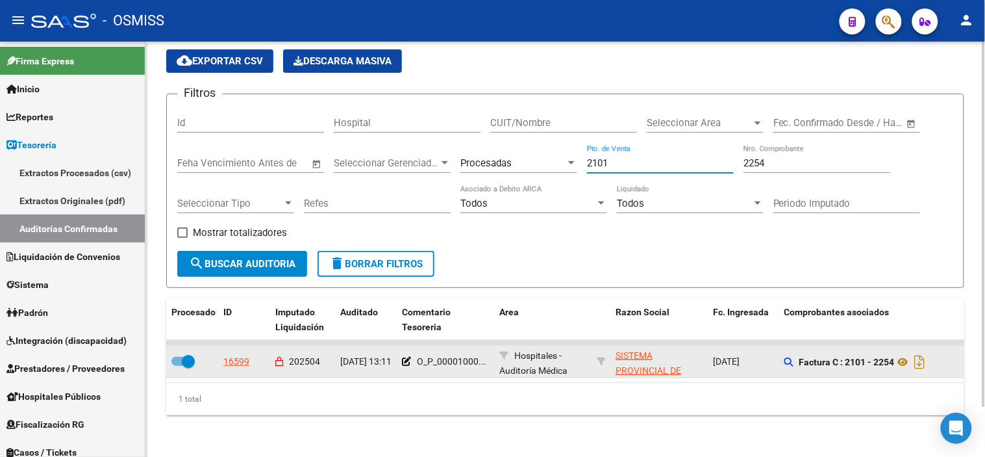
type input "2101"
click at [401, 353] on datatable-body-cell "O_P_00001000..." at bounding box center [445, 362] width 97 height 32
click at [405, 357] on icon at bounding box center [406, 361] width 9 height 9
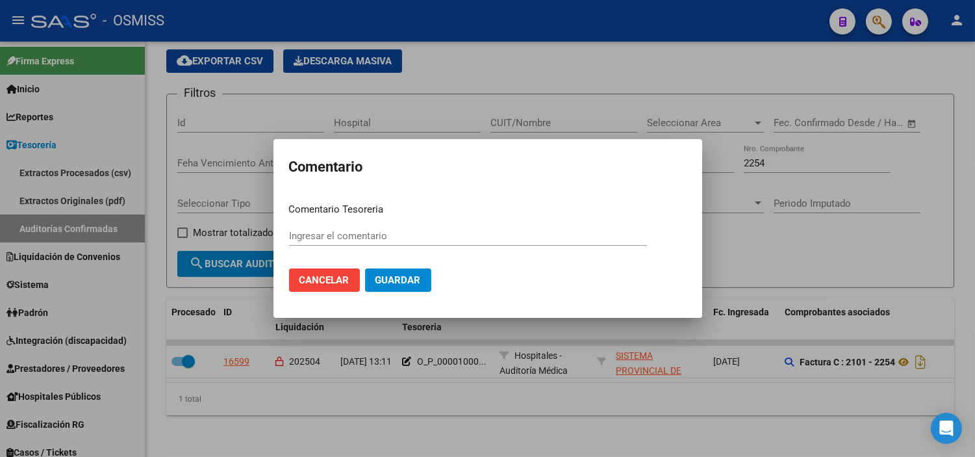
type input "O_P_0000100069742 28/04/2025"
drag, startPoint x: 445, startPoint y: 234, endPoint x: 434, endPoint y: 236, distance: 11.2
click at [434, 236] on input "O_P_0000100069742 28/04/2025" at bounding box center [468, 236] width 358 height 12
drag, startPoint x: 380, startPoint y: 236, endPoint x: 333, endPoint y: 239, distance: 47.5
click at [333, 239] on input "O_P_0000100069742 28/04/2025" at bounding box center [468, 236] width 358 height 12
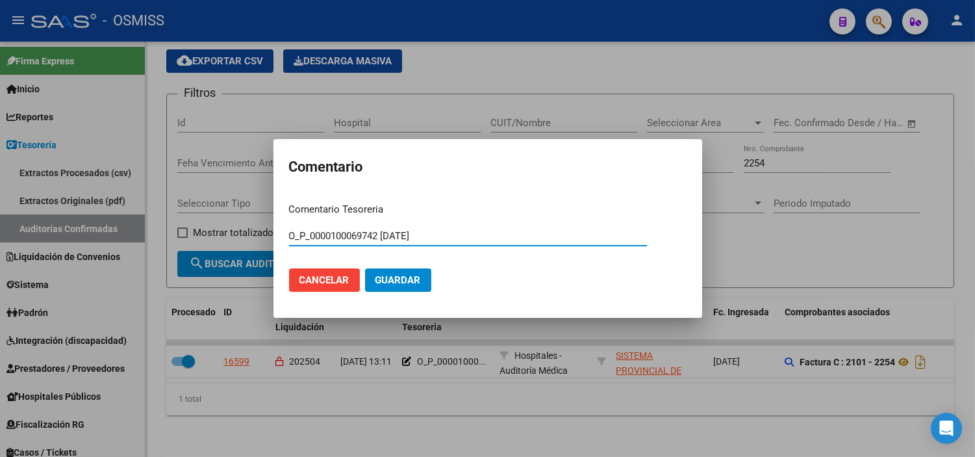
click at [374, 117] on div at bounding box center [487, 228] width 975 height 457
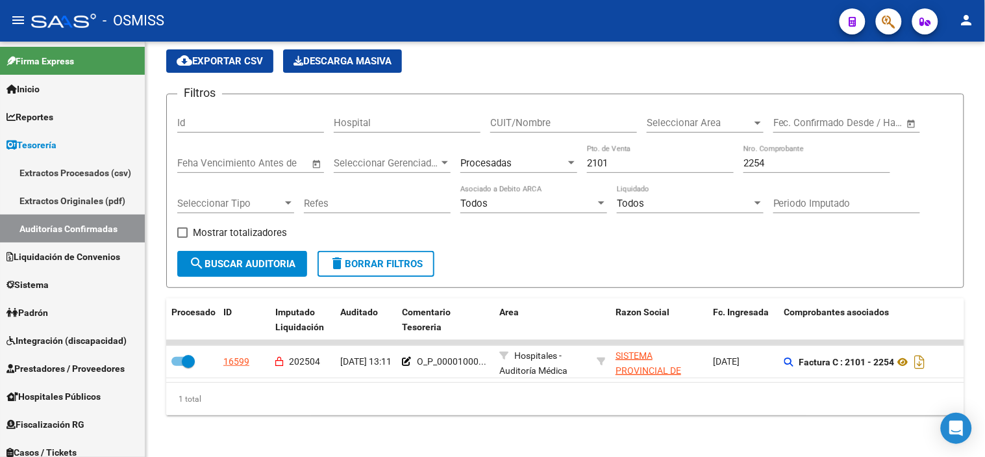
click at [883, 27] on icon "button" at bounding box center [889, 21] width 13 height 15
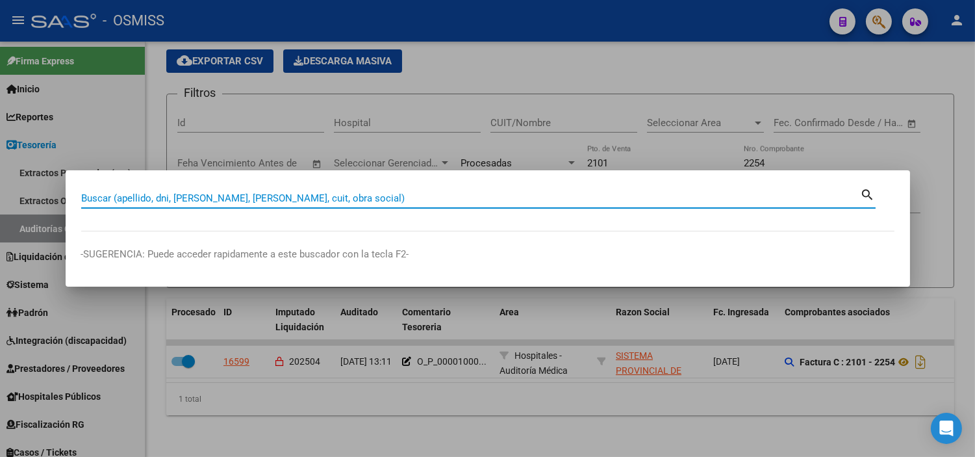
paste input "0000004715"
click at [81, 196] on input "0000004715" at bounding box center [471, 198] width 780 height 12
type input "11-0000004715"
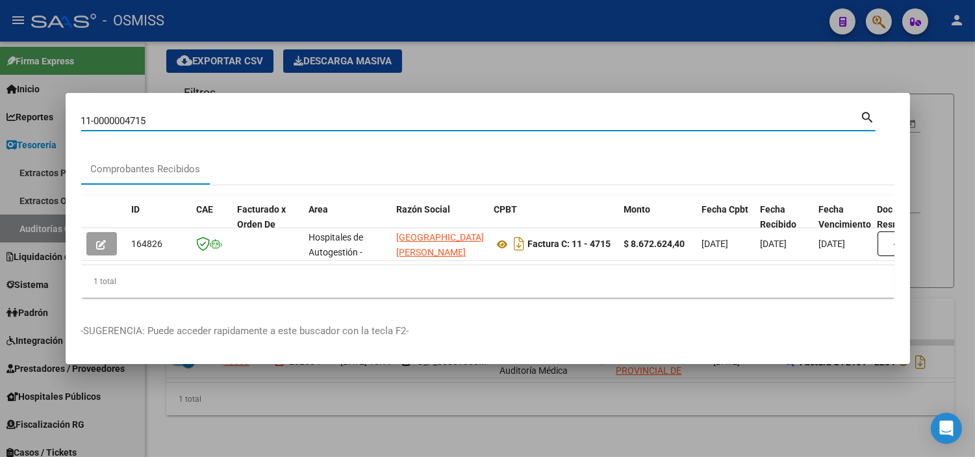
click at [334, 60] on div at bounding box center [487, 228] width 975 height 457
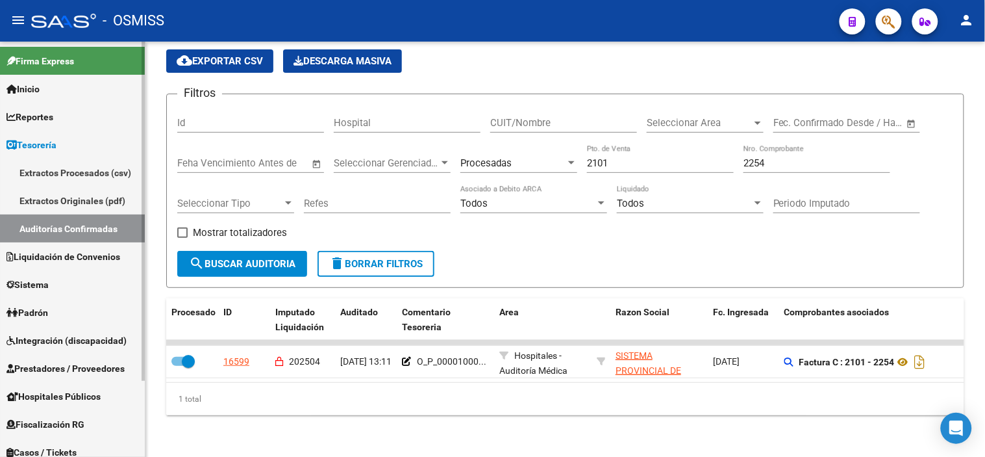
click at [68, 231] on link "Auditorías Confirmadas" at bounding box center [72, 228] width 145 height 28
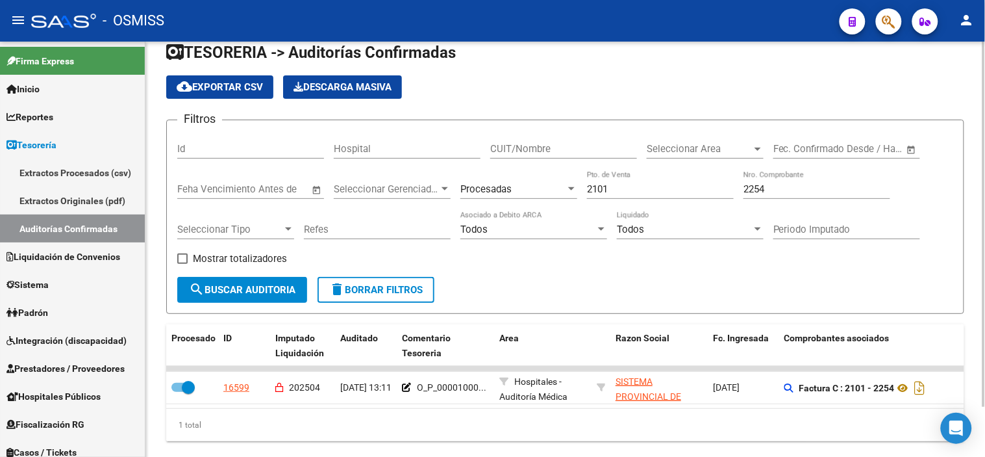
scroll to position [0, 0]
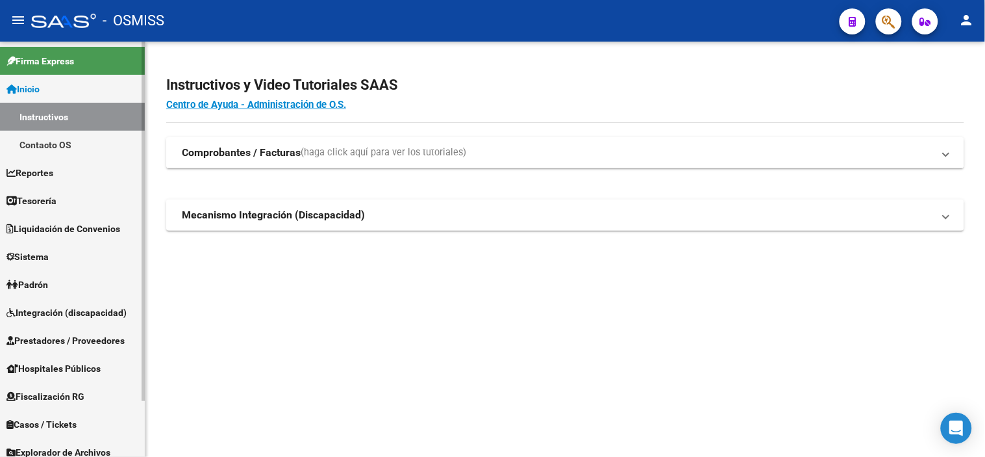
click at [83, 202] on link "Tesorería" at bounding box center [72, 200] width 145 height 28
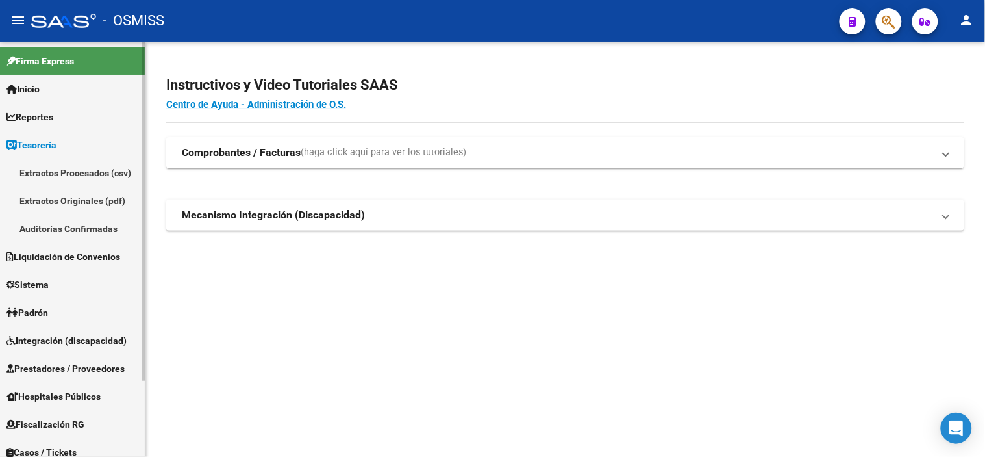
click at [118, 234] on link "Auditorías Confirmadas" at bounding box center [72, 228] width 145 height 28
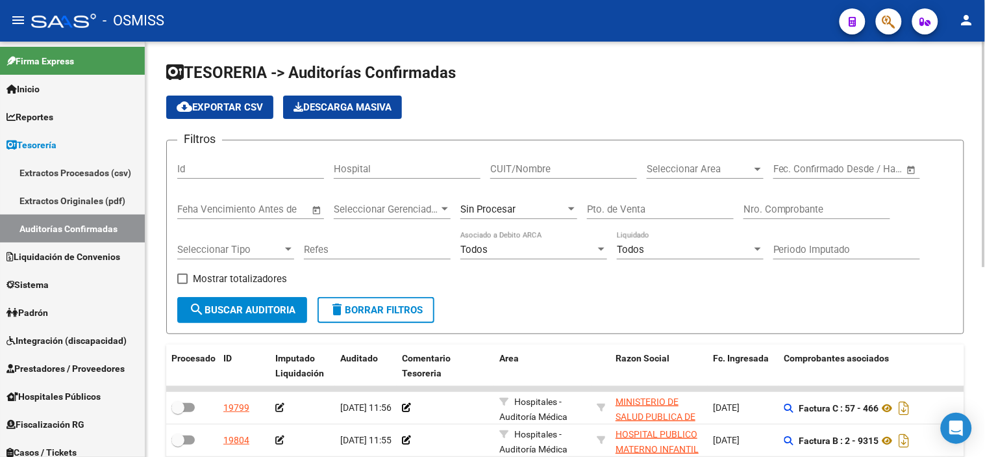
click at [754, 164] on div at bounding box center [758, 169] width 12 height 10
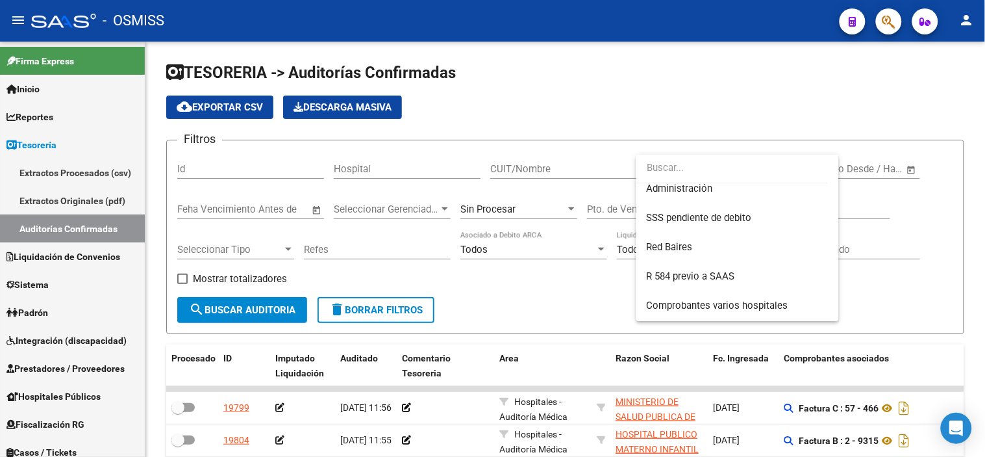
scroll to position [388, 0]
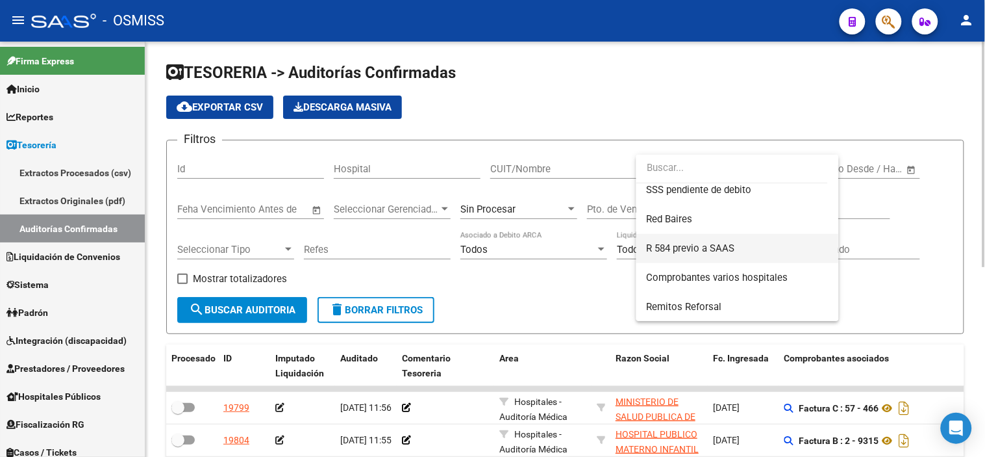
click at [755, 251] on span "R 584 previo a SAAS" at bounding box center [738, 248] width 182 height 29
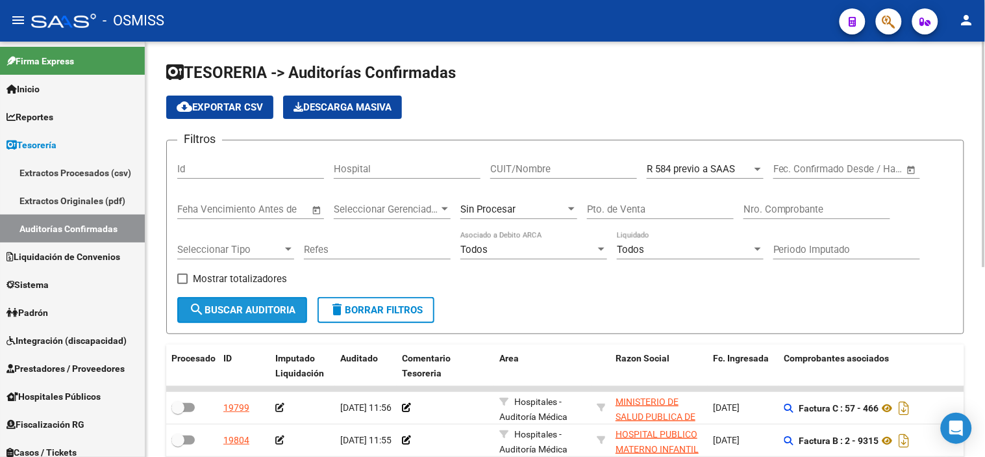
click at [267, 301] on button "search Buscar Auditoria" at bounding box center [242, 310] width 130 height 26
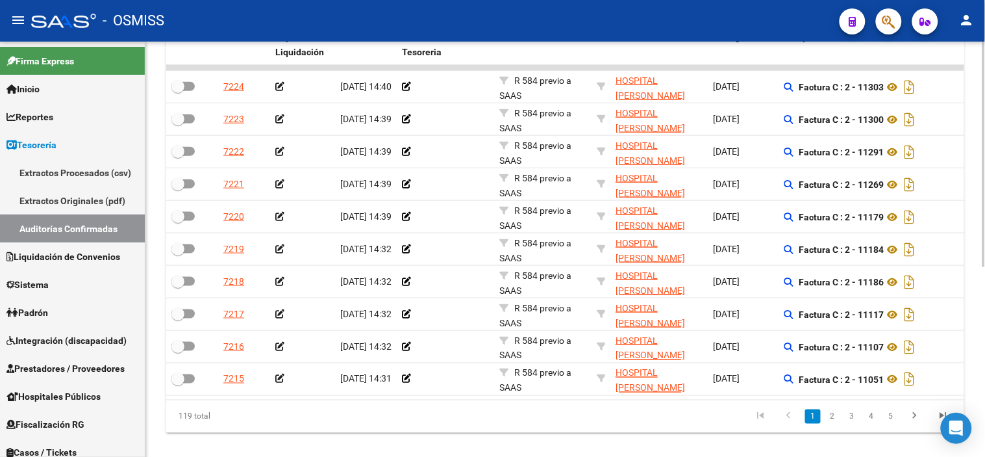
scroll to position [349, 0]
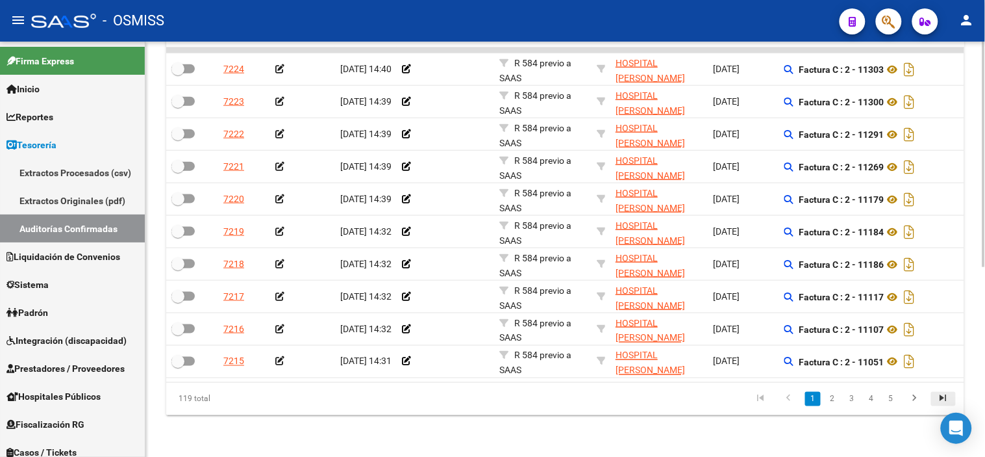
click at [942, 398] on icon "go to last page" at bounding box center [943, 400] width 17 height 16
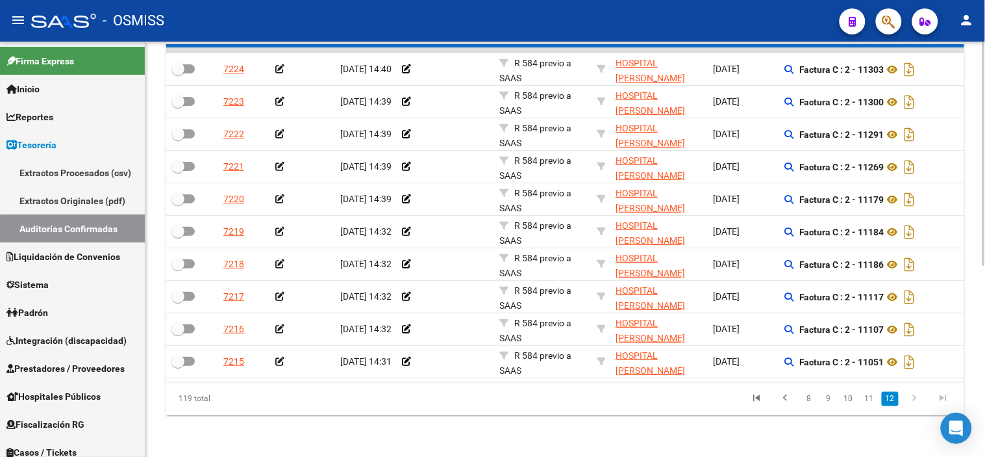
scroll to position [316, 0]
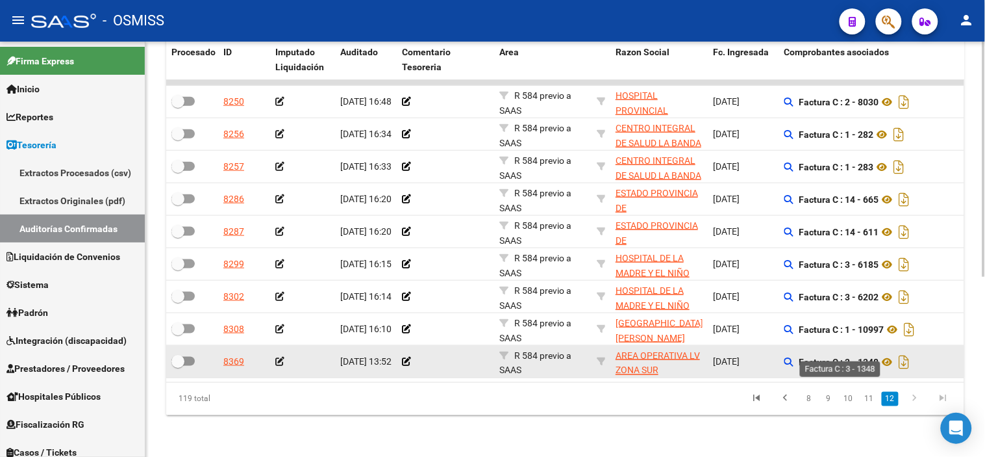
click at [874, 357] on strong "Factura C : 3 - 1348" at bounding box center [840, 362] width 80 height 10
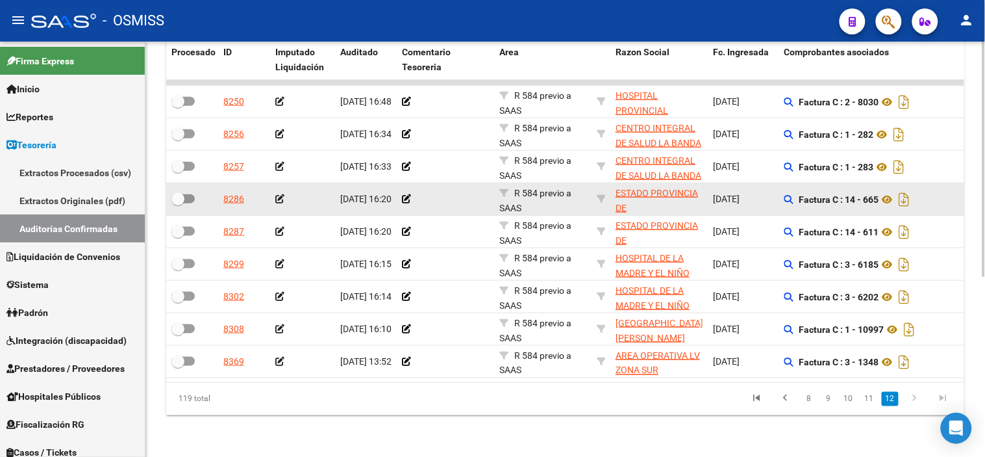
drag, startPoint x: 874, startPoint y: 349, endPoint x: 750, endPoint y: 186, distance: 204.9
click at [740, 194] on span "[DATE]" at bounding box center [726, 199] width 27 height 10
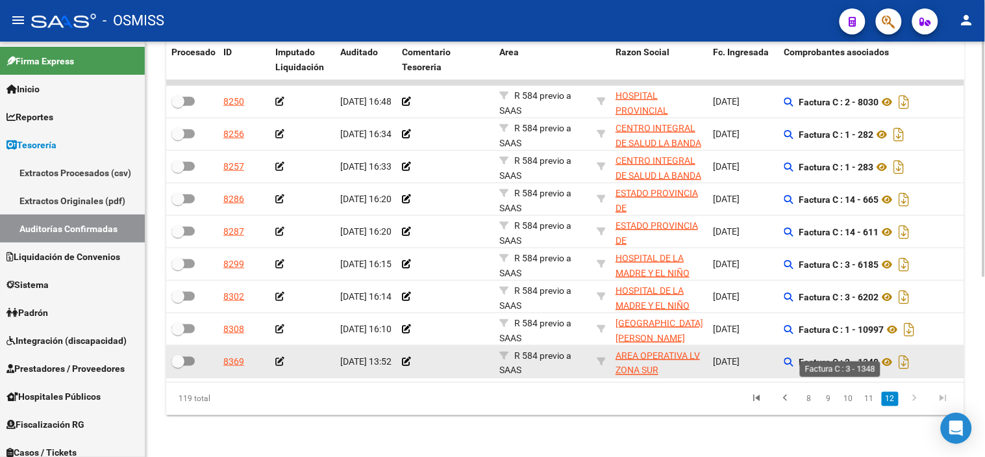
click at [872, 357] on strong "Factura C : 3 - 1348" at bounding box center [840, 362] width 80 height 10
copy strong "1348"
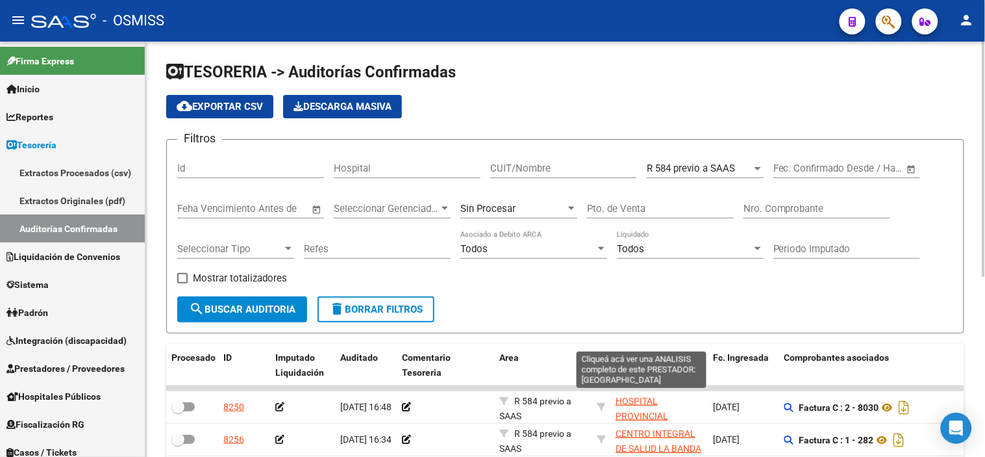
scroll to position [0, 0]
